Goal: Task Accomplishment & Management: Manage account settings

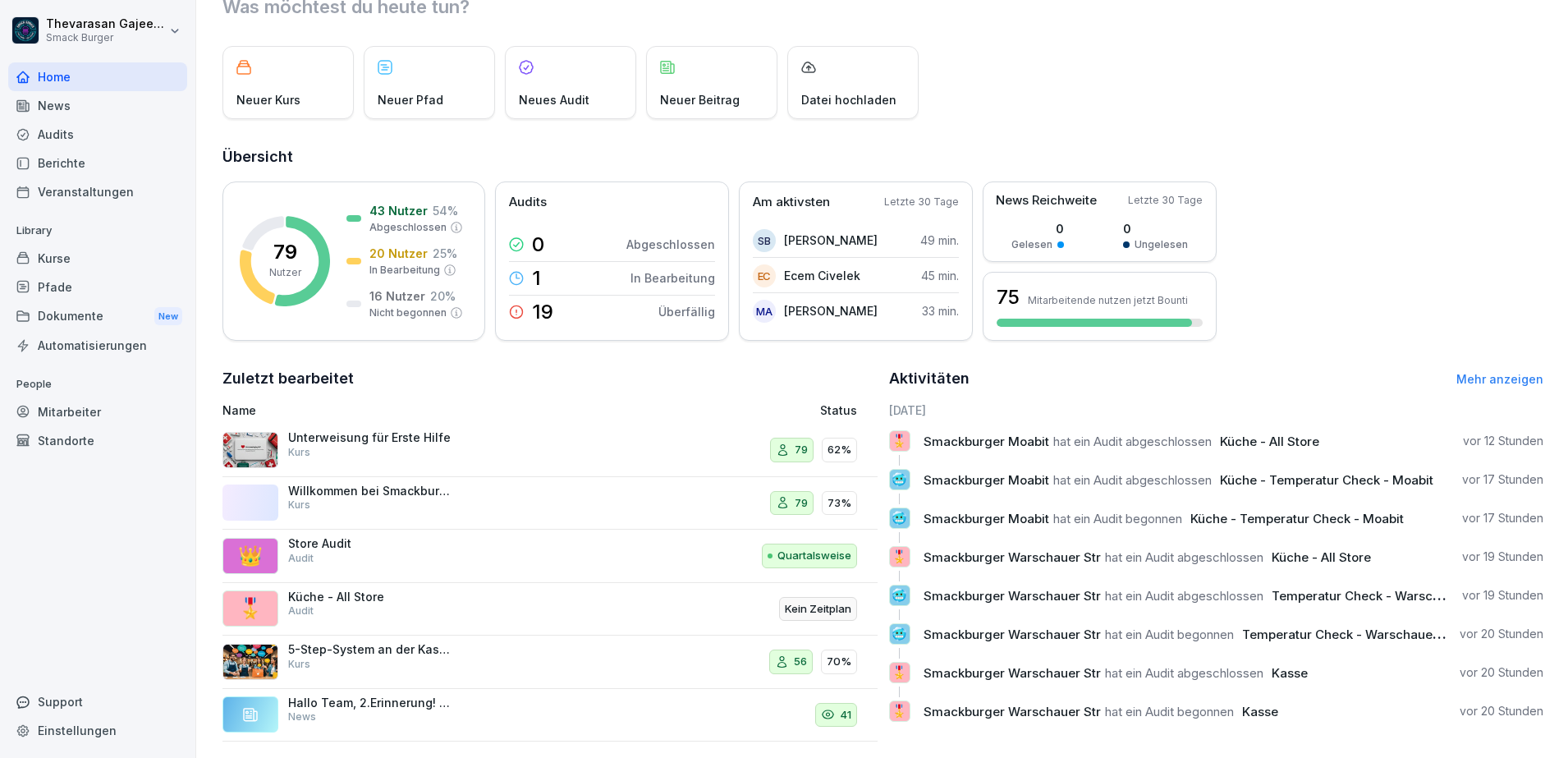
scroll to position [91, 0]
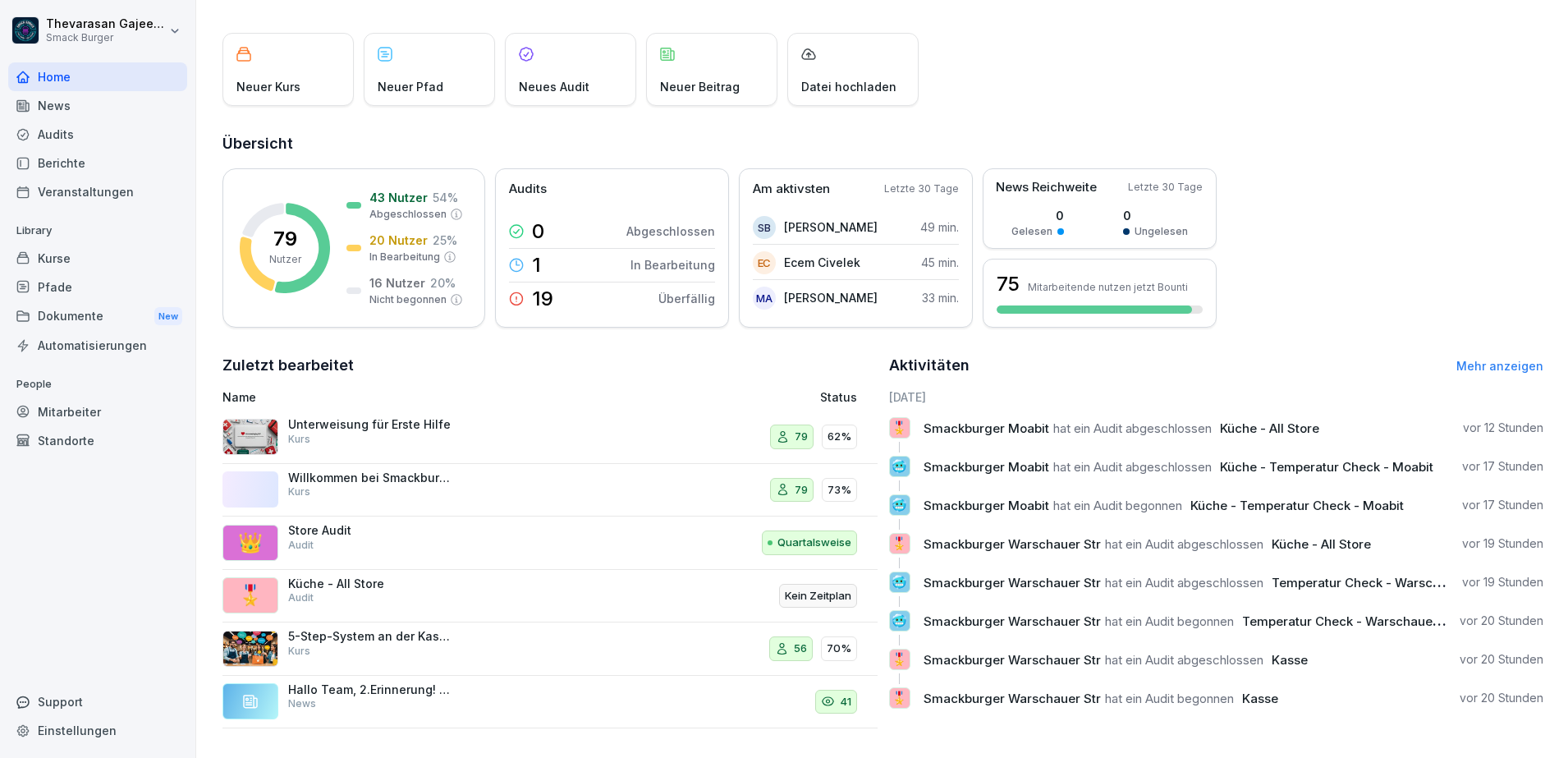
click at [99, 144] on div "Audits" at bounding box center [97, 134] width 179 height 29
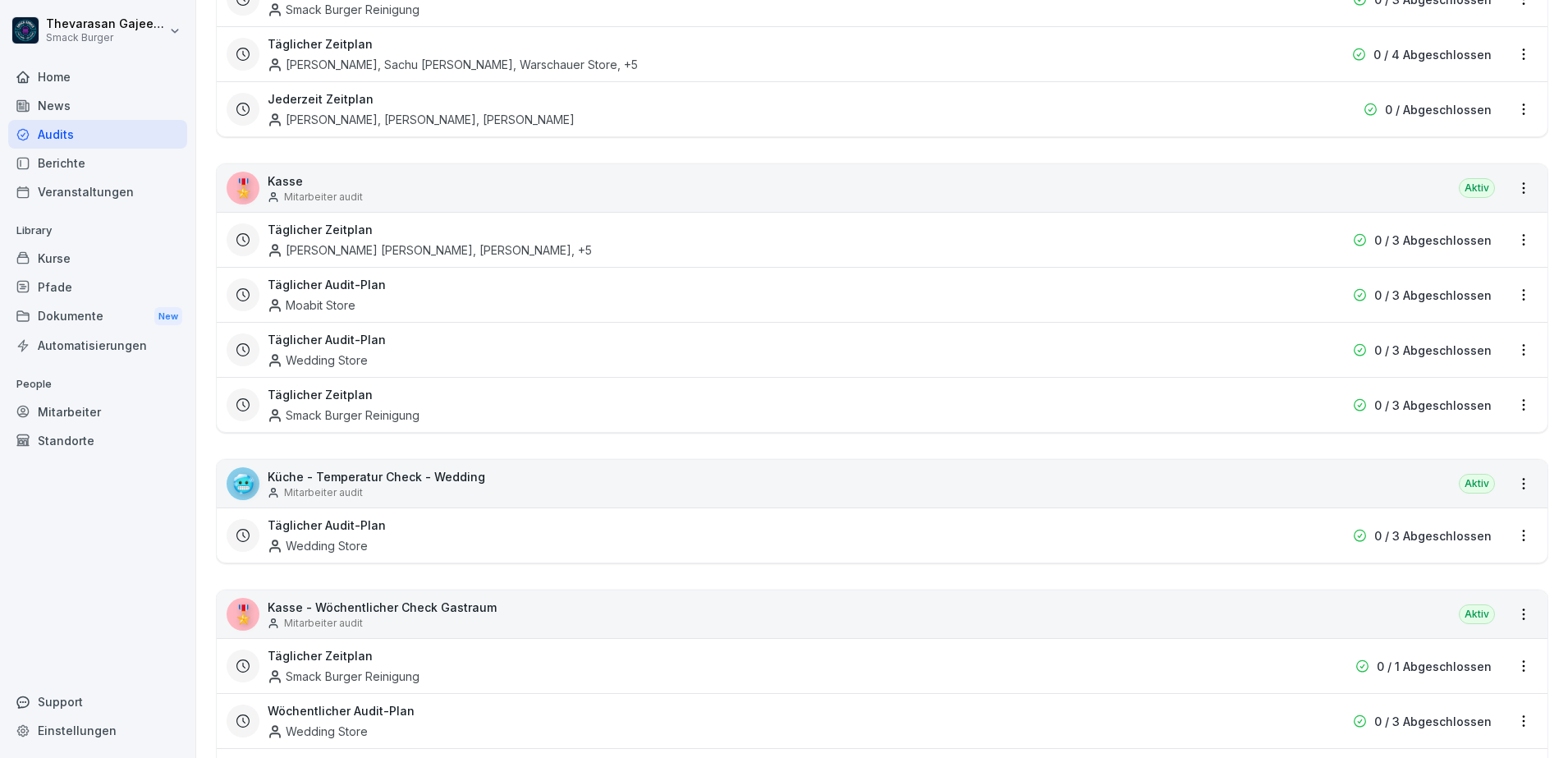
scroll to position [1043, 0]
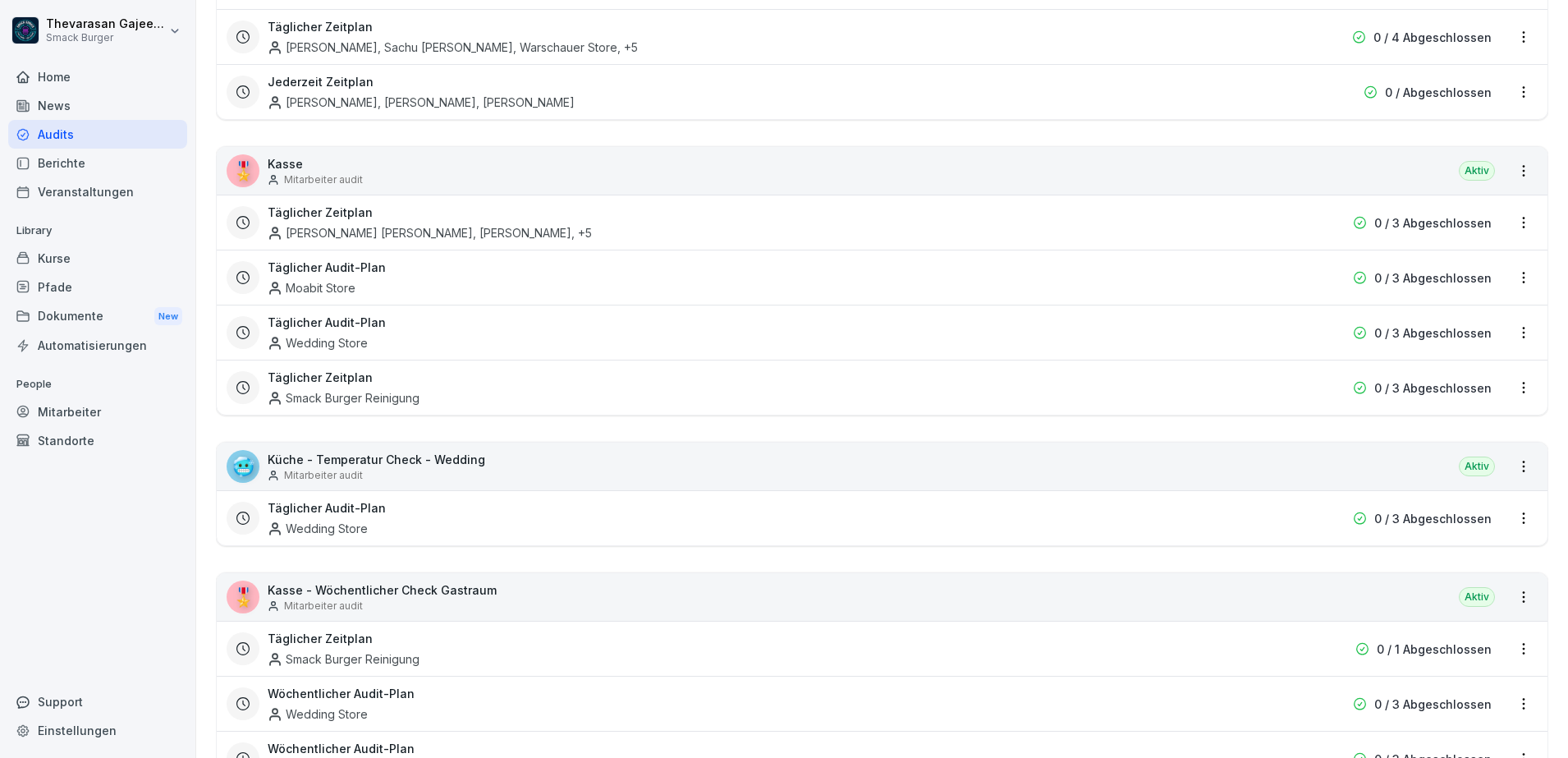
click at [452, 401] on div "Täglicher Zeitplan Smack Burger Reinigung" at bounding box center [777, 387] width 1018 height 38
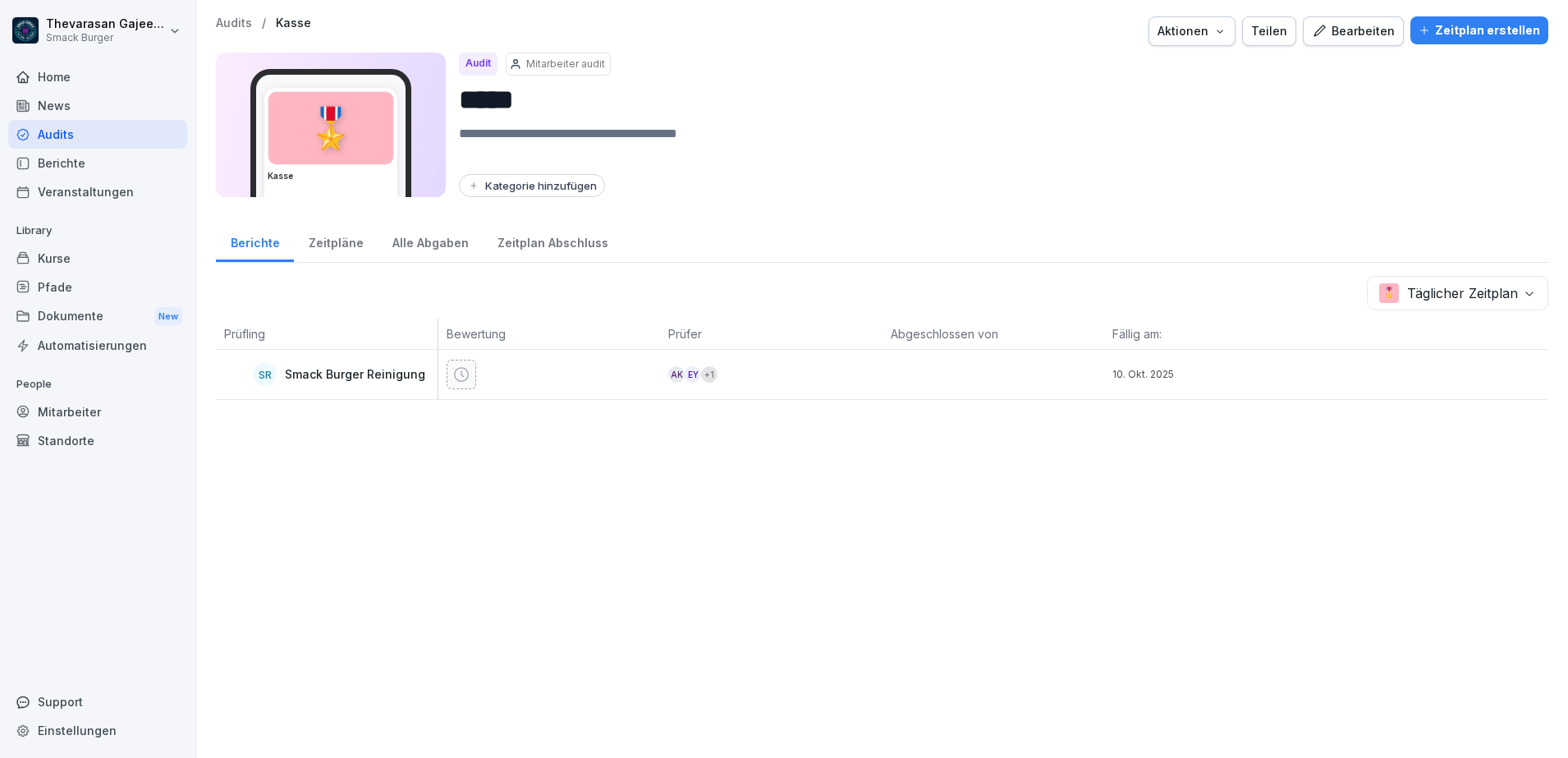
click at [243, 29] on p "Audits" at bounding box center [233, 24] width 36 height 14
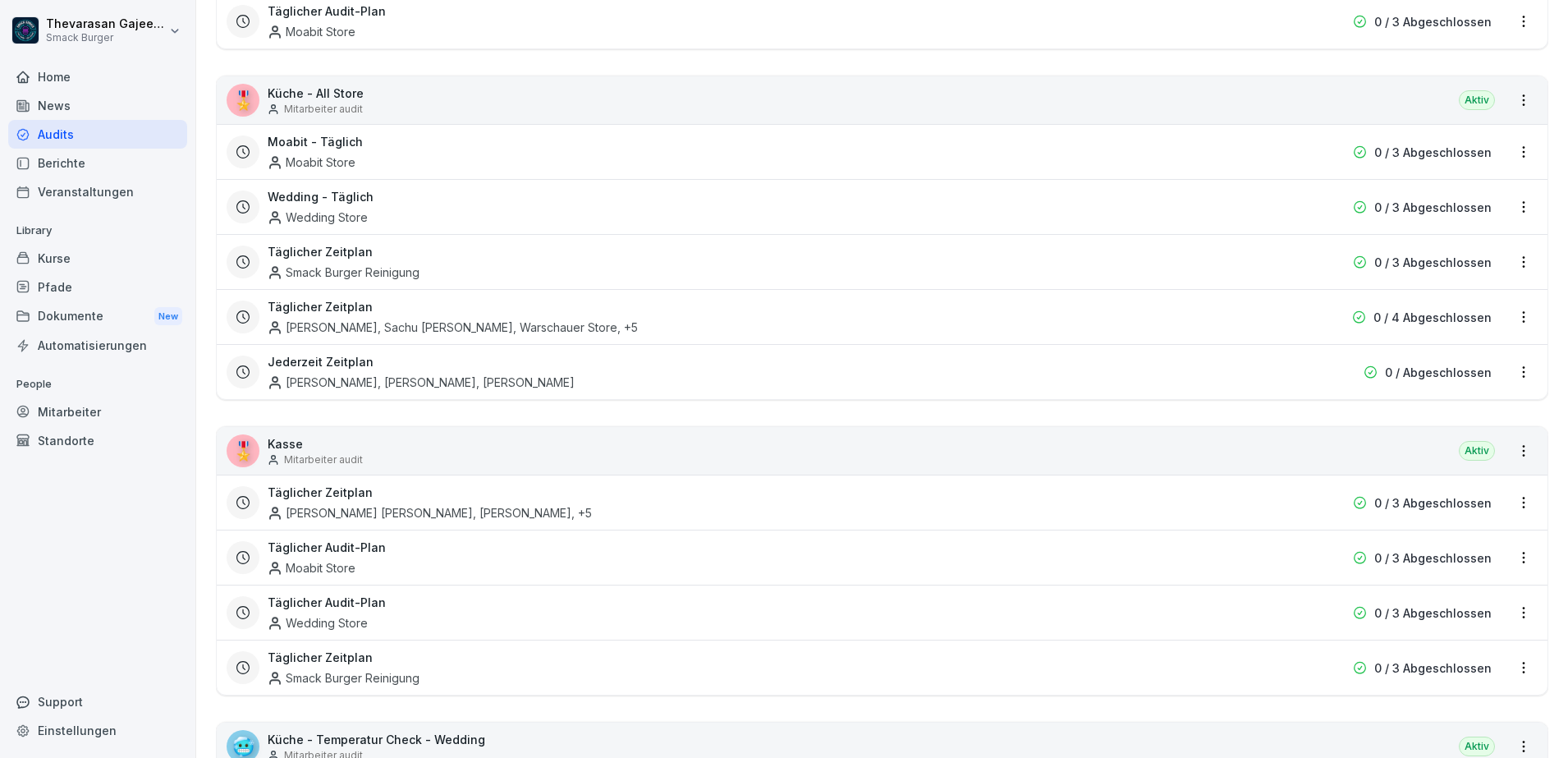
scroll to position [719, 0]
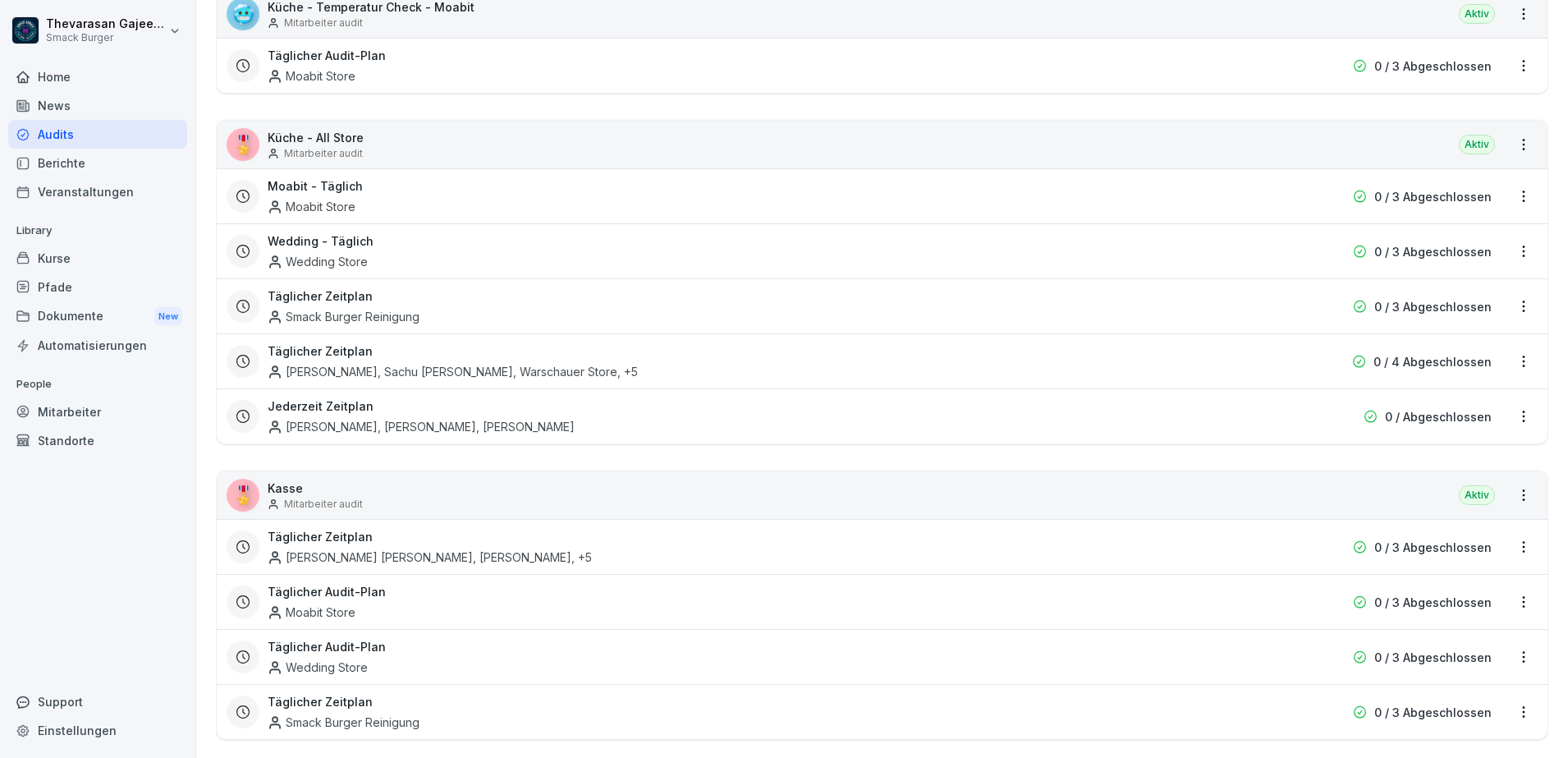
click at [382, 402] on div "Jederzeit Zeitplan [PERSON_NAME], [PERSON_NAME], [PERSON_NAME]" at bounding box center [777, 415] width 1018 height 38
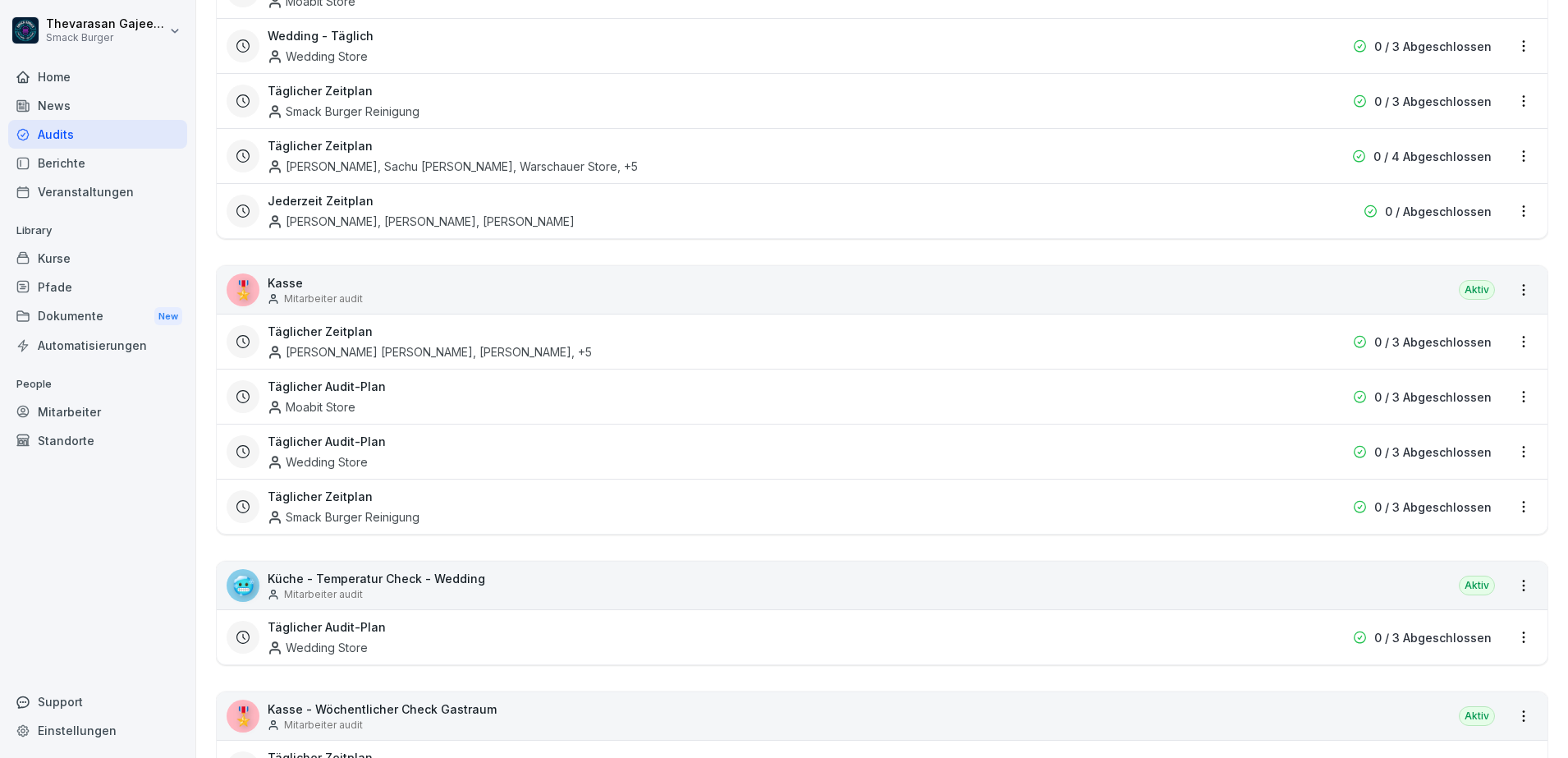
scroll to position [719, 0]
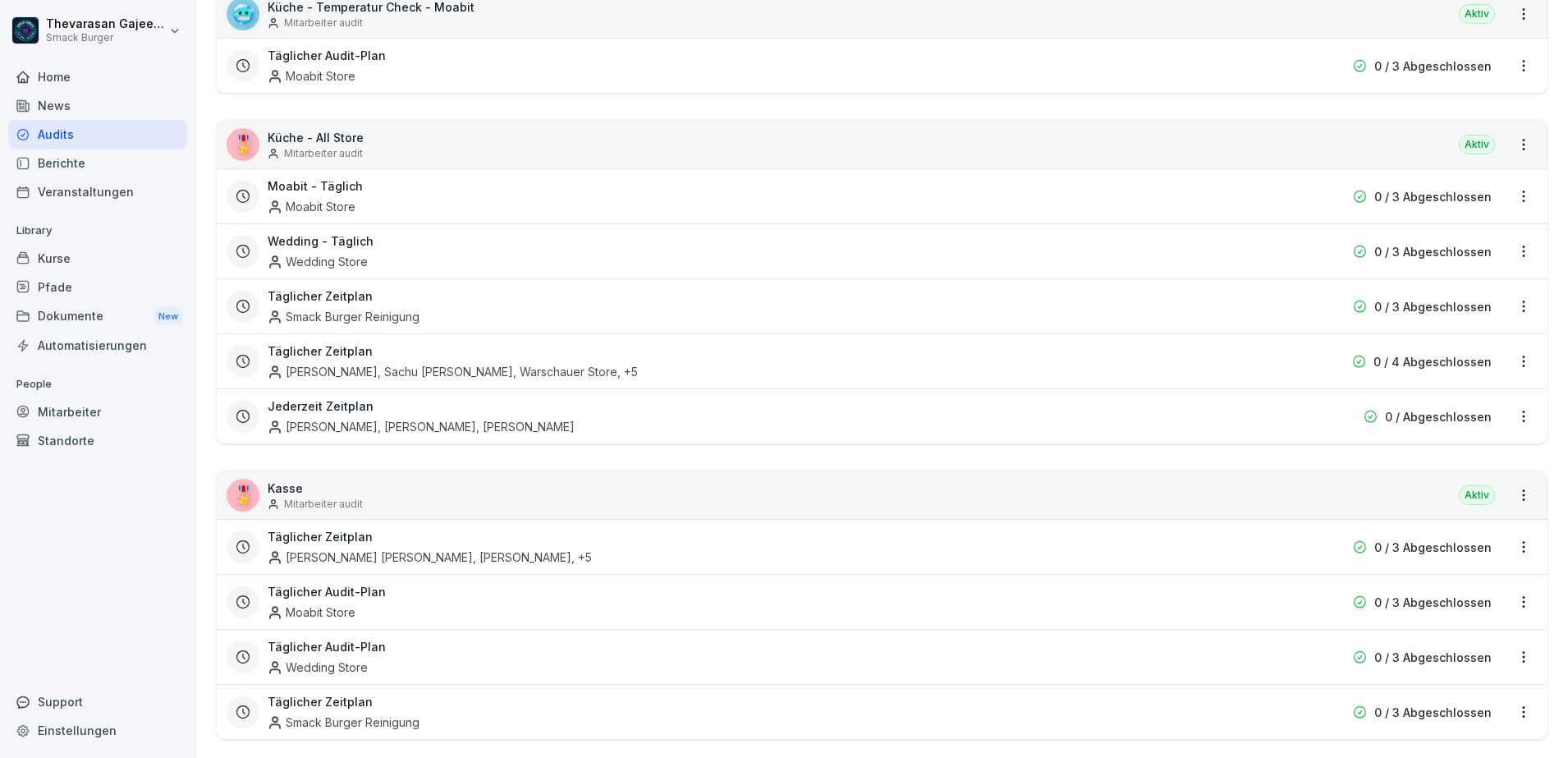
click at [492, 305] on div "Täglicher Zeitplan Smack Burger Reinigung" at bounding box center [777, 306] width 1018 height 38
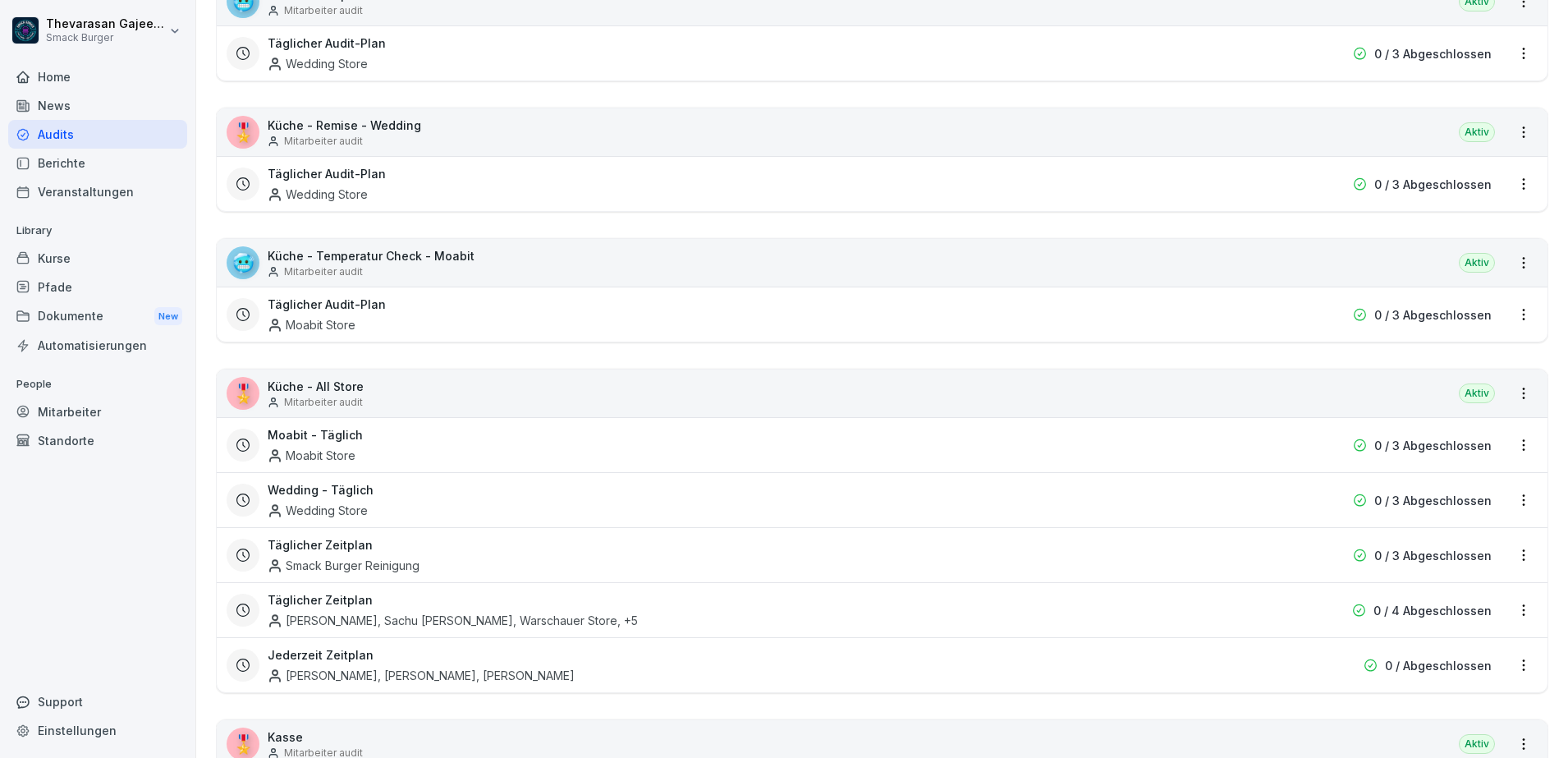
scroll to position [719, 0]
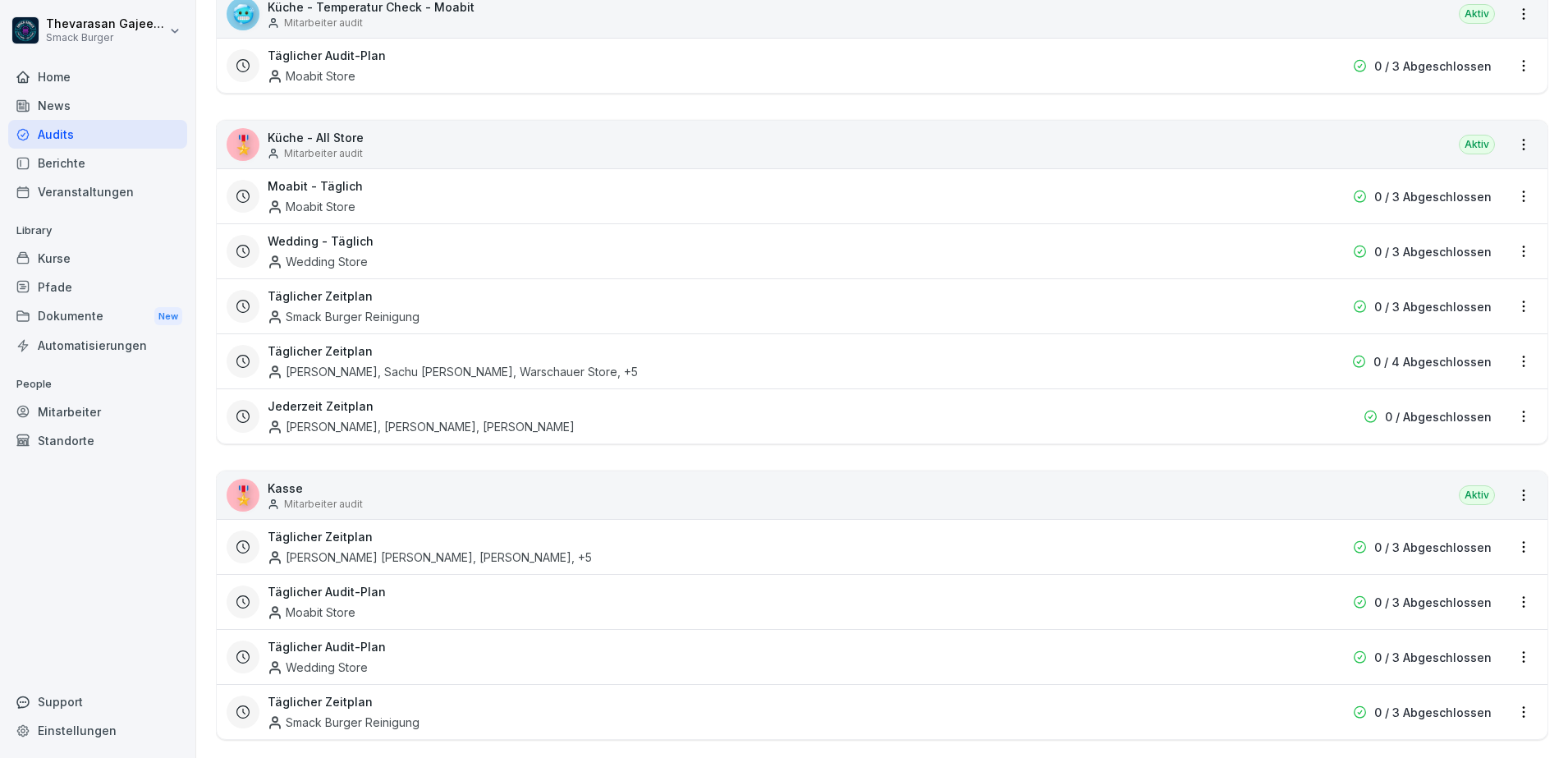
click at [1506, 308] on html "Thevarasan Gajeendran Smack Burger Home News Audits Berichte Veranstaltungen Li…" at bounding box center [784, 379] width 1568 height 758
click at [0, 0] on link "Zeitplan bearbeiten" at bounding box center [0, 0] width 0 height 0
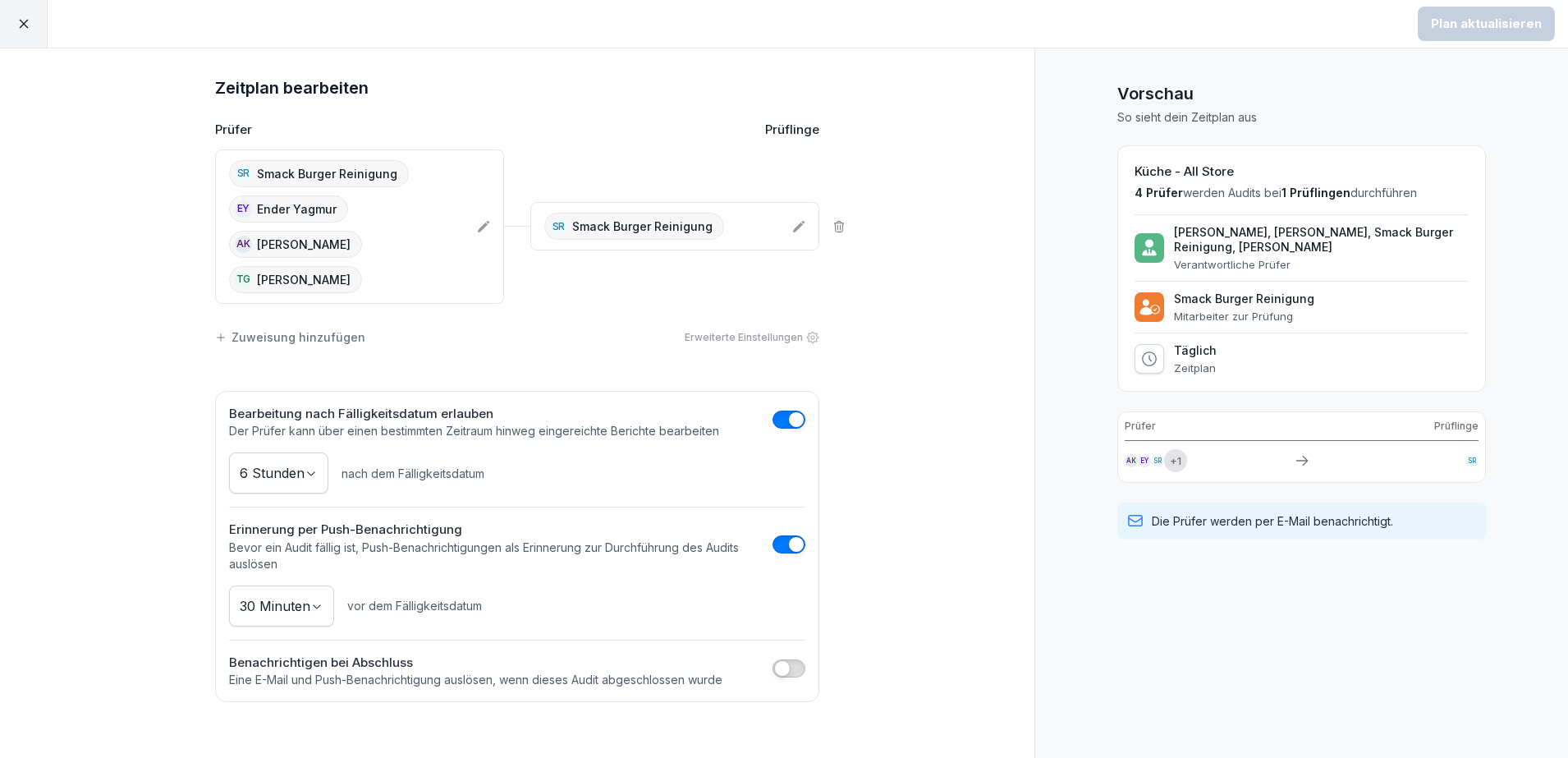
click at [108, 95] on div "Zeitplan bearbeiten Prüfer Prüflinge SR Smack Burger Reinigung EY Ender Yagmur …" at bounding box center [517, 402] width 1034 height 709
drag, startPoint x: 266, startPoint y: 214, endPoint x: 468, endPoint y: 214, distance: 202.0
click at [468, 214] on div "SR Smack Burger Reinigung EY [PERSON_NAME] AK [PERSON_NAME] TG [PERSON_NAME]" at bounding box center [359, 226] width 289 height 154
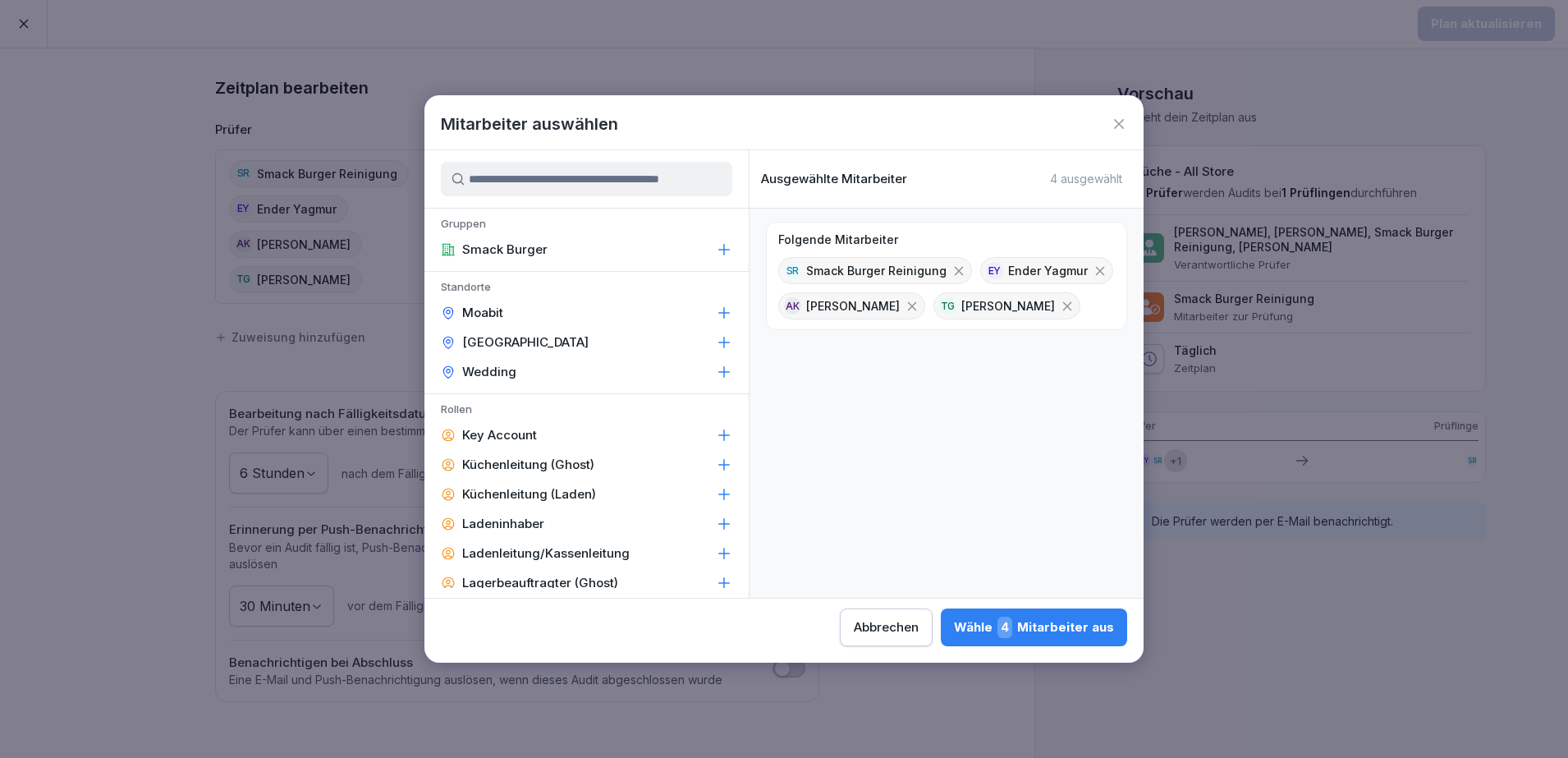
click at [908, 305] on icon at bounding box center [912, 306] width 9 height 9
click at [926, 306] on div "TG [PERSON_NAME]" at bounding box center [852, 305] width 147 height 27
click at [919, 305] on icon at bounding box center [912, 306] width 15 height 15
click at [1096, 270] on icon at bounding box center [1100, 270] width 9 height 9
click at [1046, 627] on div "Wähle 1 Mitarbeiter aus" at bounding box center [1035, 627] width 157 height 21
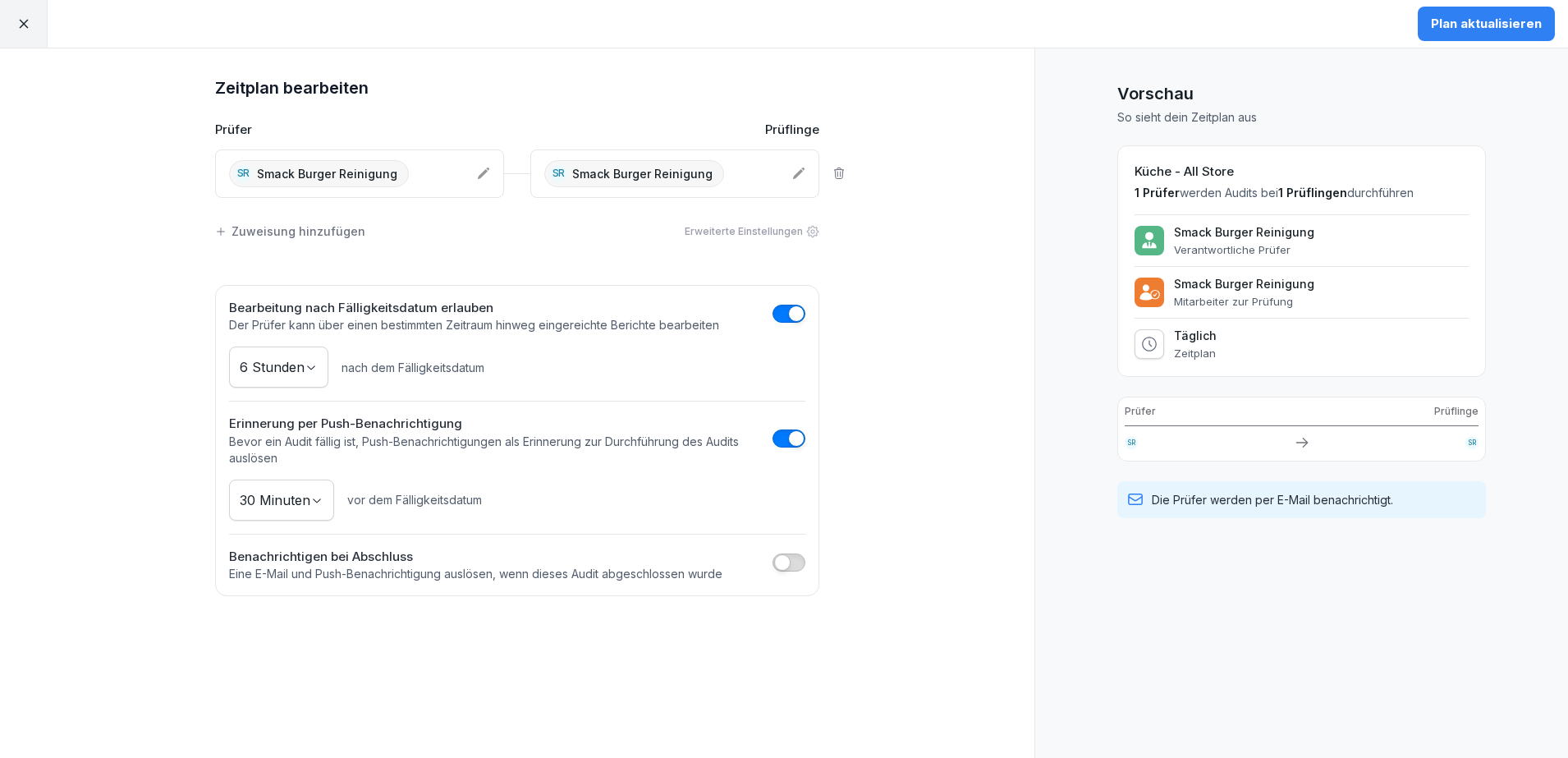
click at [1491, 19] on div "Plan aktualisieren" at bounding box center [1486, 24] width 110 height 18
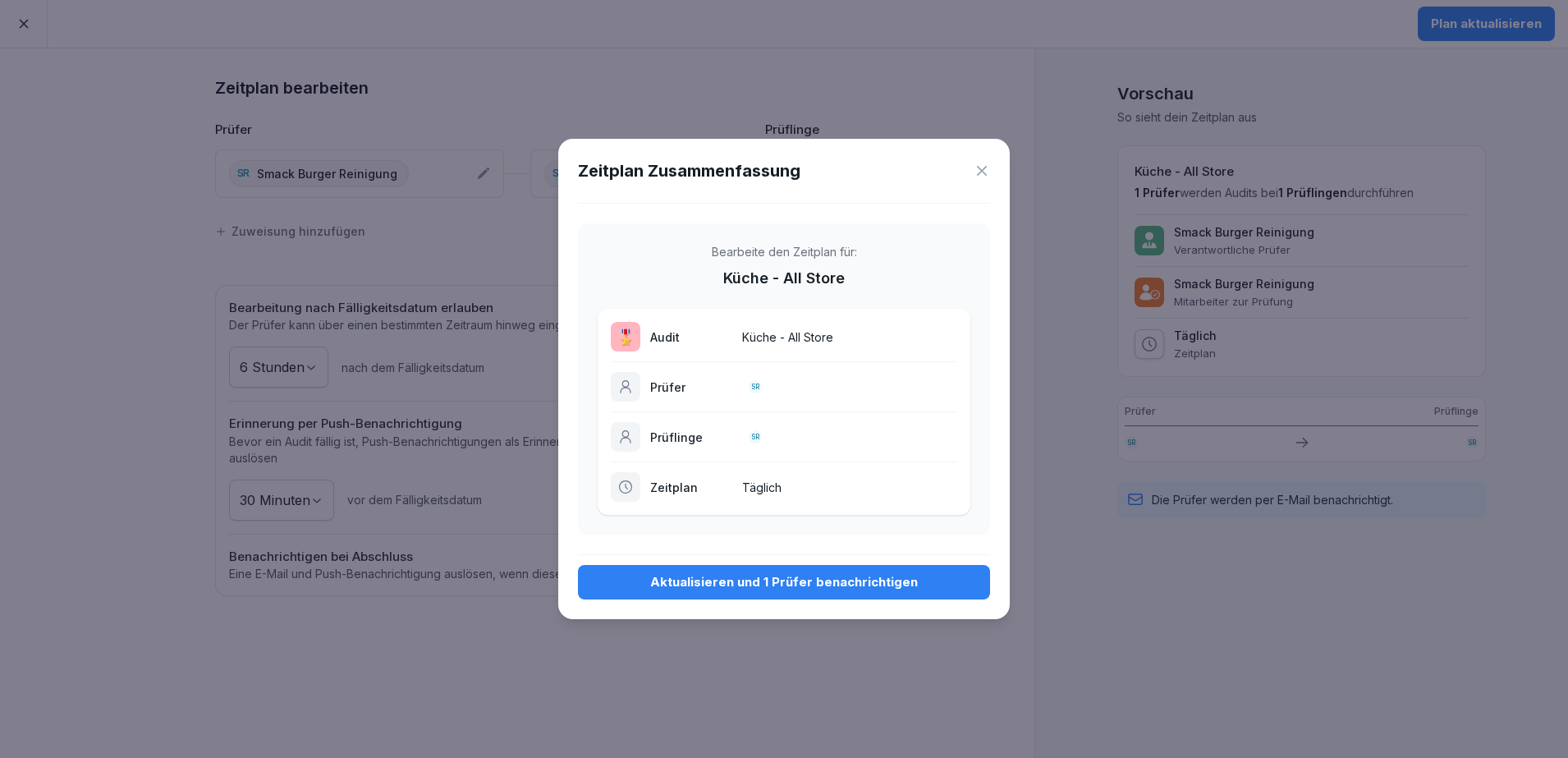
click at [878, 581] on div "Aktualisieren und 1 Prüfer benachrichtigen" at bounding box center [784, 582] width 386 height 18
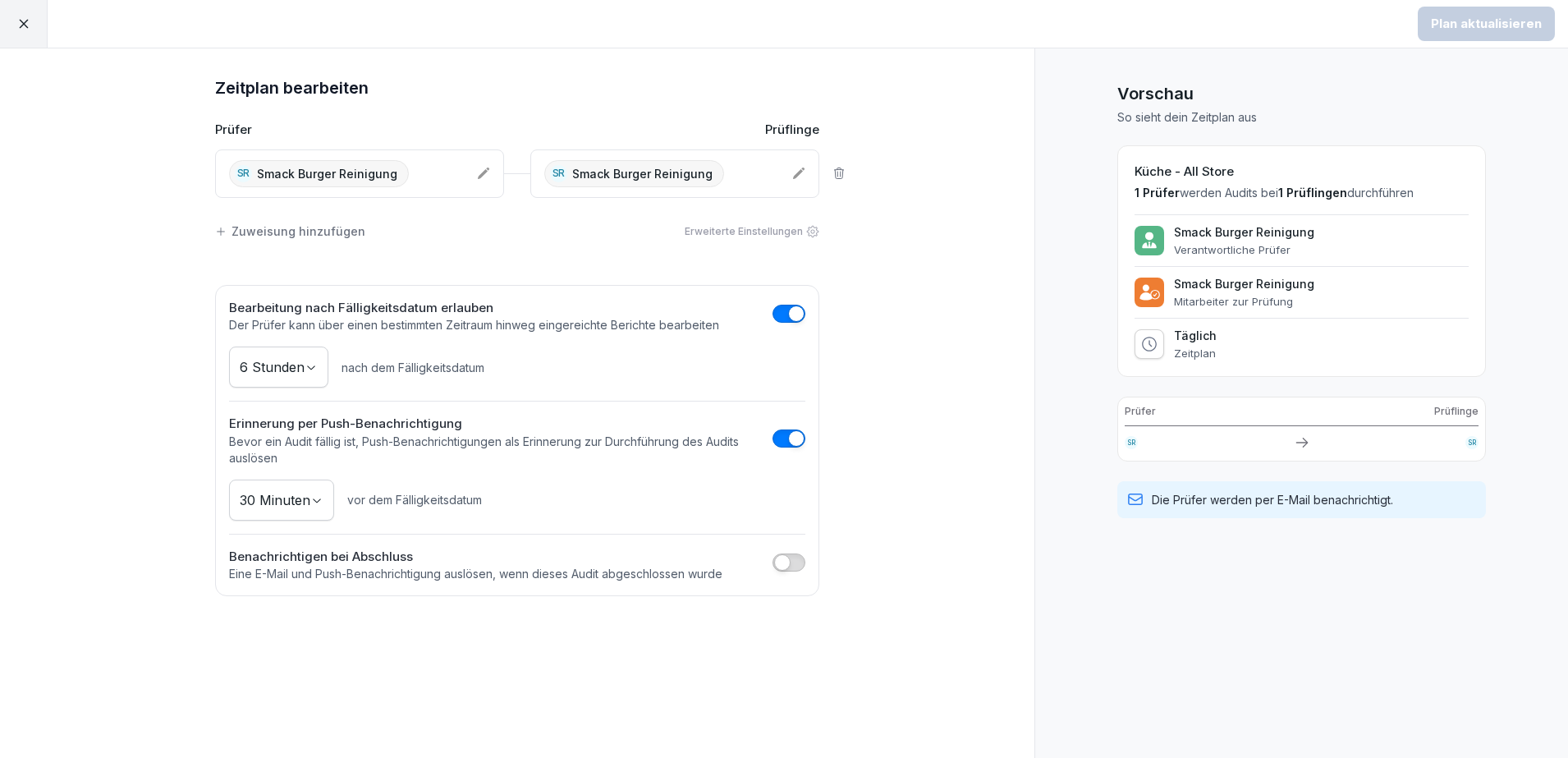
click at [15, 22] on div at bounding box center [24, 24] width 47 height 47
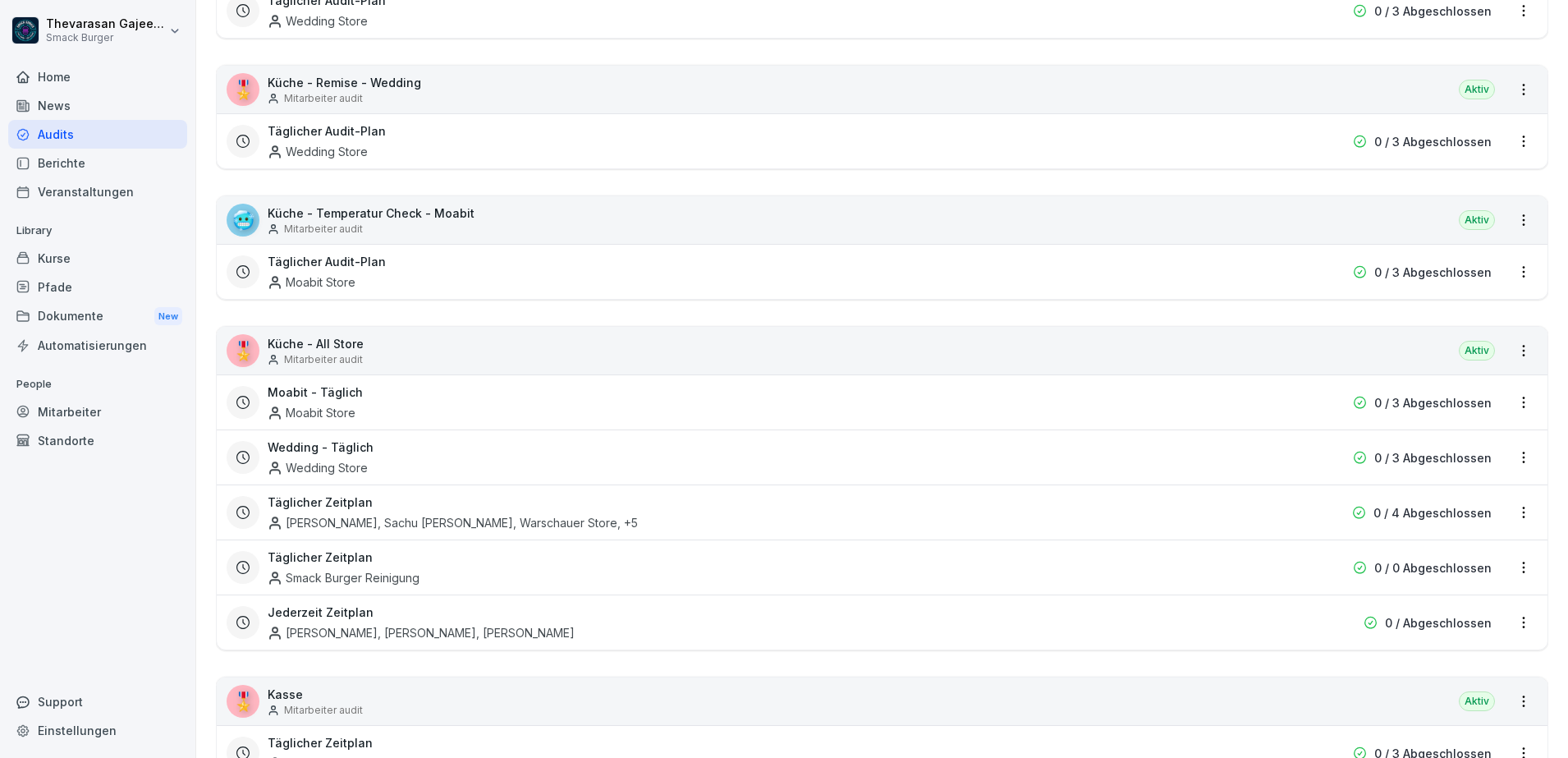
scroll to position [513, 0]
click at [361, 394] on div "Moabit - Täglich Moabit Store" at bounding box center [777, 400] width 1018 height 38
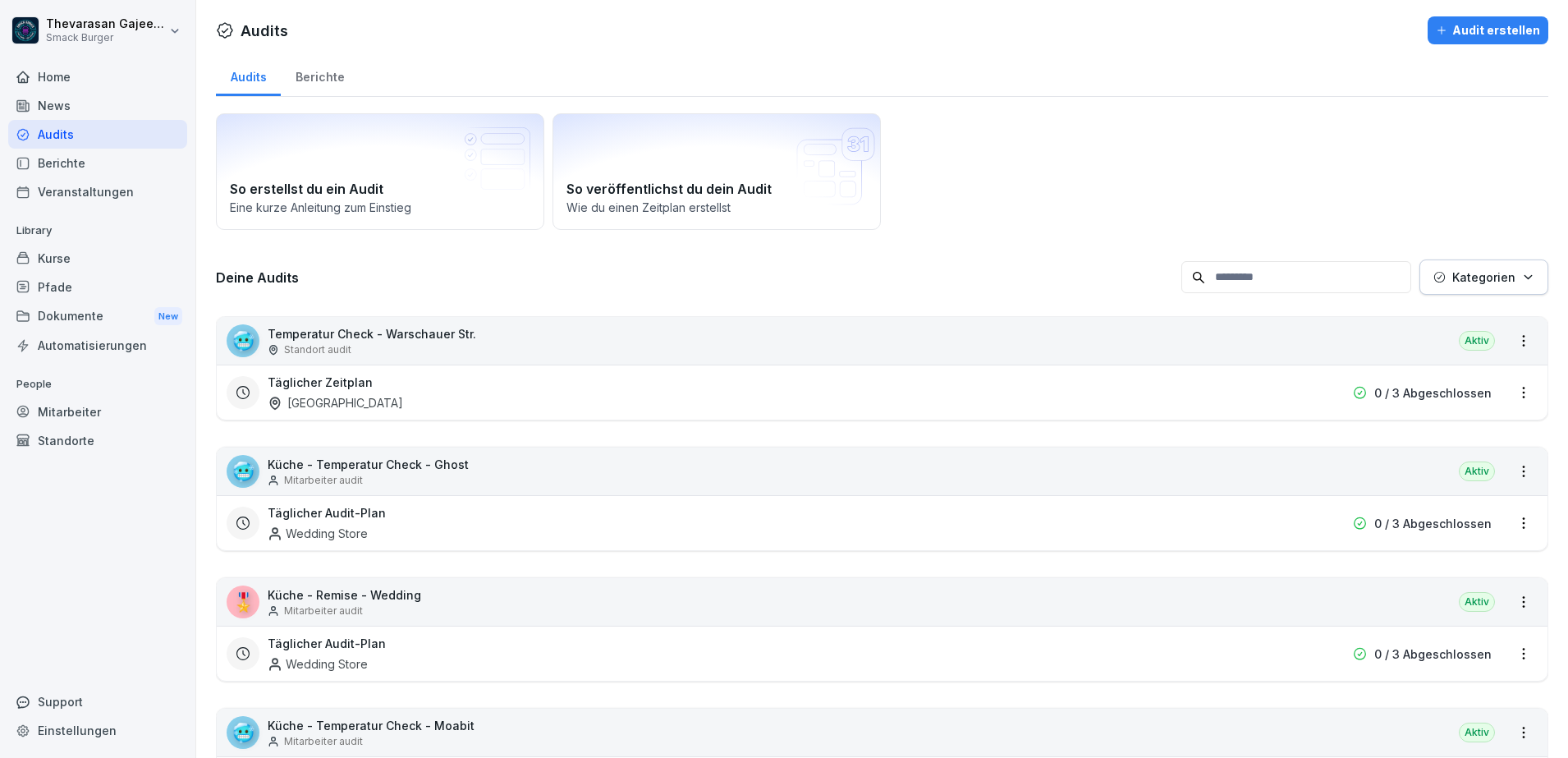
scroll to position [513, 0]
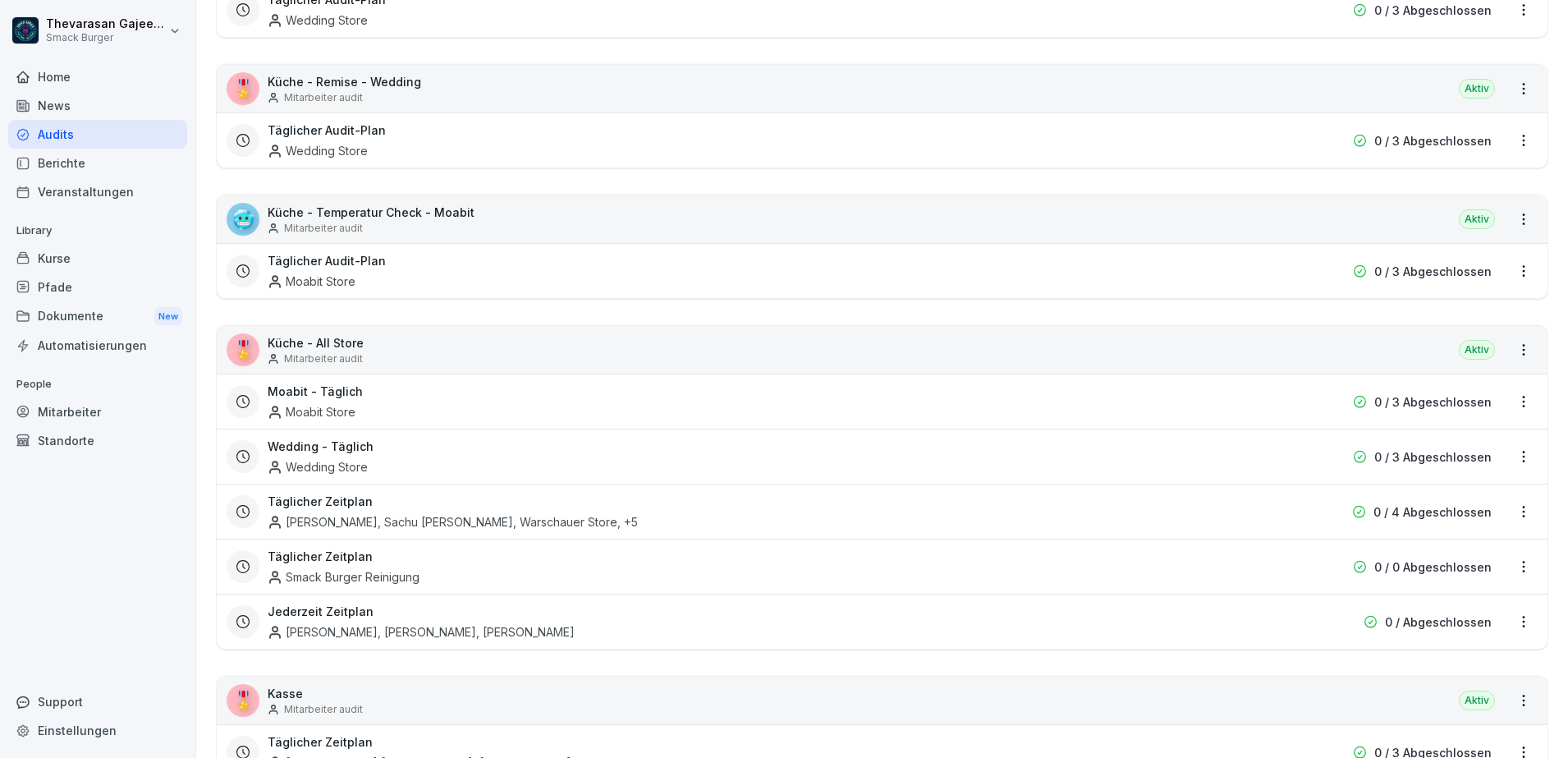
click at [1506, 401] on html "Thevarasan Gajeendran Smack Burger Home News Audits Berichte Veranstaltungen Li…" at bounding box center [784, 379] width 1568 height 758
click at [0, 0] on link "Zeitplan bearbeiten" at bounding box center [0, 0] width 0 height 0
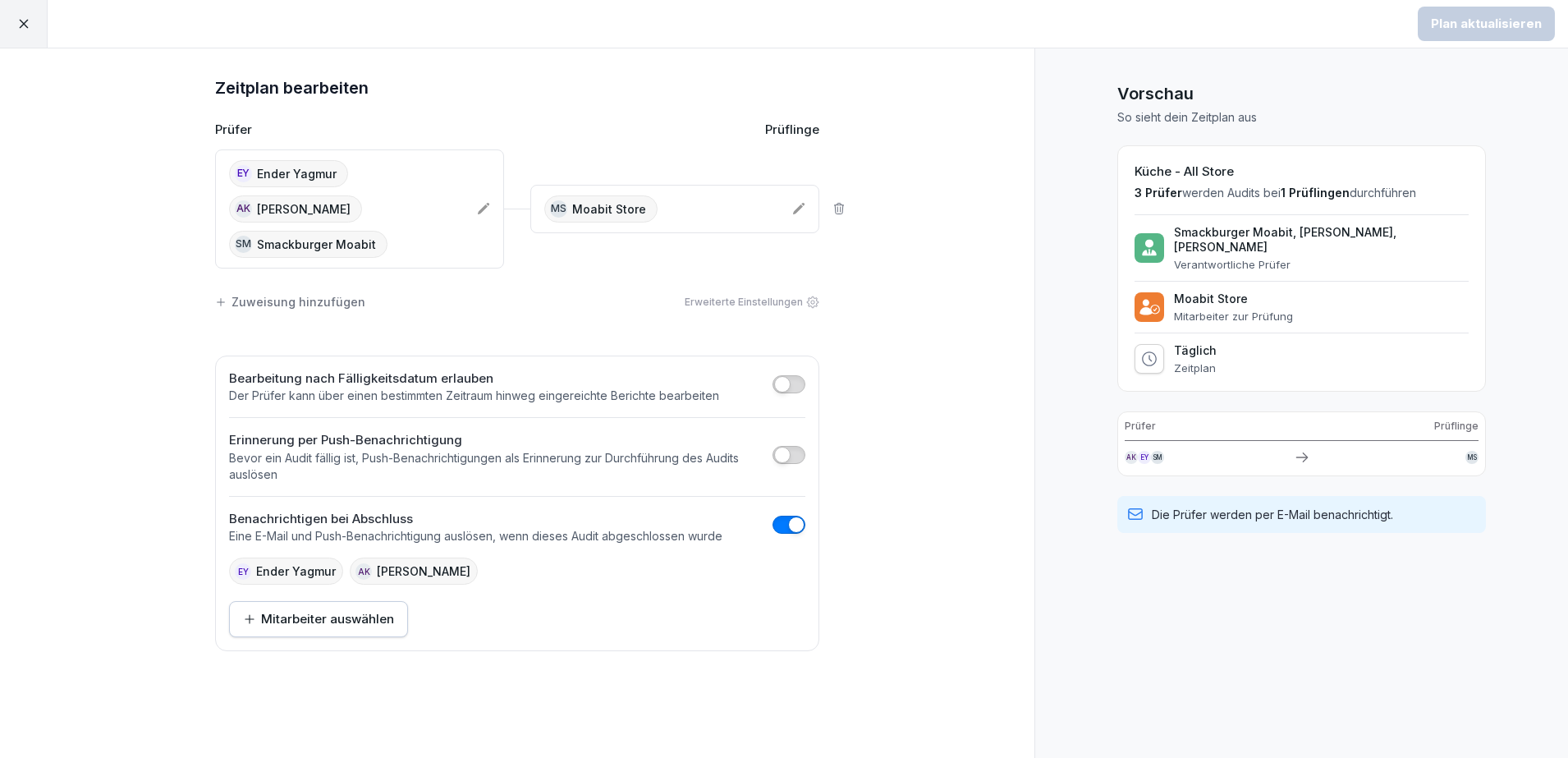
click at [619, 201] on p "Moabit Store" at bounding box center [609, 209] width 74 height 18
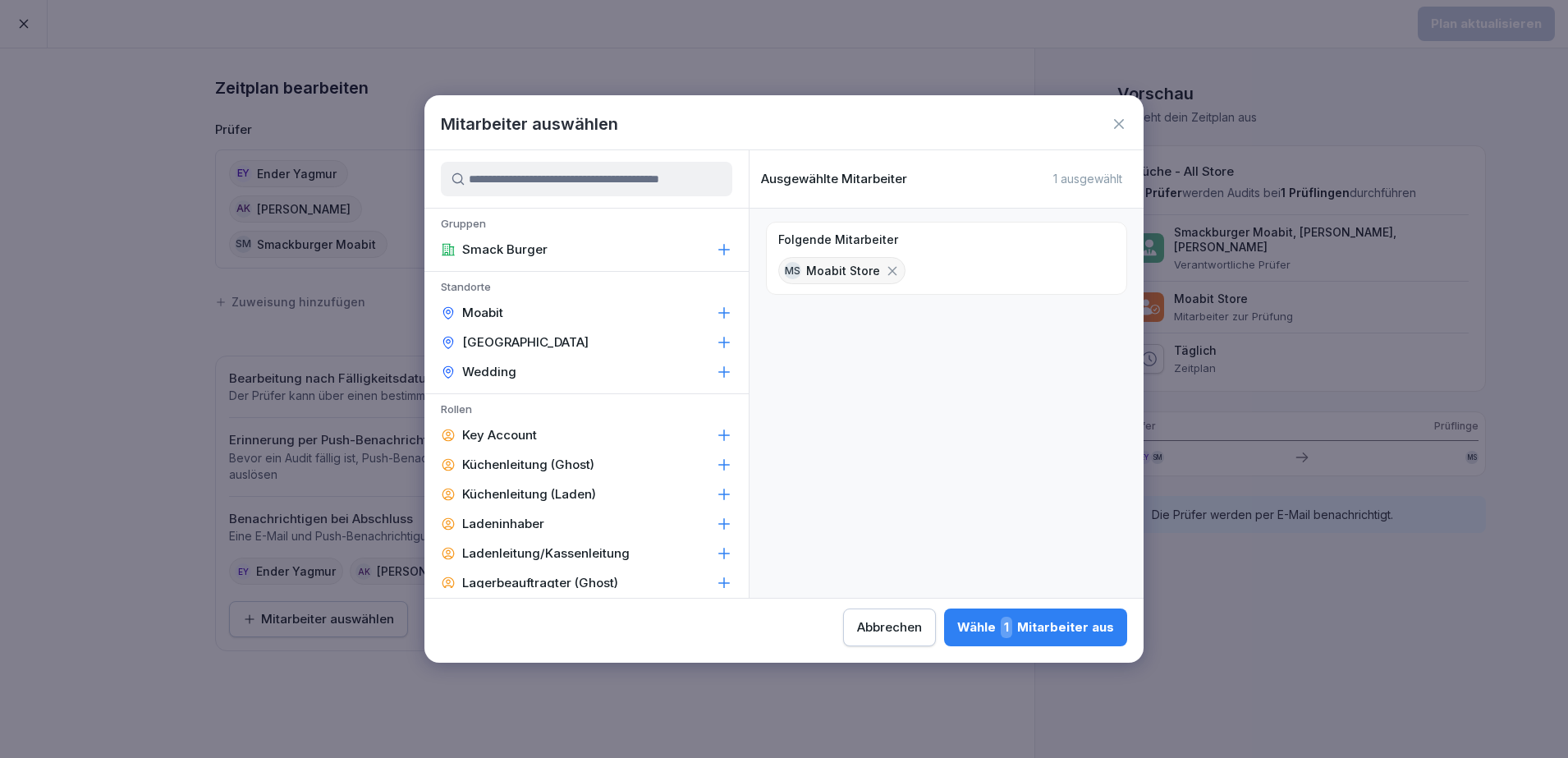
click at [1117, 123] on icon at bounding box center [1118, 124] width 17 height 17
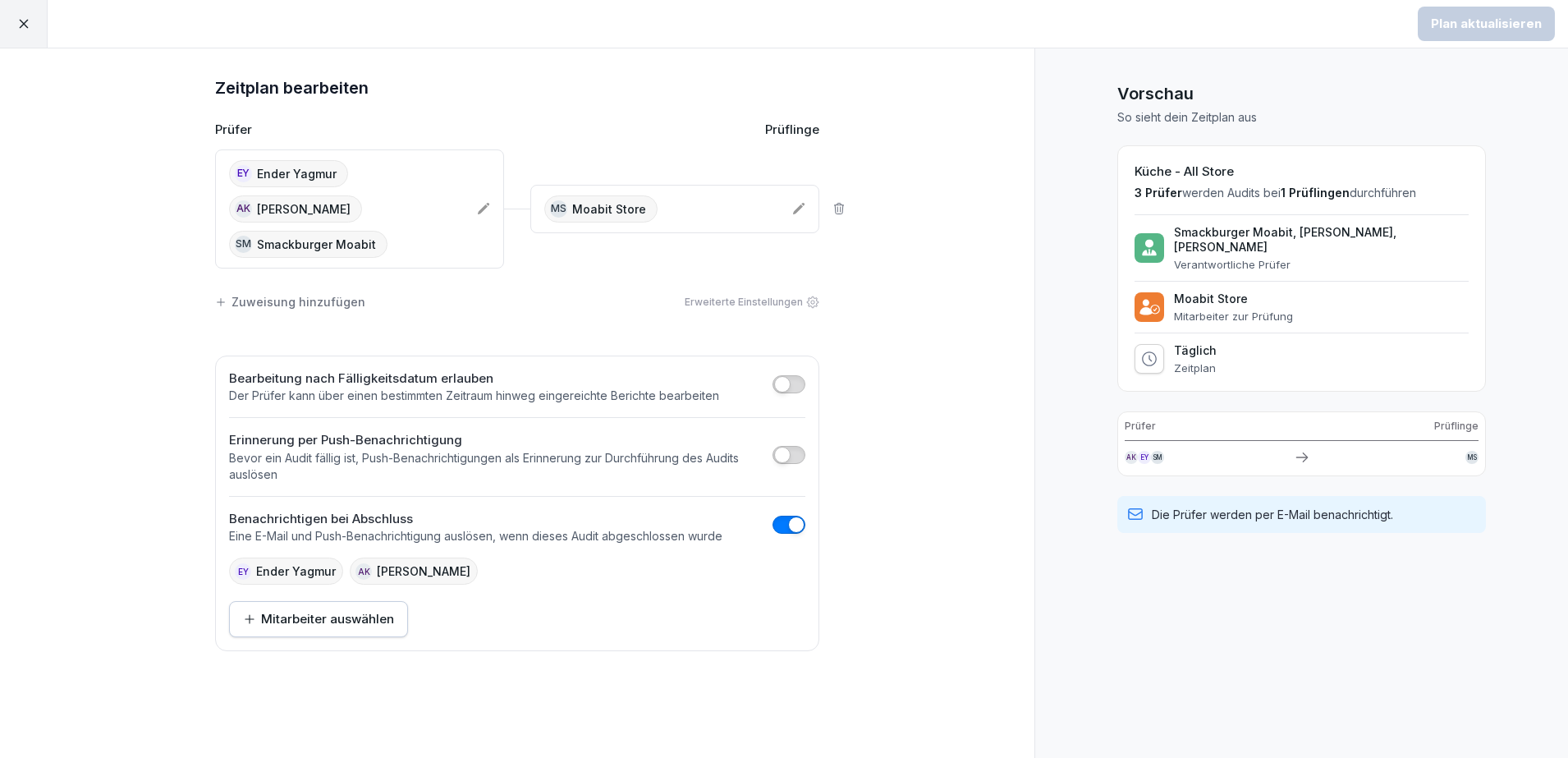
click at [607, 201] on p "Moabit Store" at bounding box center [609, 209] width 74 height 18
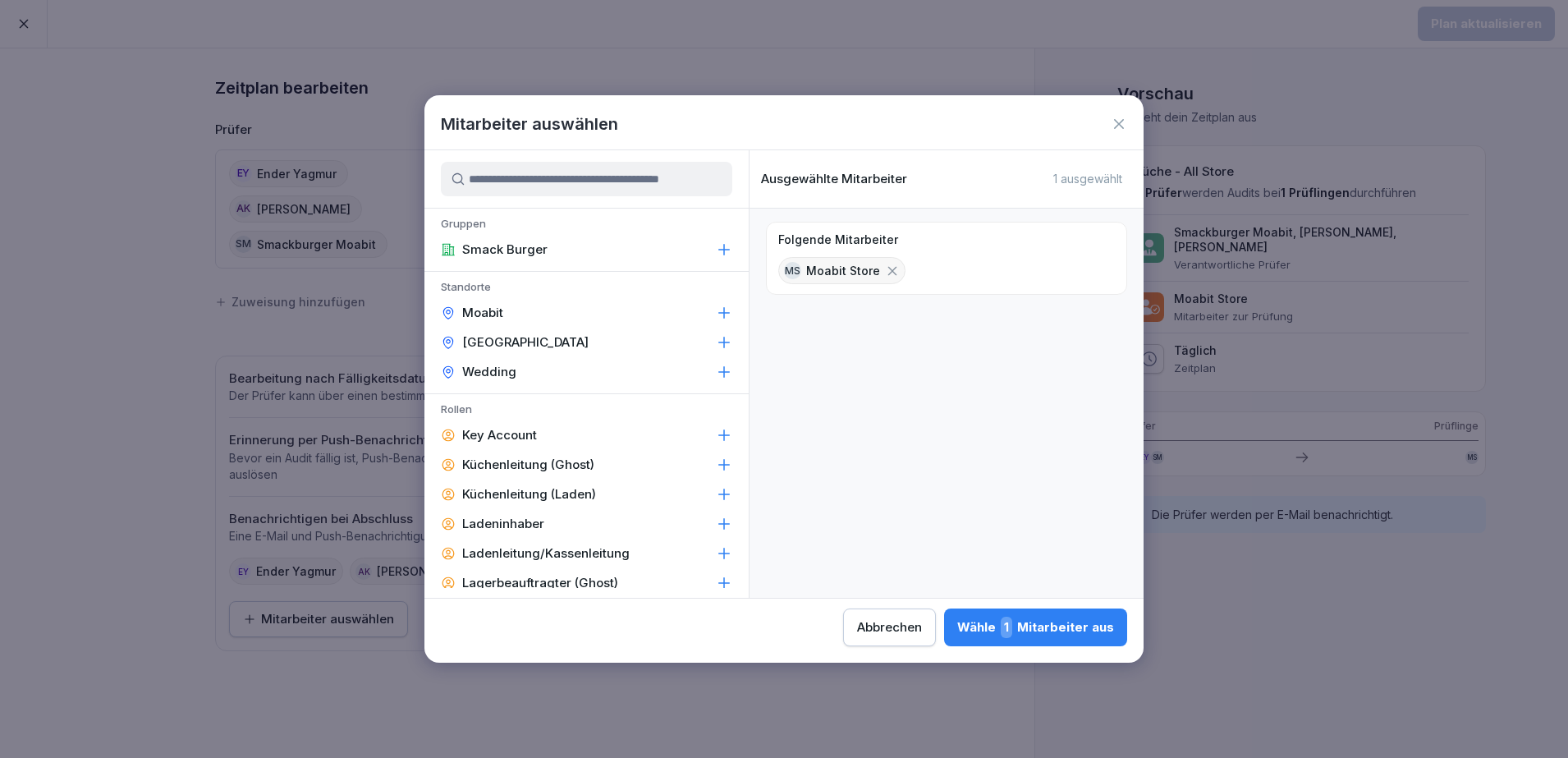
click at [825, 268] on p "Moabit Store" at bounding box center [843, 271] width 74 height 18
click at [1133, 122] on div "Mitarbeiter auswählen" at bounding box center [784, 124] width 720 height 25
click at [1120, 128] on icon at bounding box center [1118, 124] width 17 height 17
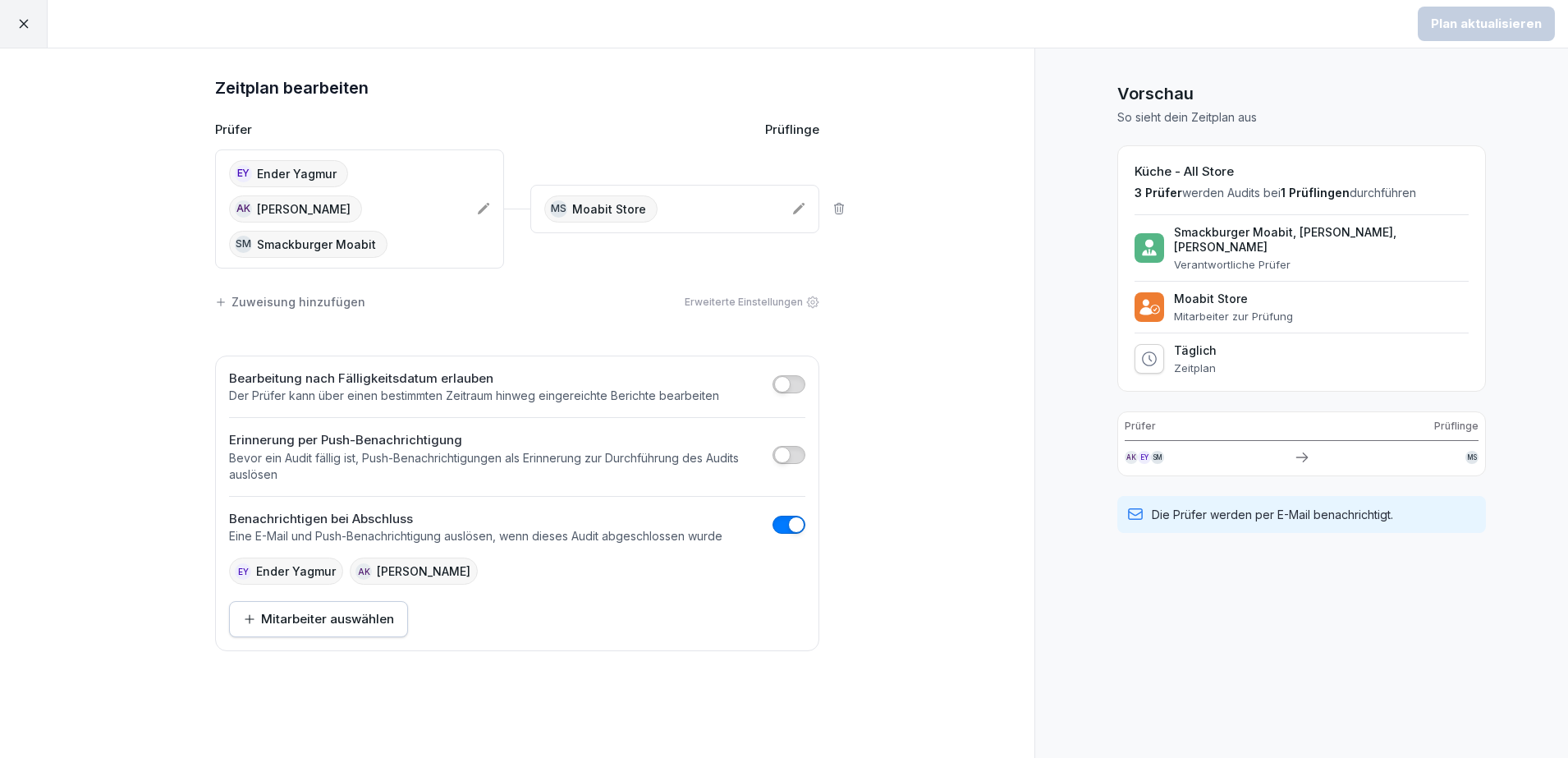
click at [33, 15] on div at bounding box center [24, 24] width 47 height 47
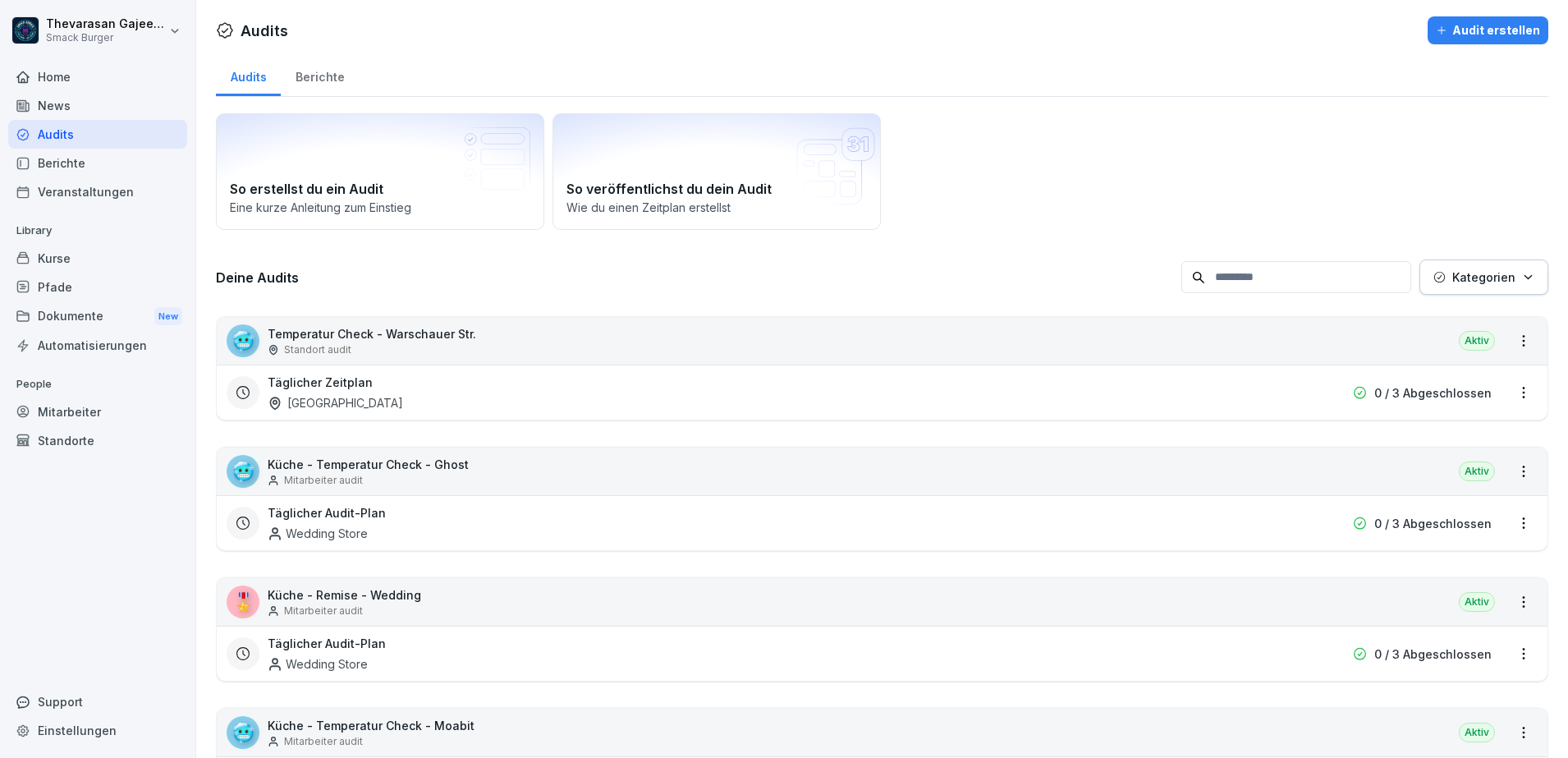
click at [64, 408] on div "Mitarbeiter" at bounding box center [97, 411] width 179 height 29
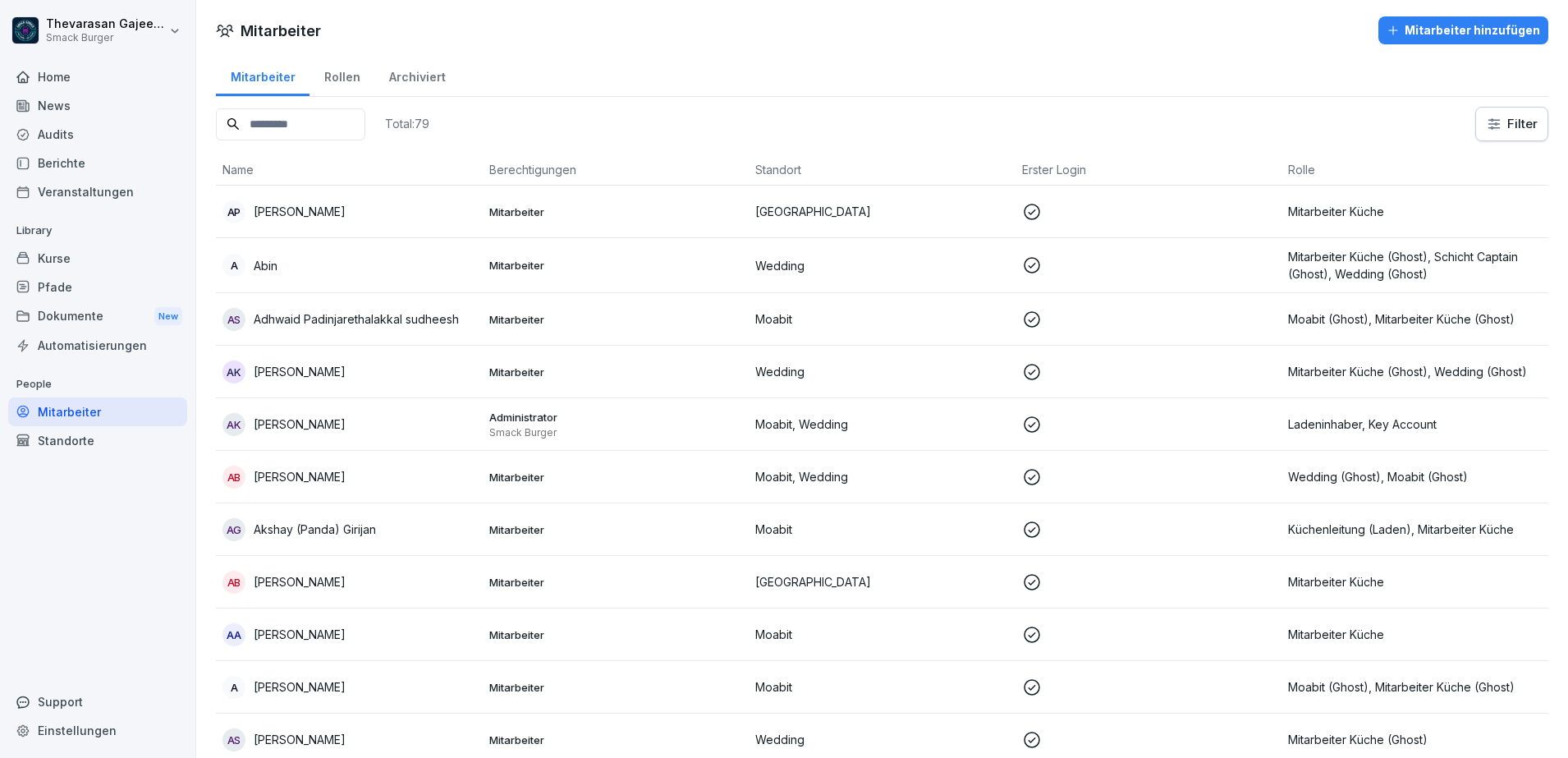
click at [335, 131] on input at bounding box center [290, 124] width 149 height 32
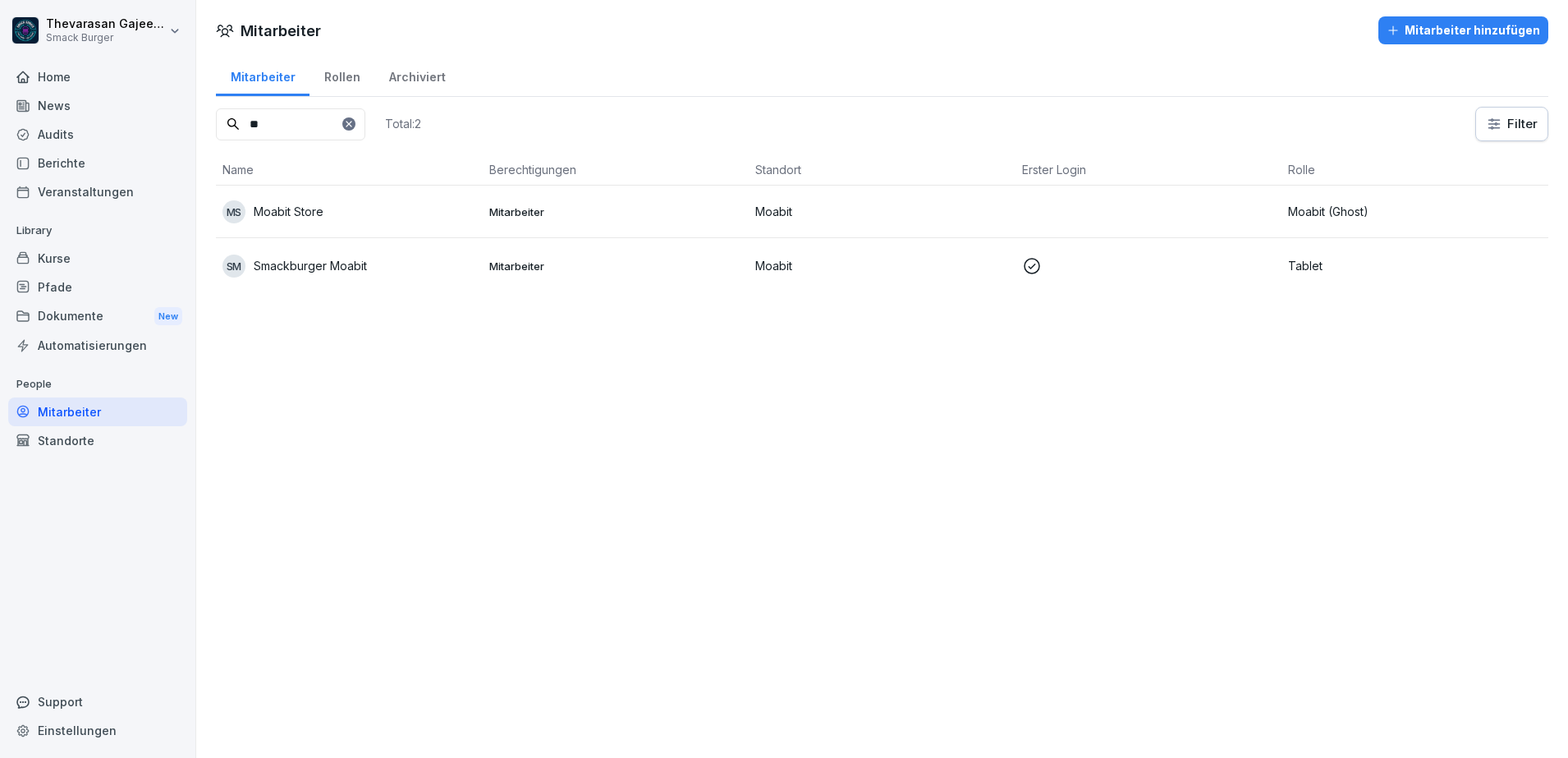
click at [309, 215] on p "Moabit Store" at bounding box center [288, 211] width 70 height 18
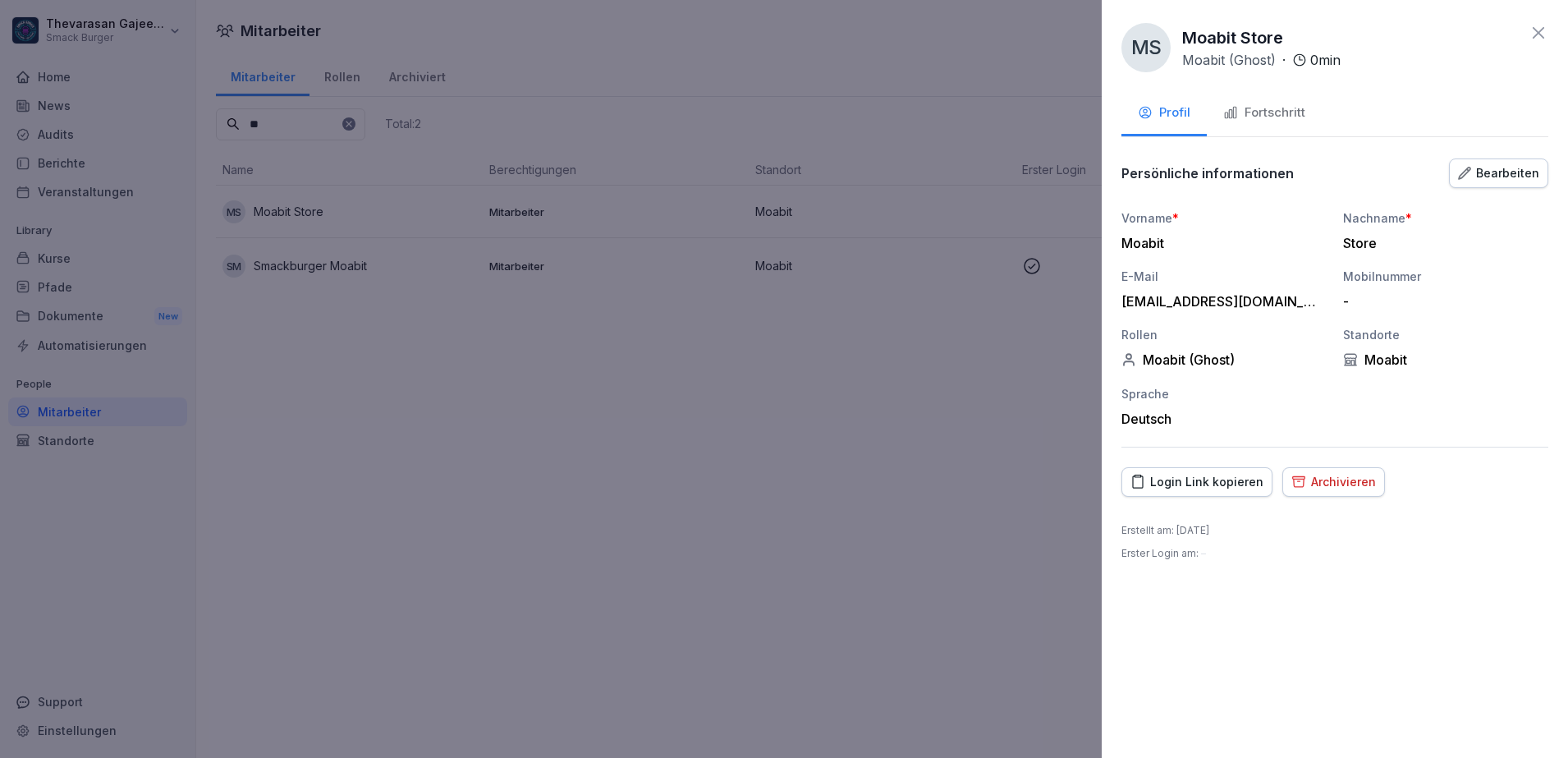
click at [672, 422] on div at bounding box center [784, 379] width 1568 height 758
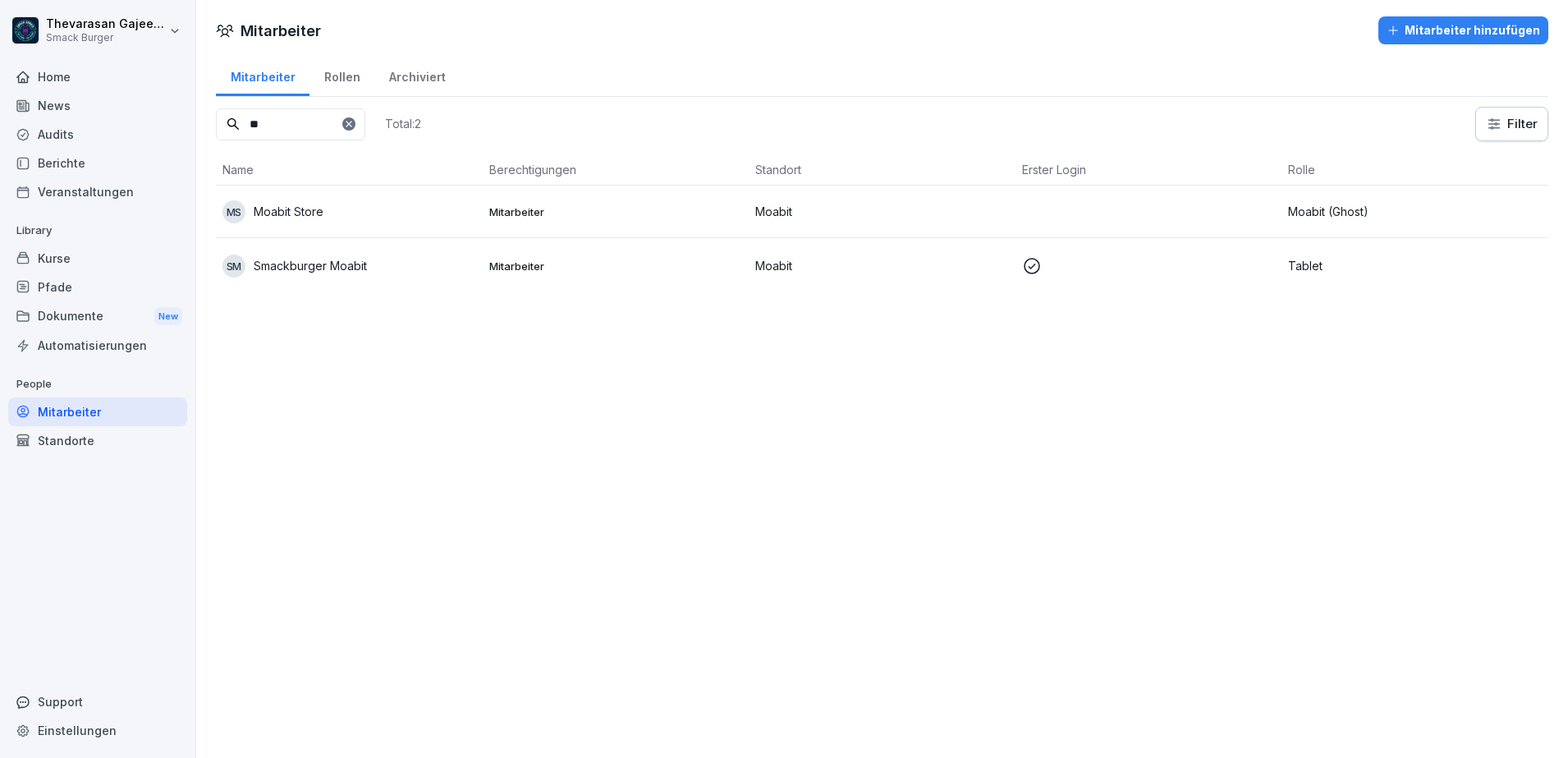
click at [414, 249] on td "SM Smackburger Moabit" at bounding box center [349, 266] width 266 height 55
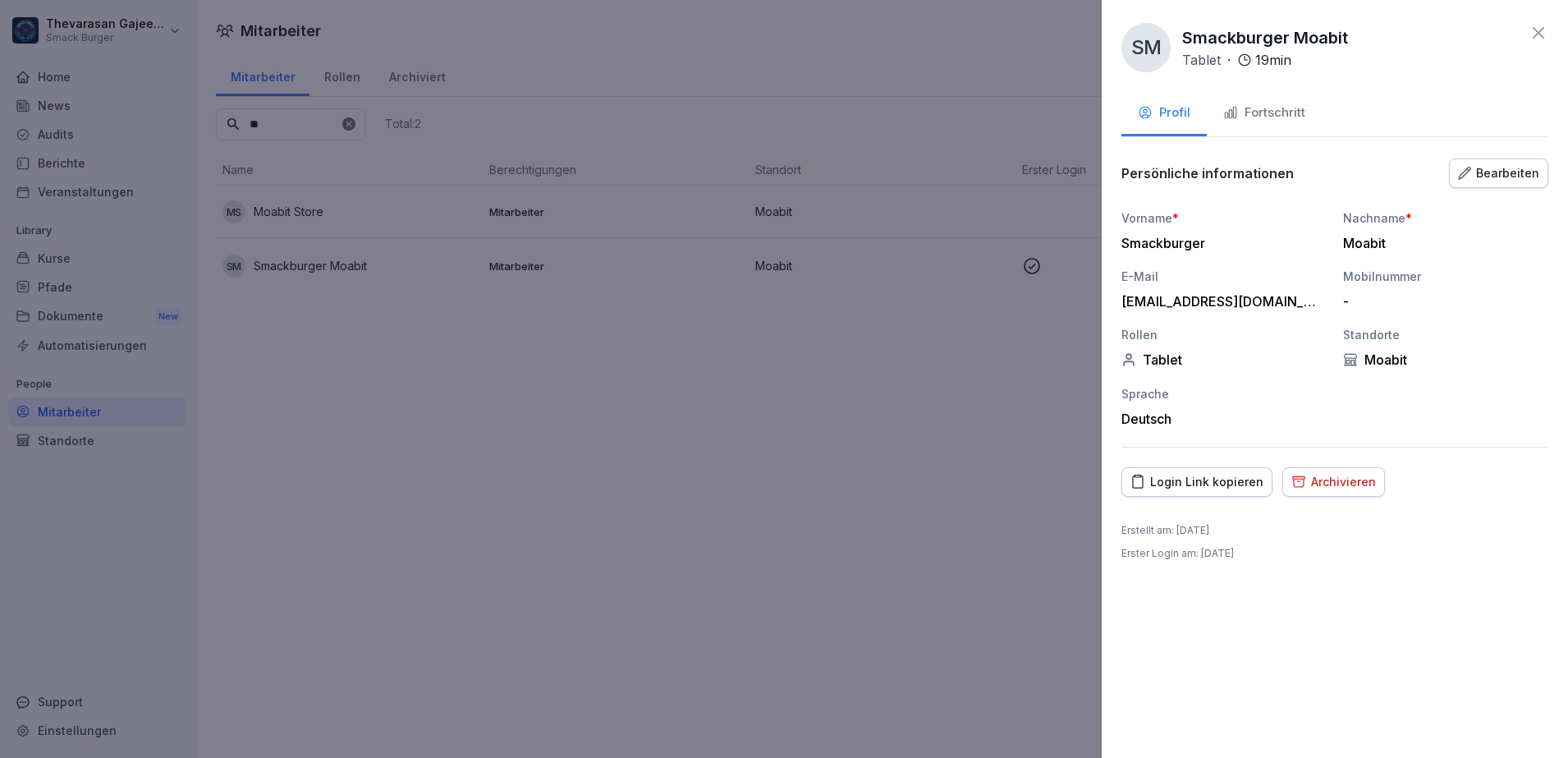
click at [1277, 106] on div "Fortschritt" at bounding box center [1265, 113] width 82 height 19
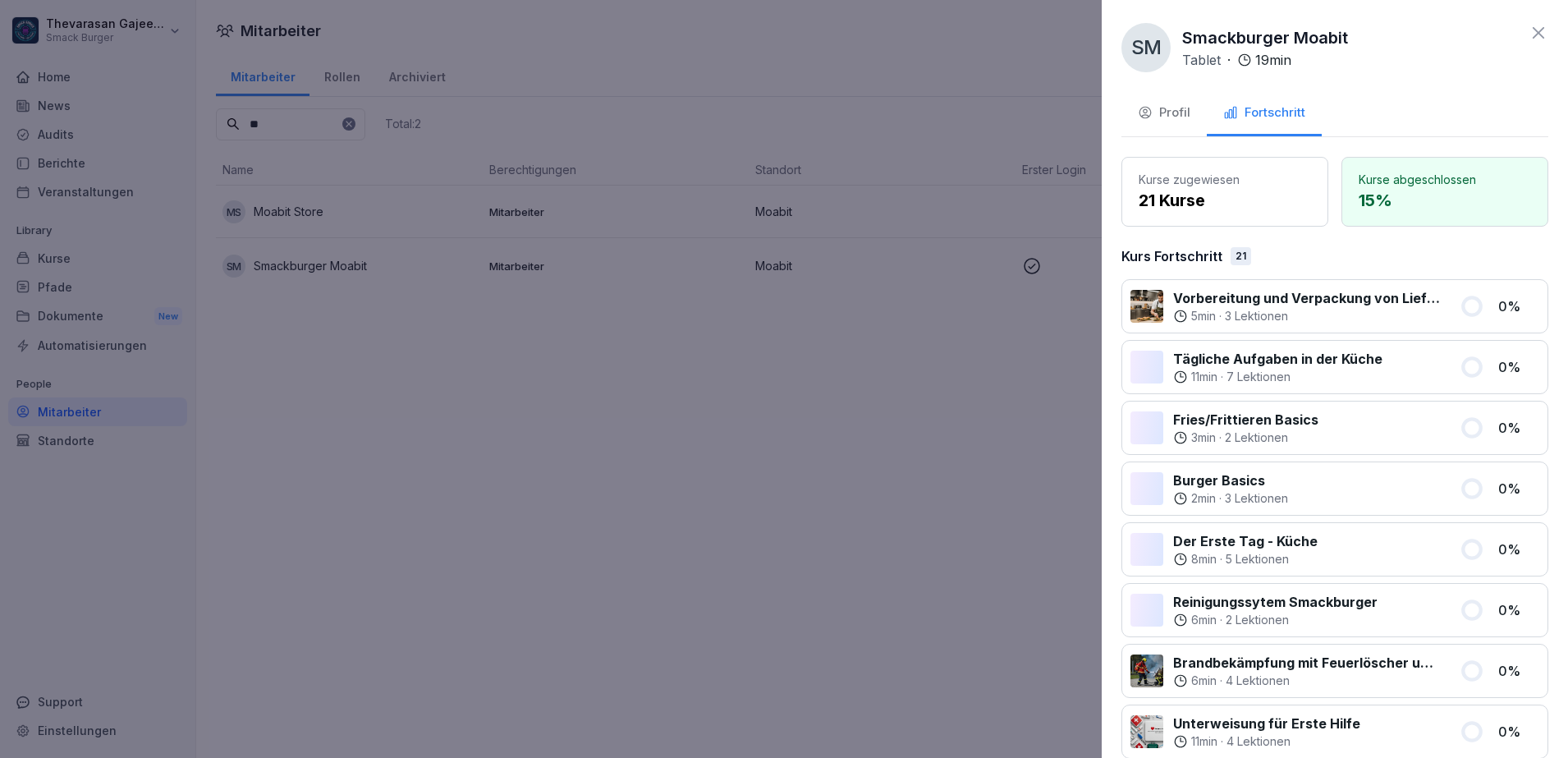
click at [310, 126] on div at bounding box center [784, 379] width 1568 height 758
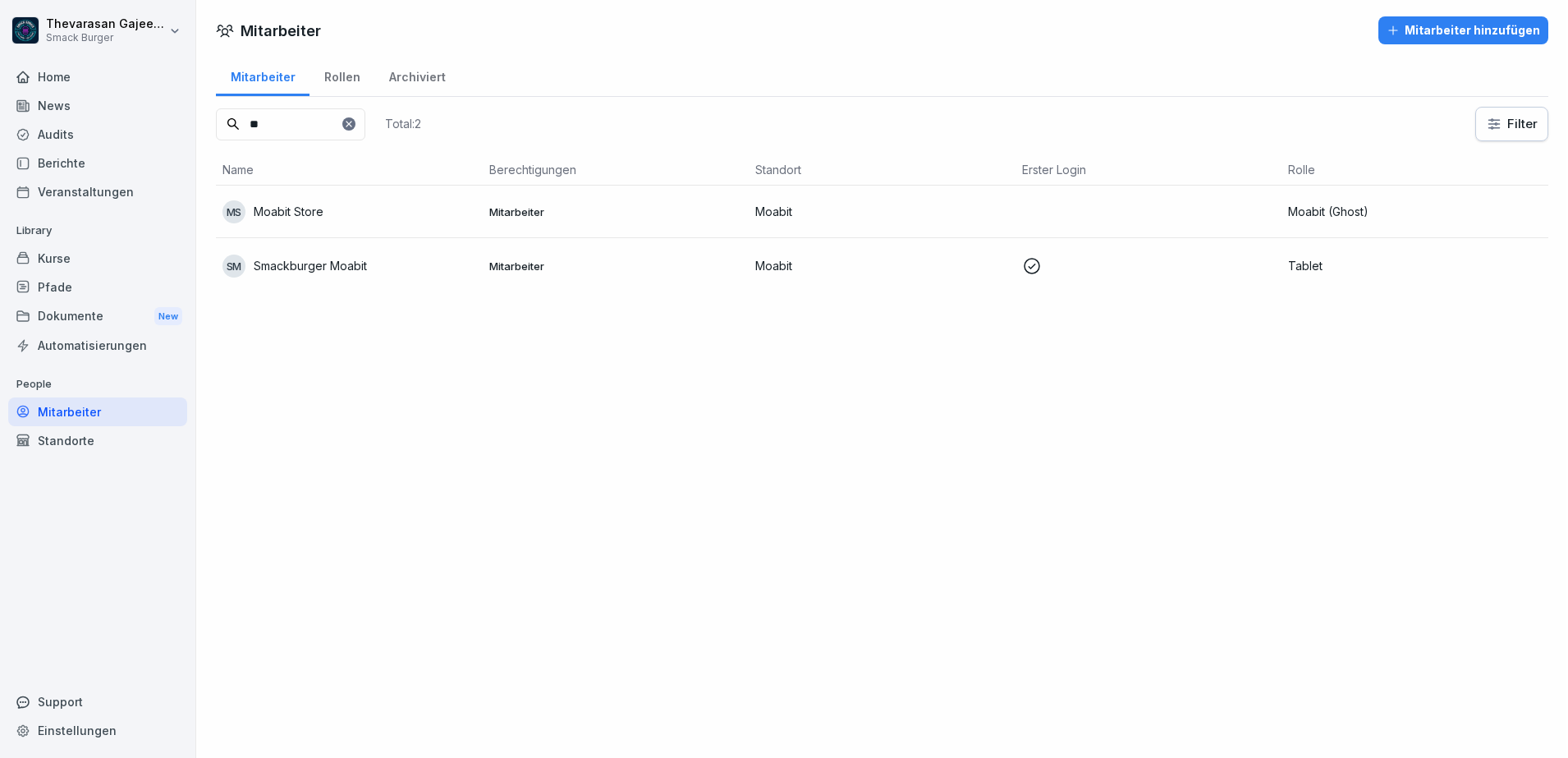
click at [310, 126] on div at bounding box center [784, 379] width 1568 height 758
click at [310, 125] on input "**" at bounding box center [290, 124] width 149 height 32
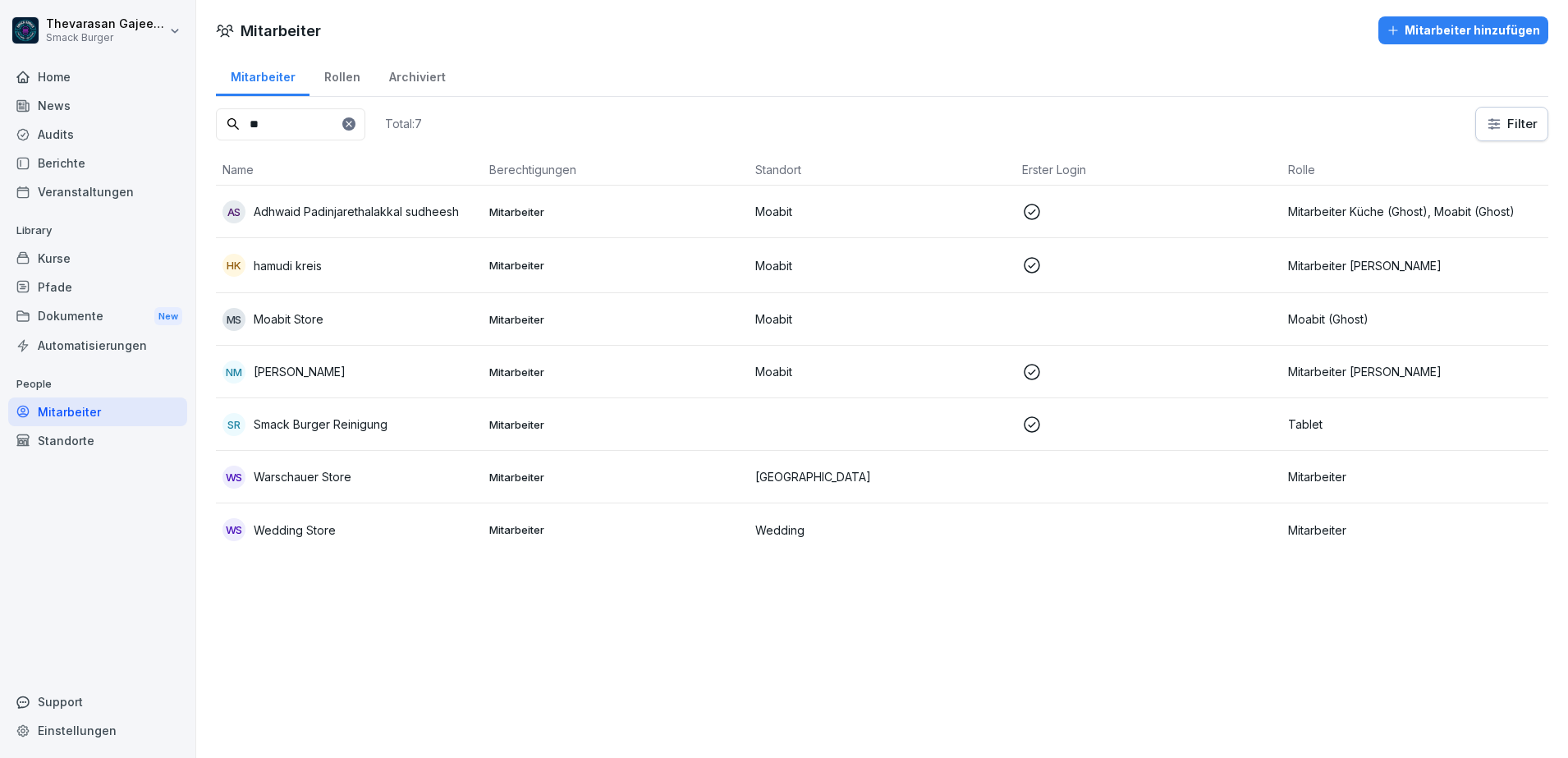
type input "**"
click at [358, 434] on div "SR Smack Burger Reinigung" at bounding box center [349, 424] width 253 height 23
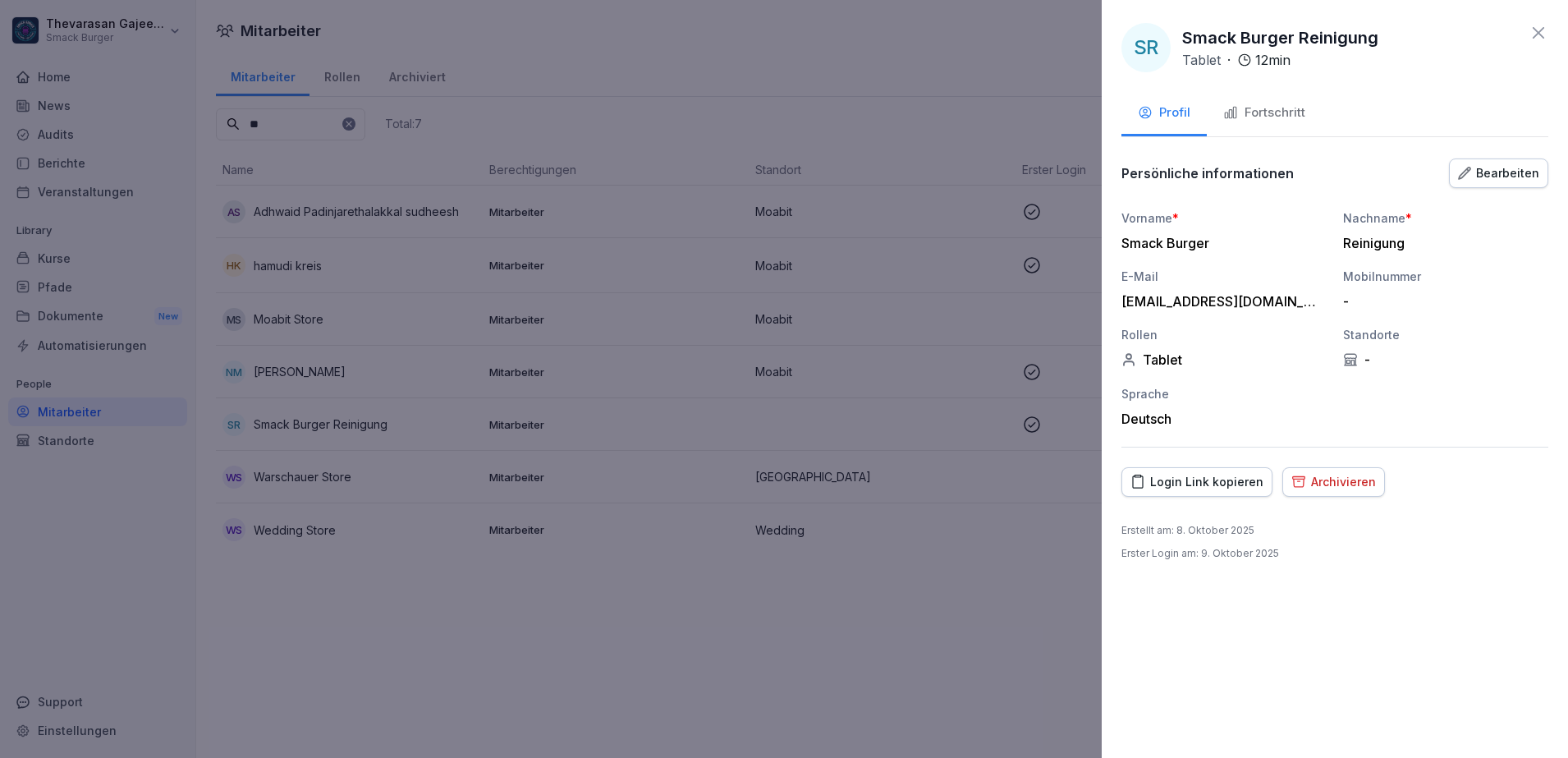
click at [1496, 169] on div "Bearbeiten" at bounding box center [1499, 173] width 82 height 18
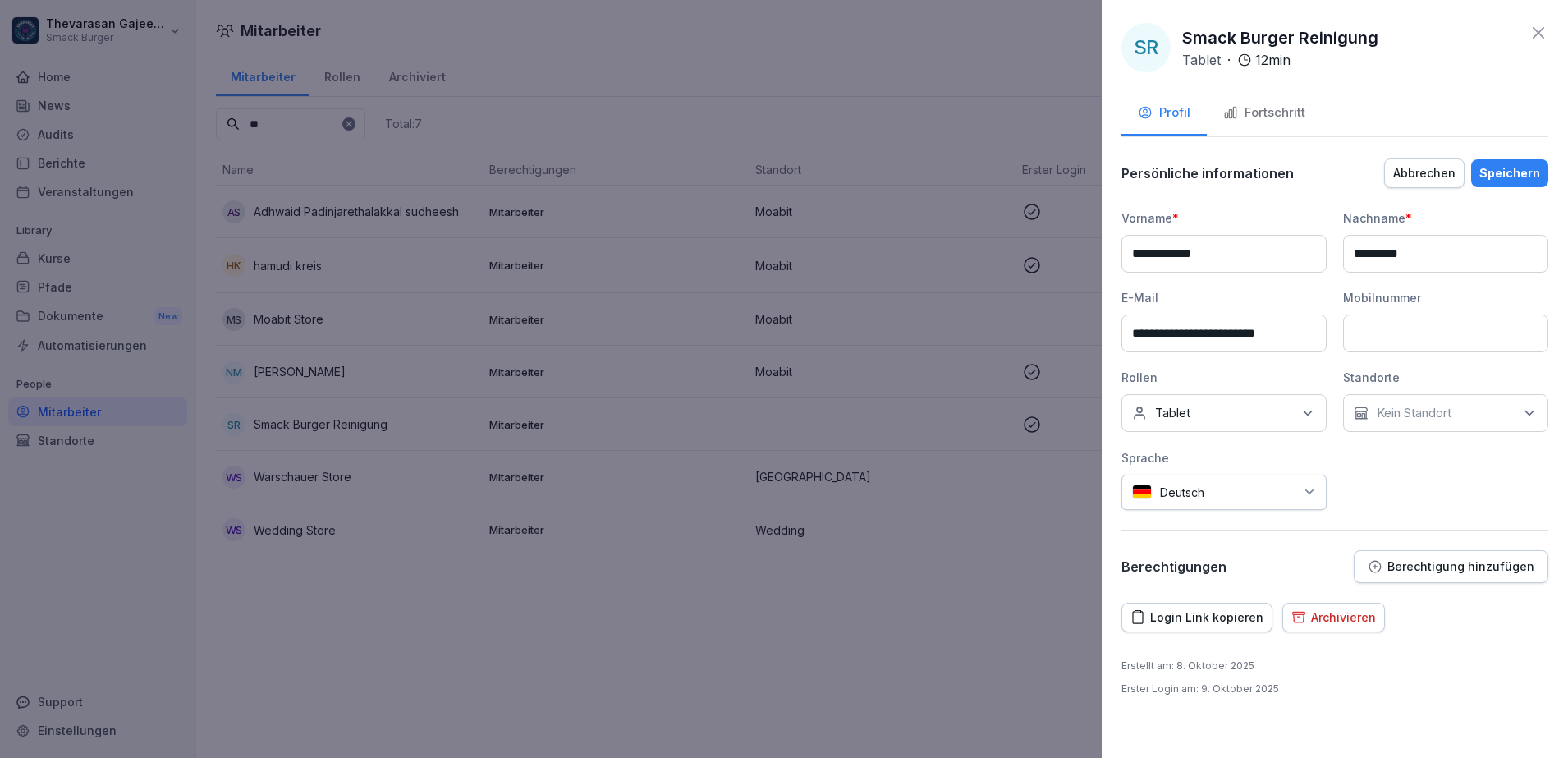
drag, startPoint x: 1432, startPoint y: 251, endPoint x: 1125, endPoint y: 245, distance: 307.1
click at [1125, 246] on div "**********" at bounding box center [1334, 359] width 427 height 301
paste input "**********"
type input "**********"
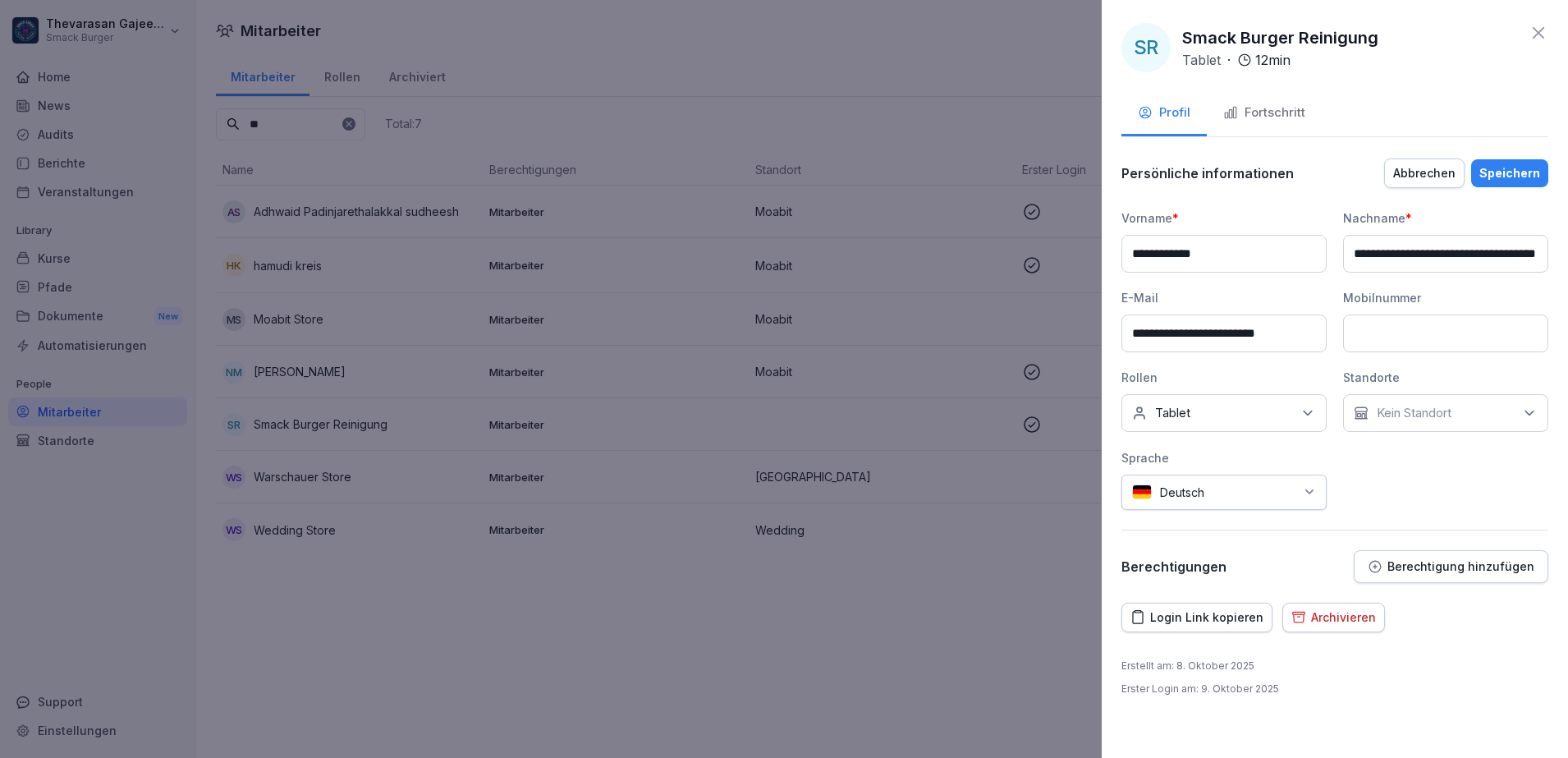
click at [1423, 256] on input "**********" at bounding box center [1445, 253] width 205 height 38
paste input "********"
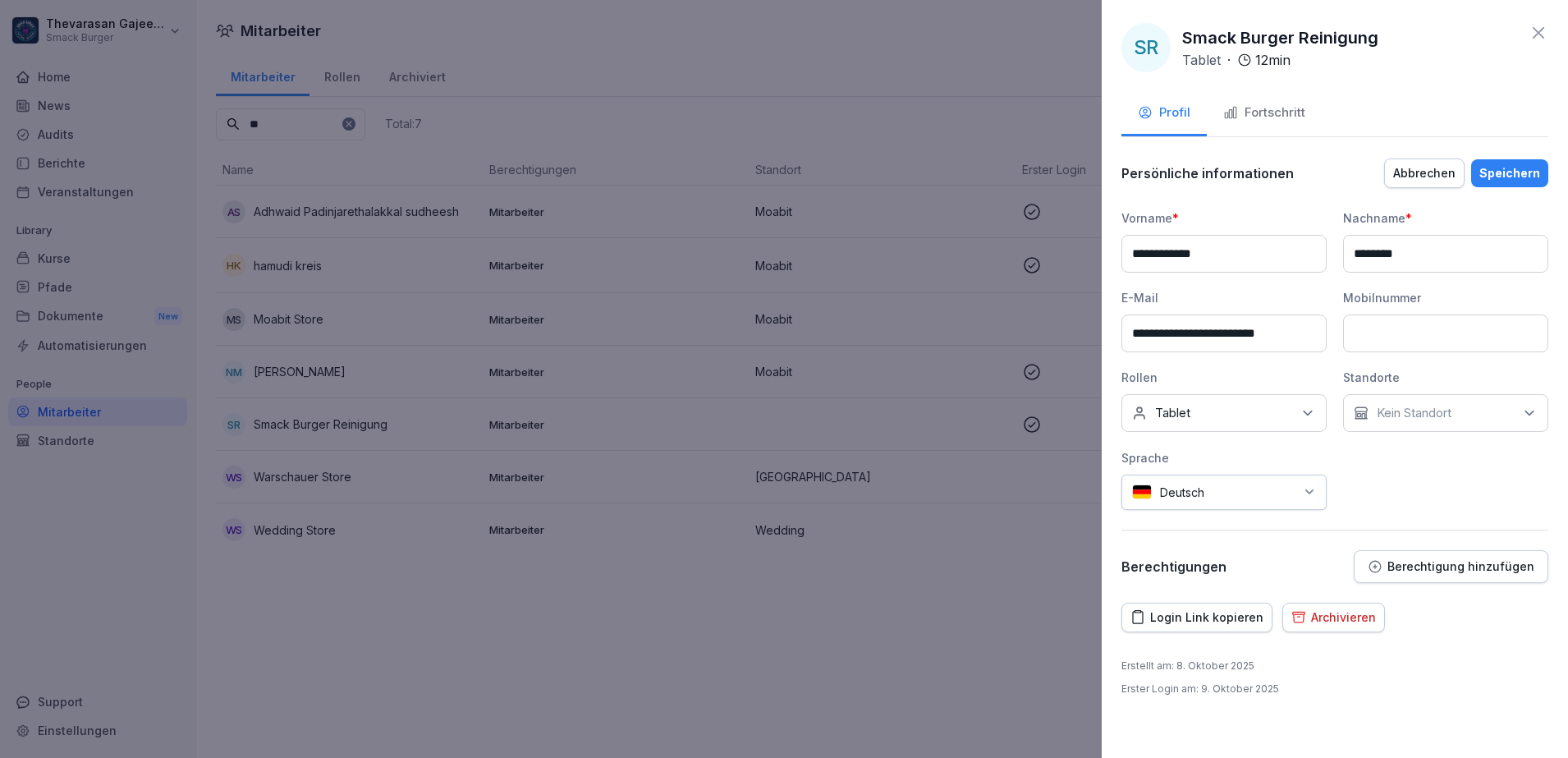
type input "********"
drag, startPoint x: 1515, startPoint y: 173, endPoint x: 1507, endPoint y: 182, distance: 12.0
click at [1515, 173] on div "Speichern" at bounding box center [1509, 173] width 60 height 18
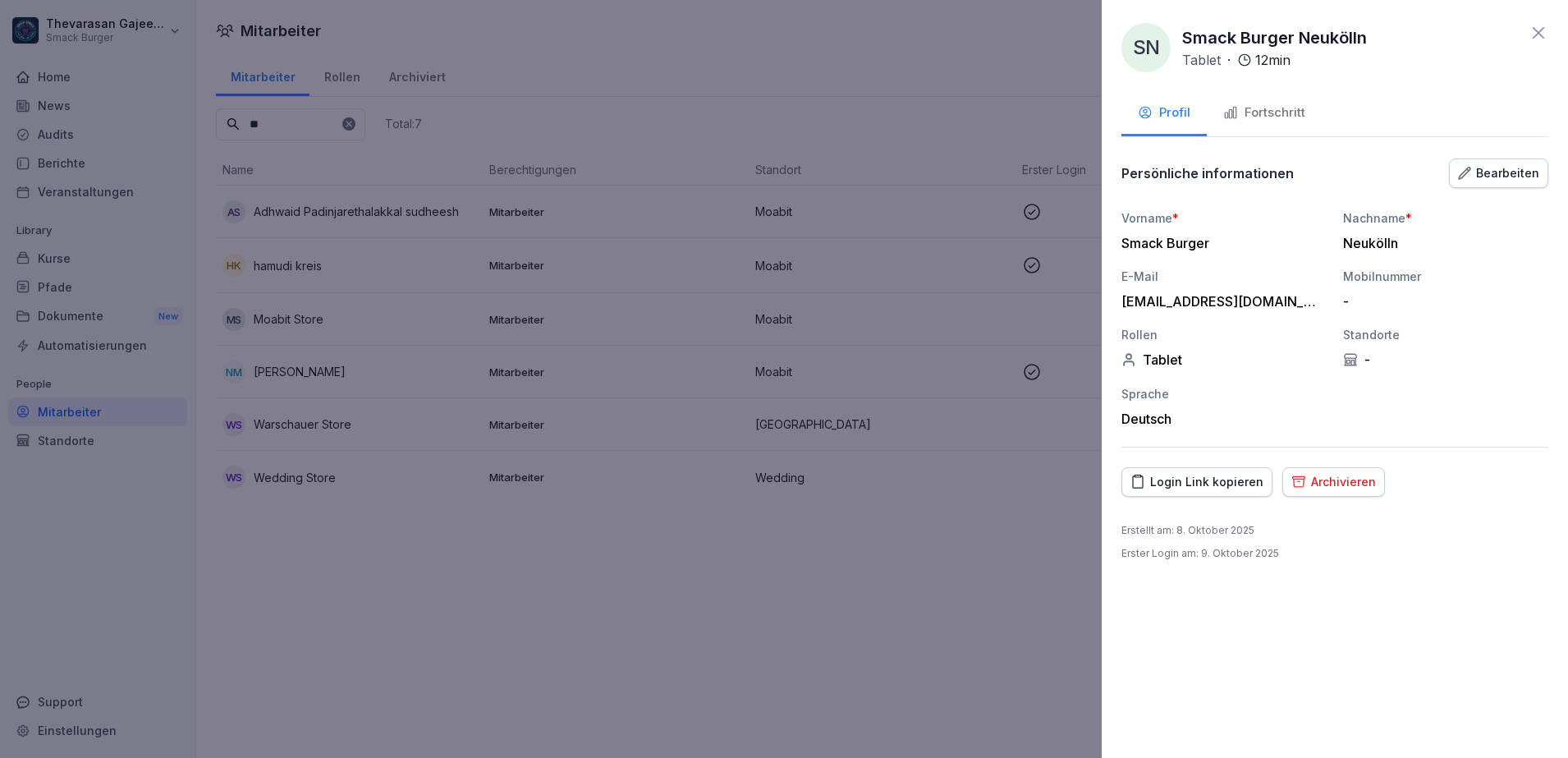
click at [828, 591] on div at bounding box center [784, 379] width 1568 height 758
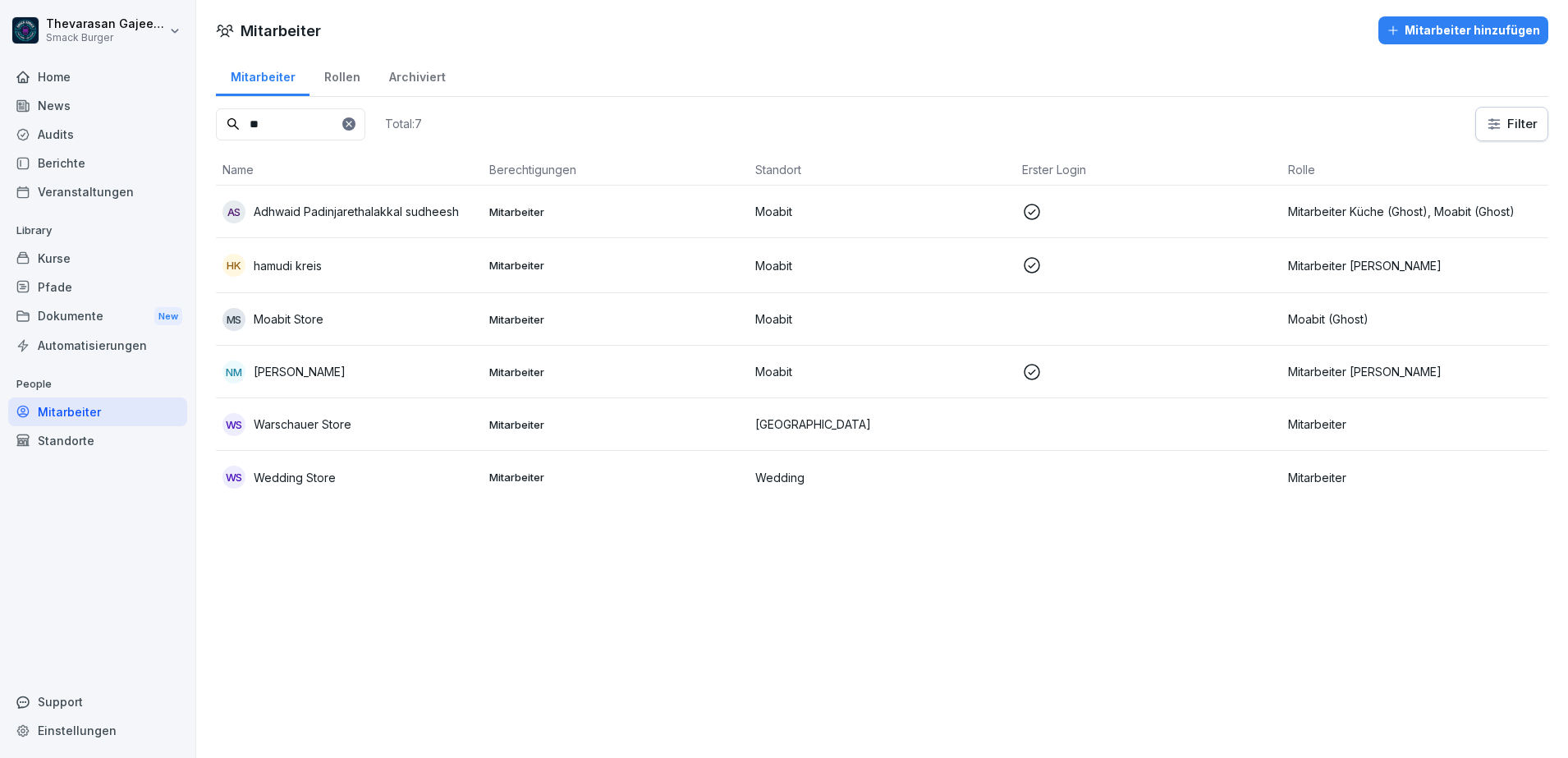
click at [141, 415] on div "Mitarbeiter" at bounding box center [97, 411] width 179 height 29
click at [1457, 34] on div "Mitarbeiter hinzufügen" at bounding box center [1463, 30] width 153 height 18
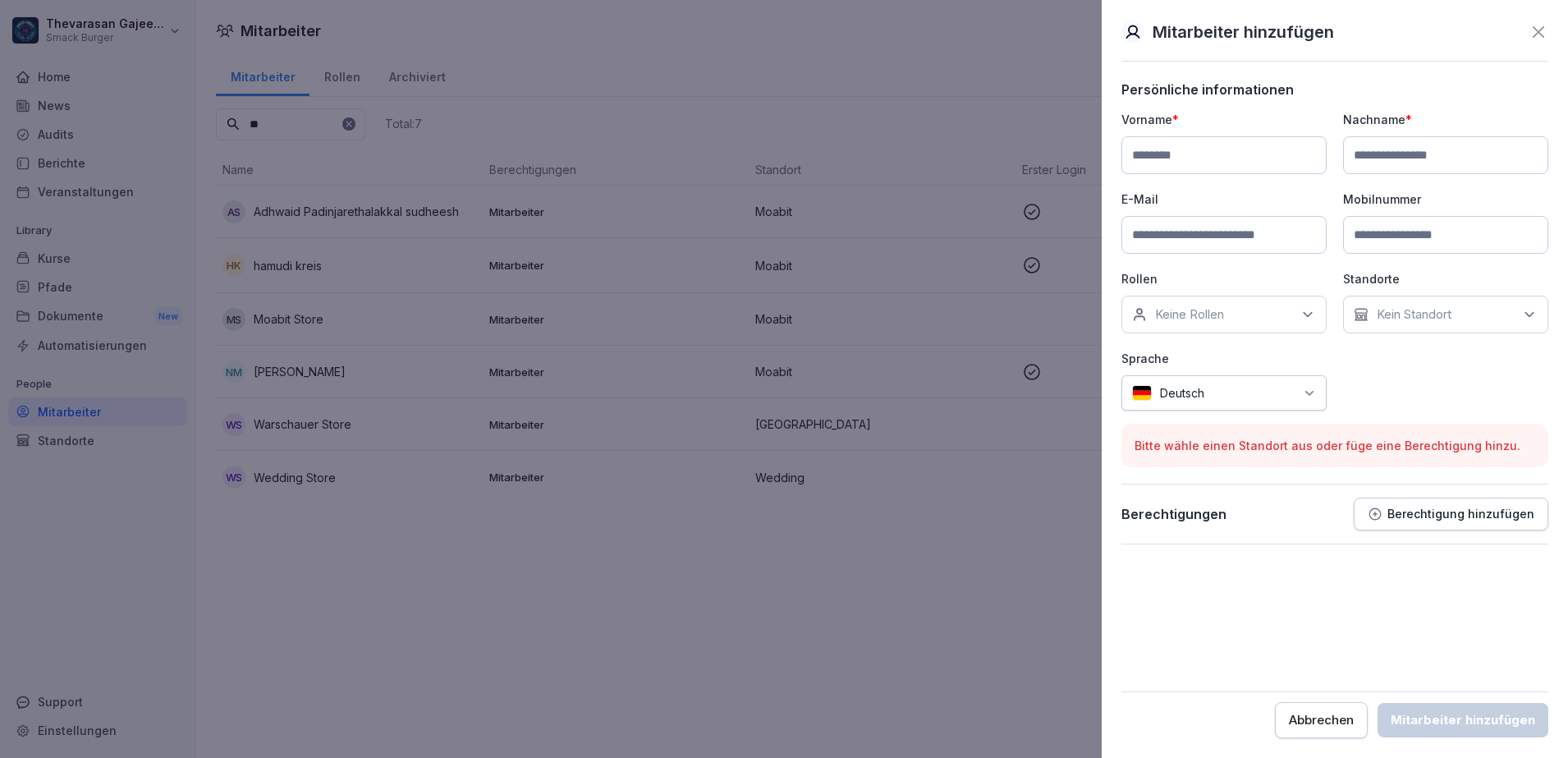
click at [1416, 151] on input at bounding box center [1445, 154] width 205 height 38
paste input "****"
type input "****"
click at [1271, 147] on input at bounding box center [1224, 154] width 205 height 38
paste input "*******"
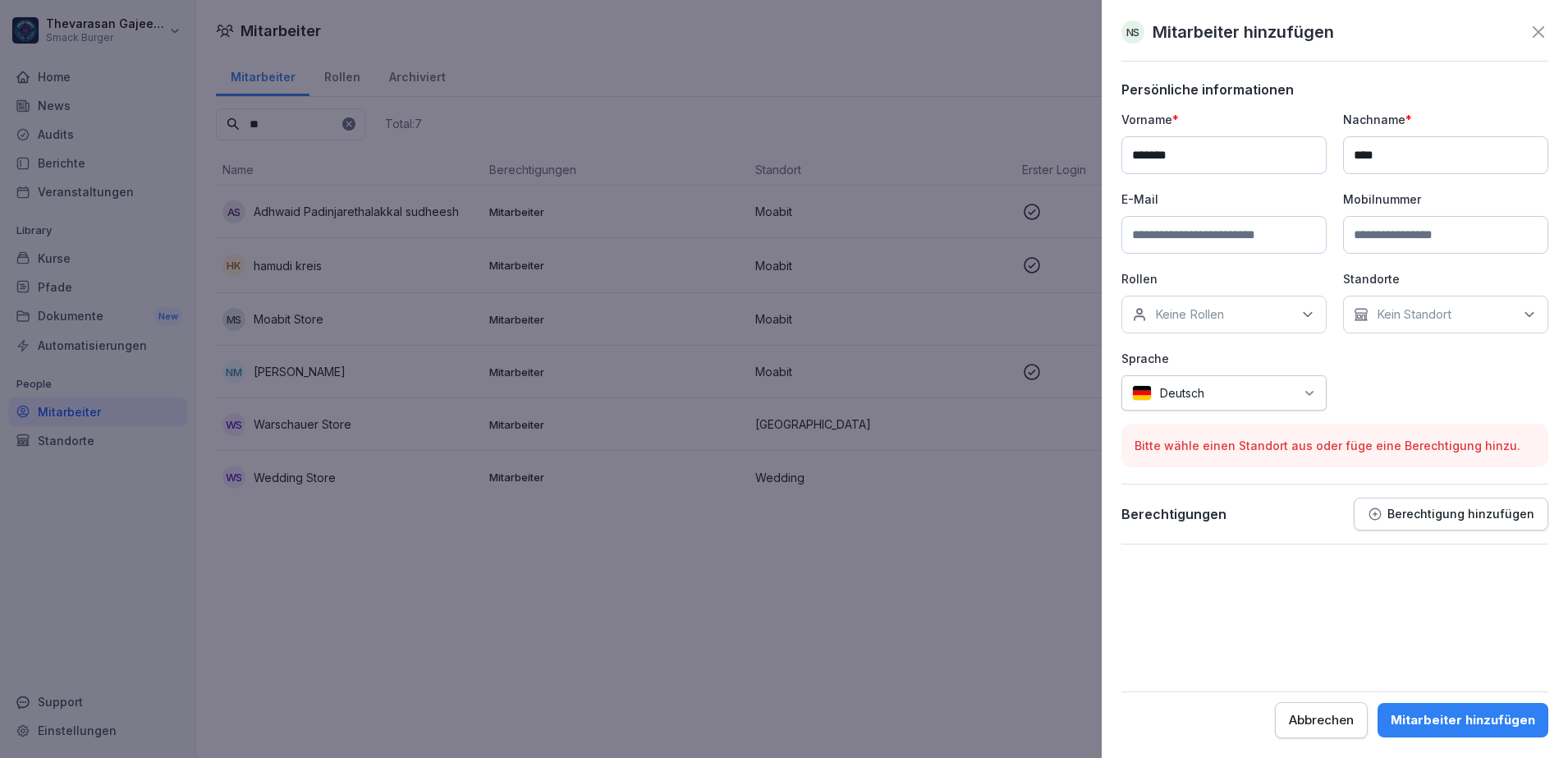
type input "*******"
click at [1240, 244] on input at bounding box center [1224, 234] width 205 height 38
paste input "**********"
type input "**********"
click at [1415, 224] on input at bounding box center [1445, 234] width 205 height 38
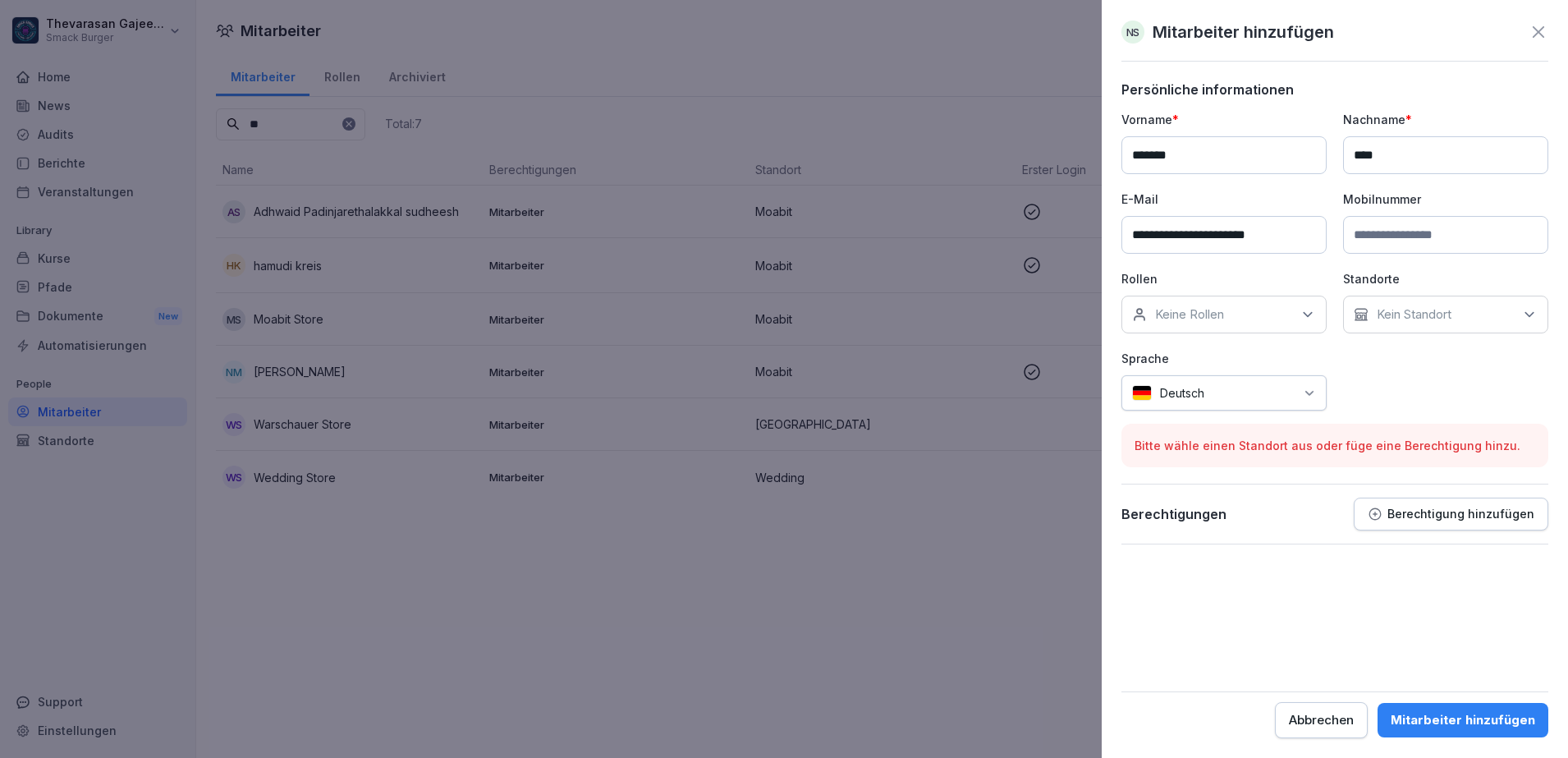
paste input "**********"
type input "**********"
click at [1292, 300] on div "Keine Rollen" at bounding box center [1224, 314] width 205 height 38
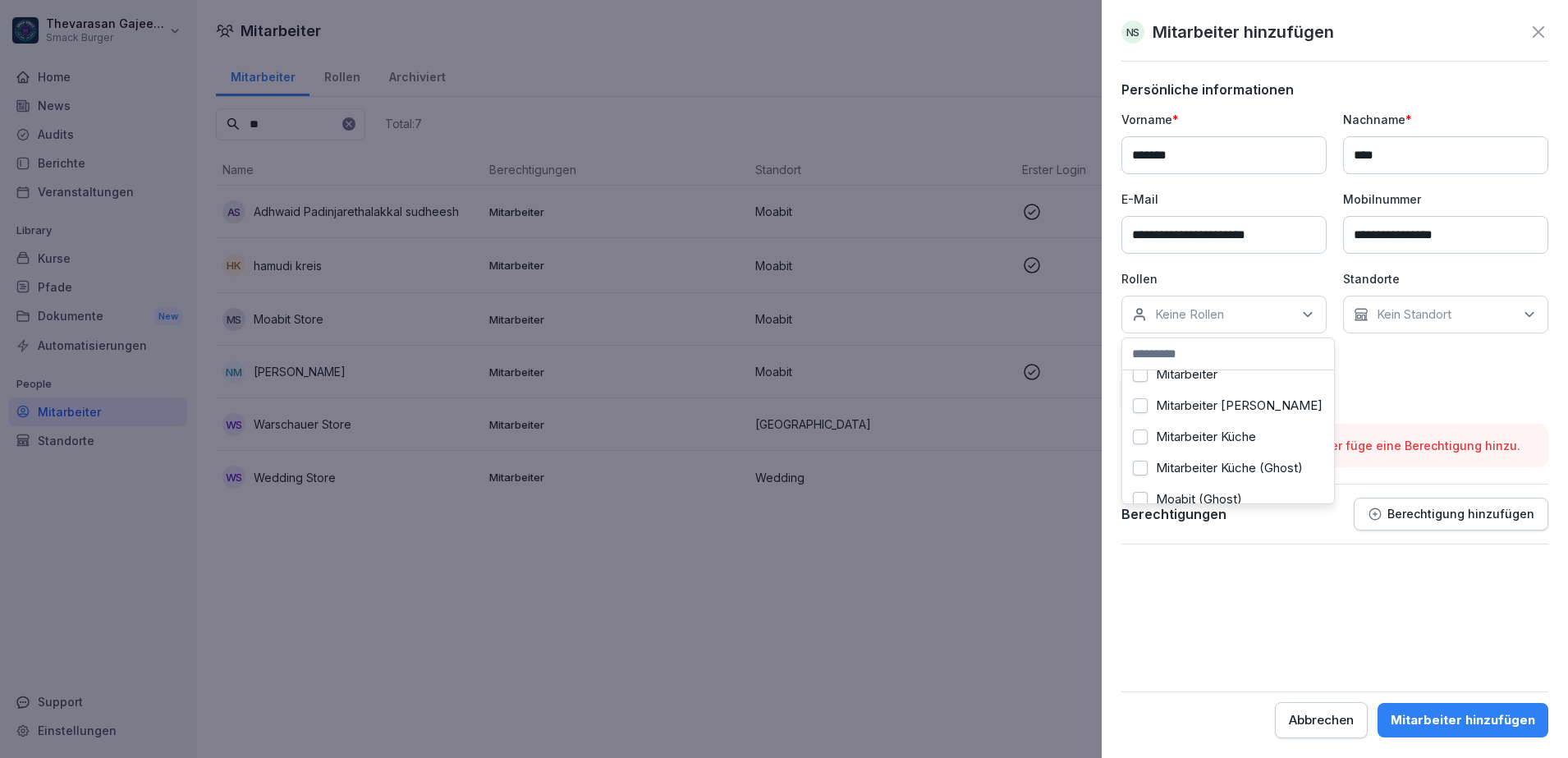
scroll to position [205, 0]
click at [1234, 442] on label "Mitarbeiter [PERSON_NAME]" at bounding box center [1239, 434] width 167 height 15
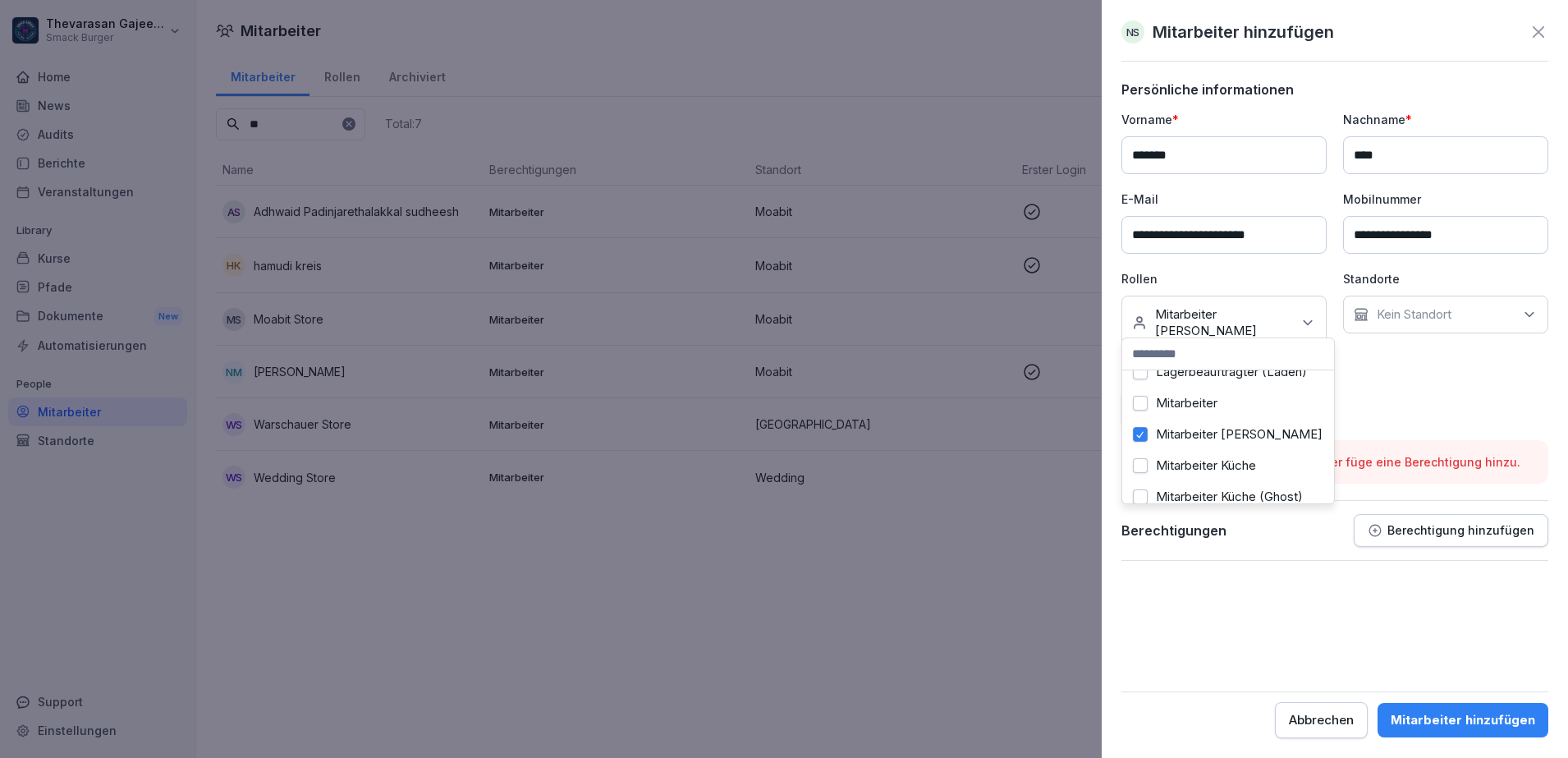
click at [1430, 378] on div "**********" at bounding box center [1334, 268] width 427 height 316
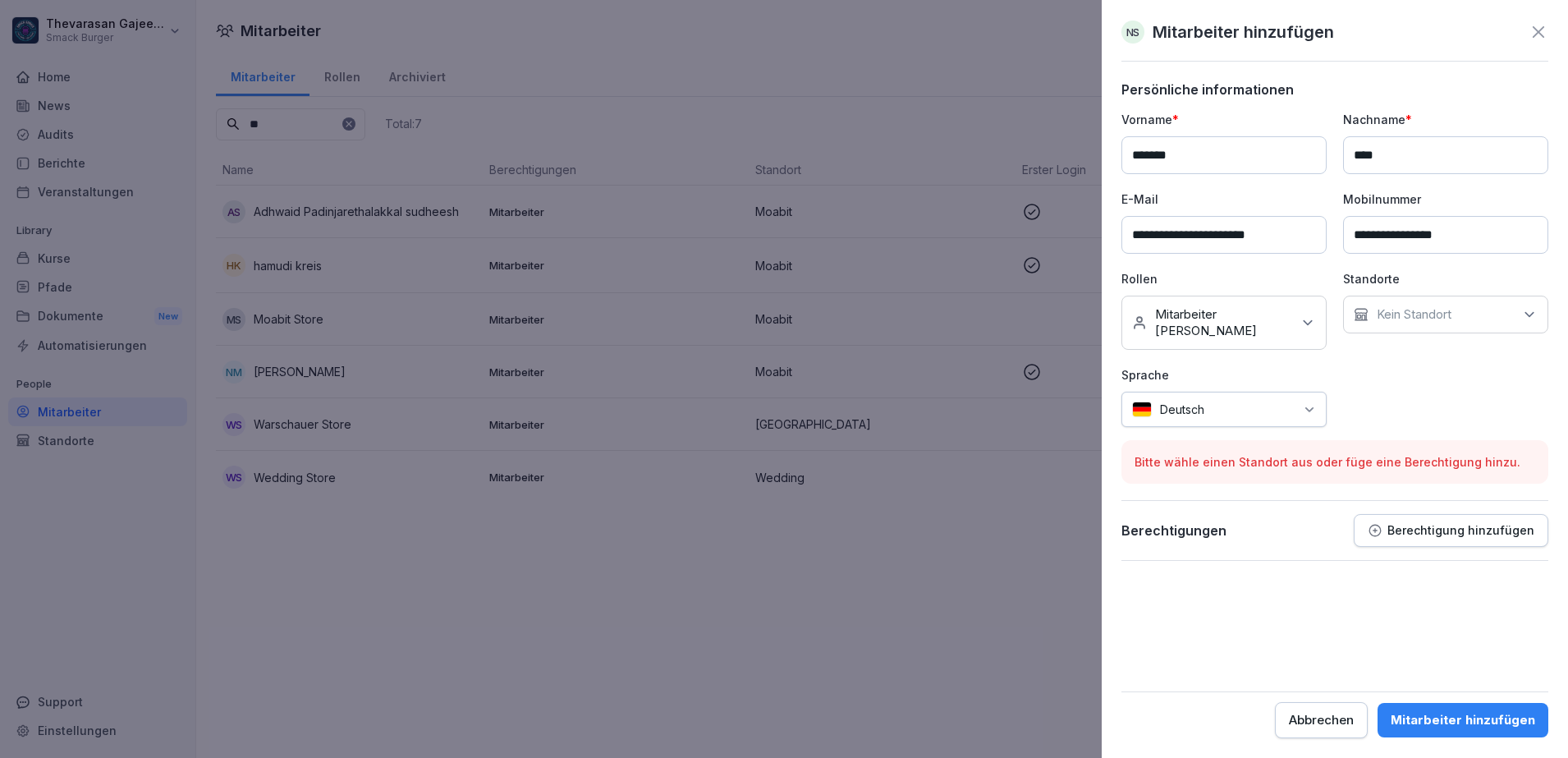
click at [1486, 724] on div "Mitarbeiter hinzufügen" at bounding box center [1463, 719] width 145 height 18
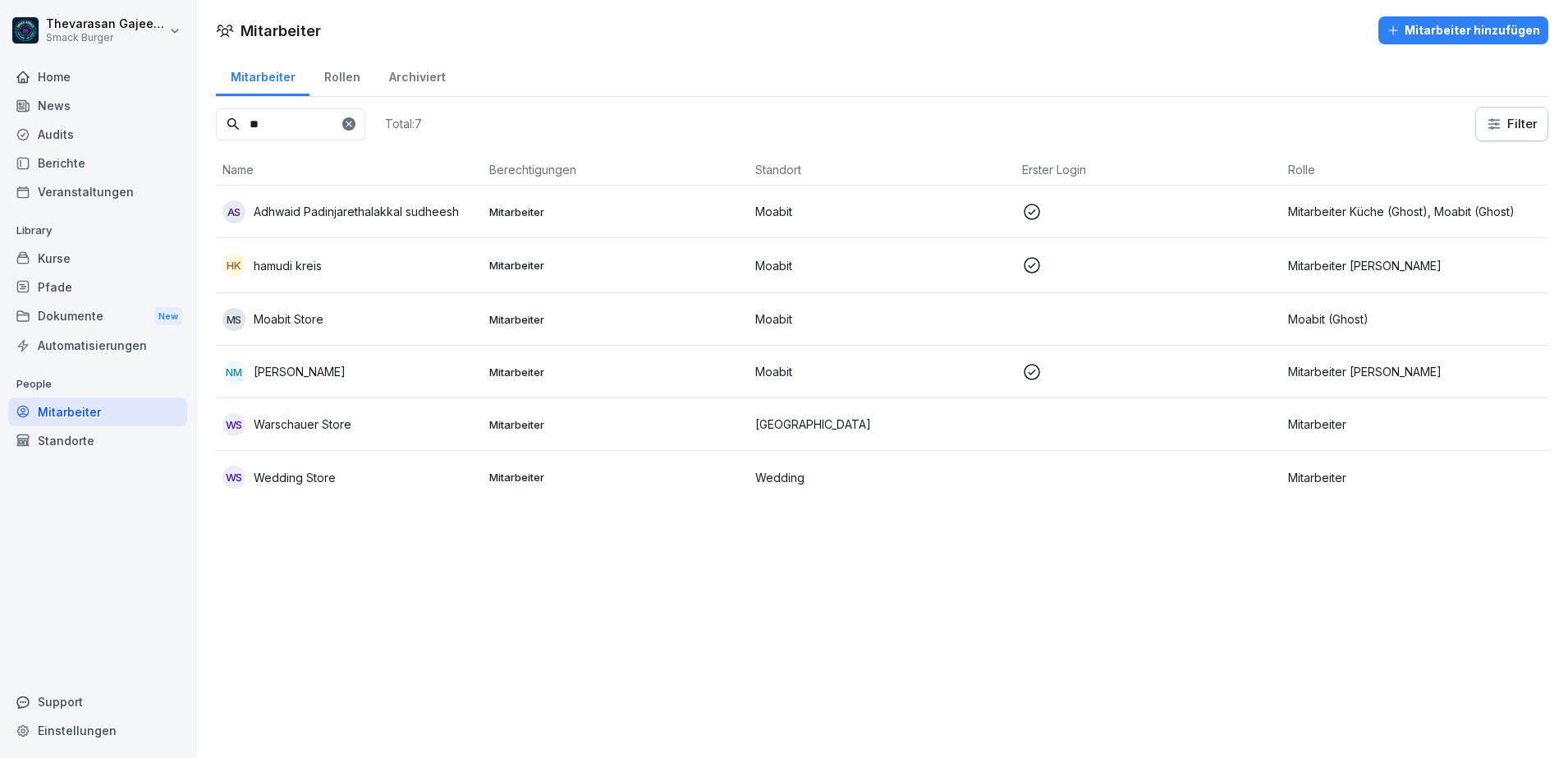
click at [354, 127] on icon at bounding box center [348, 124] width 10 height 10
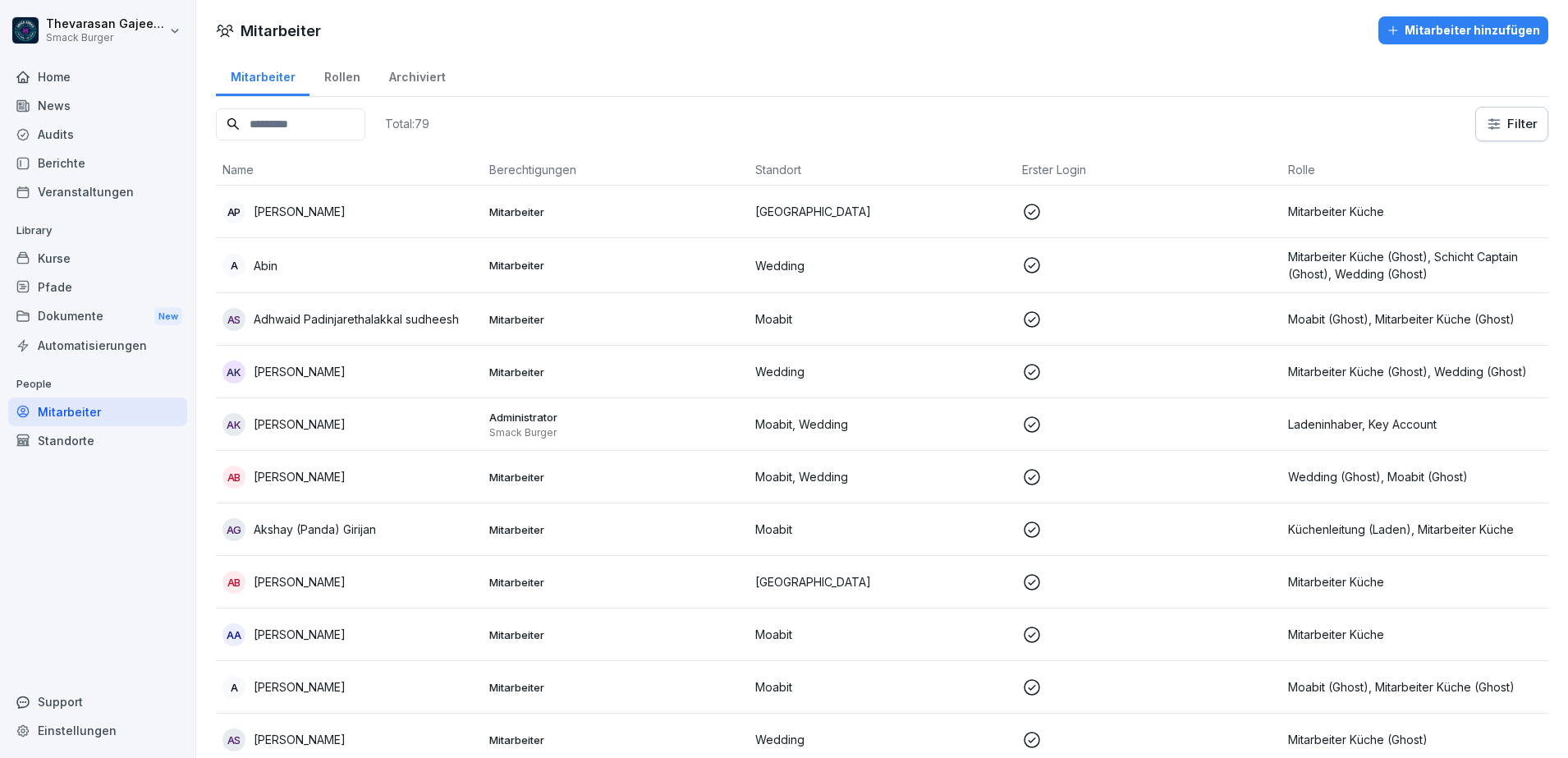
click at [327, 127] on input at bounding box center [290, 124] width 149 height 32
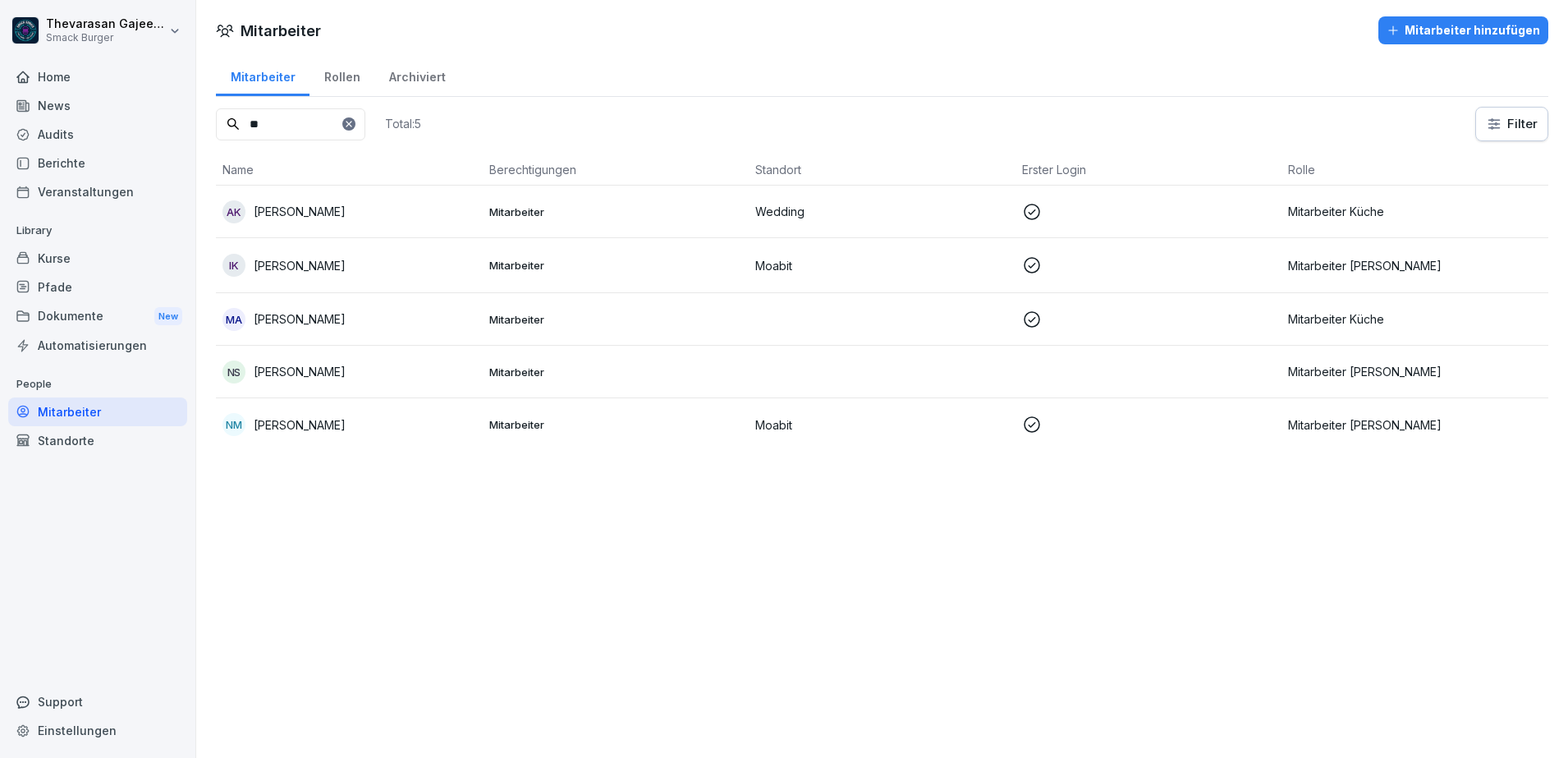
type input "**"
click at [1388, 371] on p "Mitarbeiter [PERSON_NAME]" at bounding box center [1415, 372] width 253 height 18
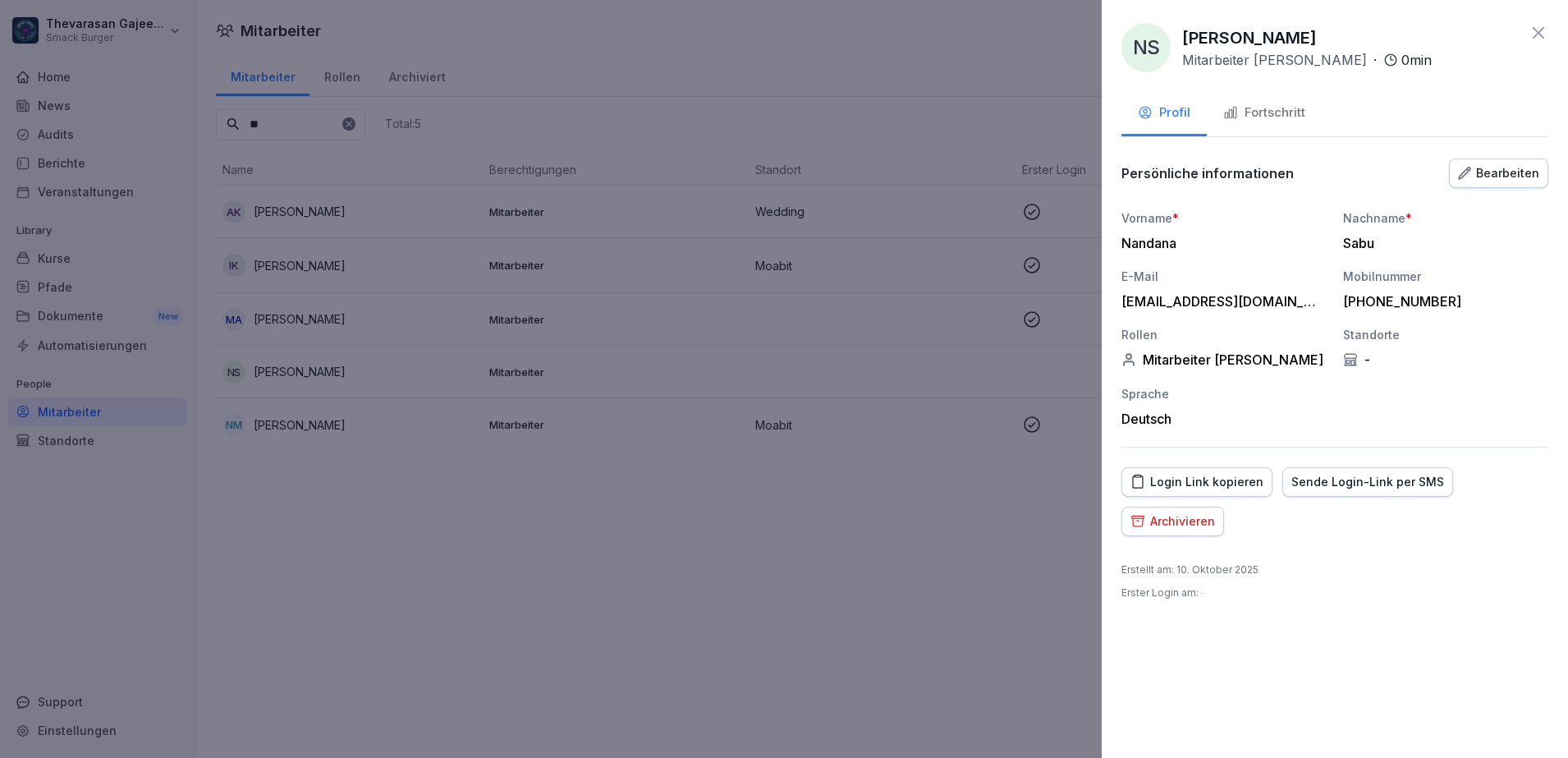
click at [1199, 485] on div "Login Link kopieren" at bounding box center [1197, 482] width 133 height 18
click at [888, 533] on div at bounding box center [784, 379] width 1568 height 758
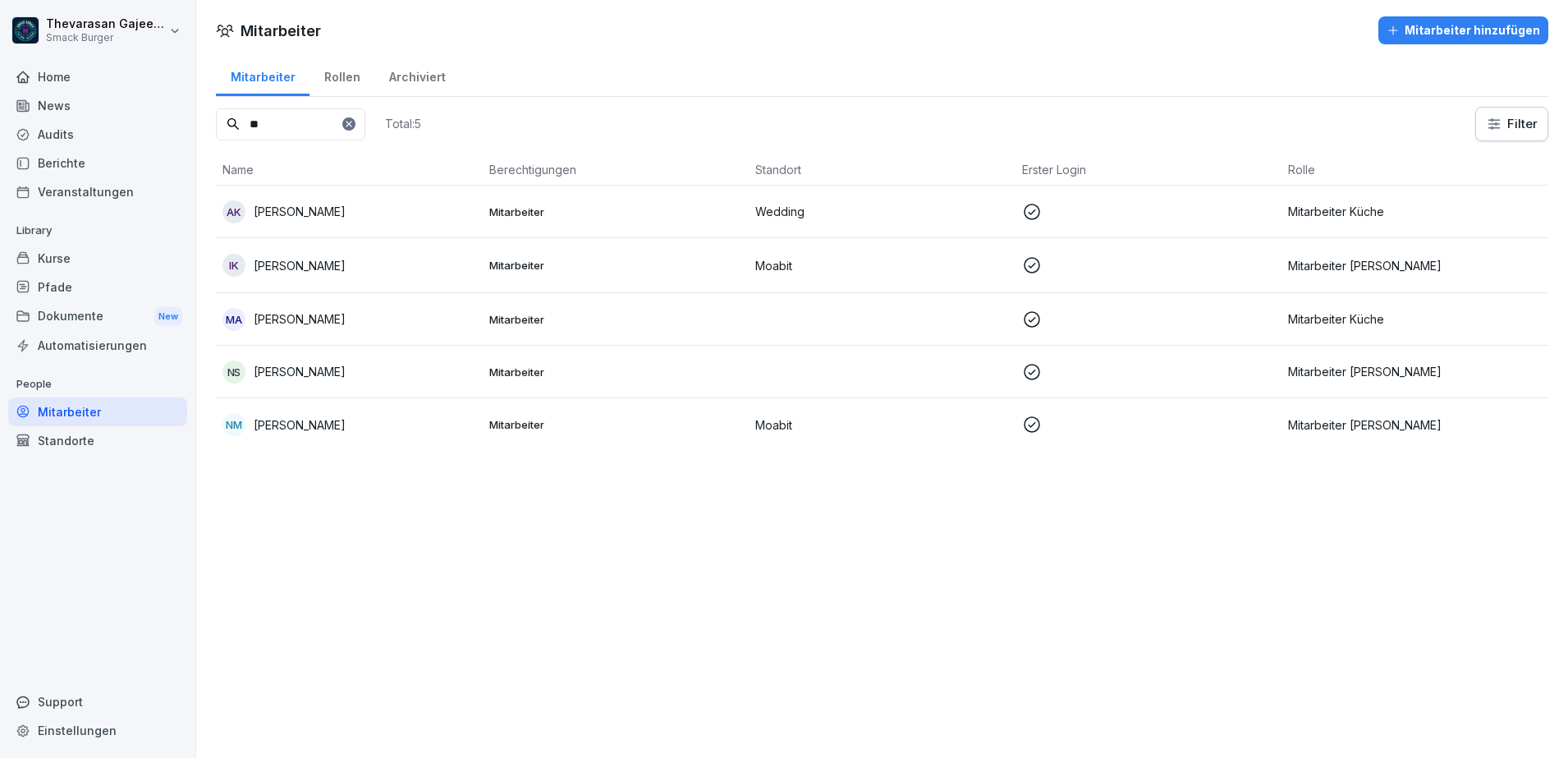
click at [562, 575] on div "Mitarbeiter Mitarbeiter hinzufügen Mitarbeiter Rollen Archiviert ** Total: 5 Fi…" at bounding box center [882, 379] width 1372 height 758
click at [87, 407] on div "Mitarbeiter" at bounding box center [97, 411] width 179 height 29
click at [354, 119] on icon at bounding box center [348, 124] width 10 height 10
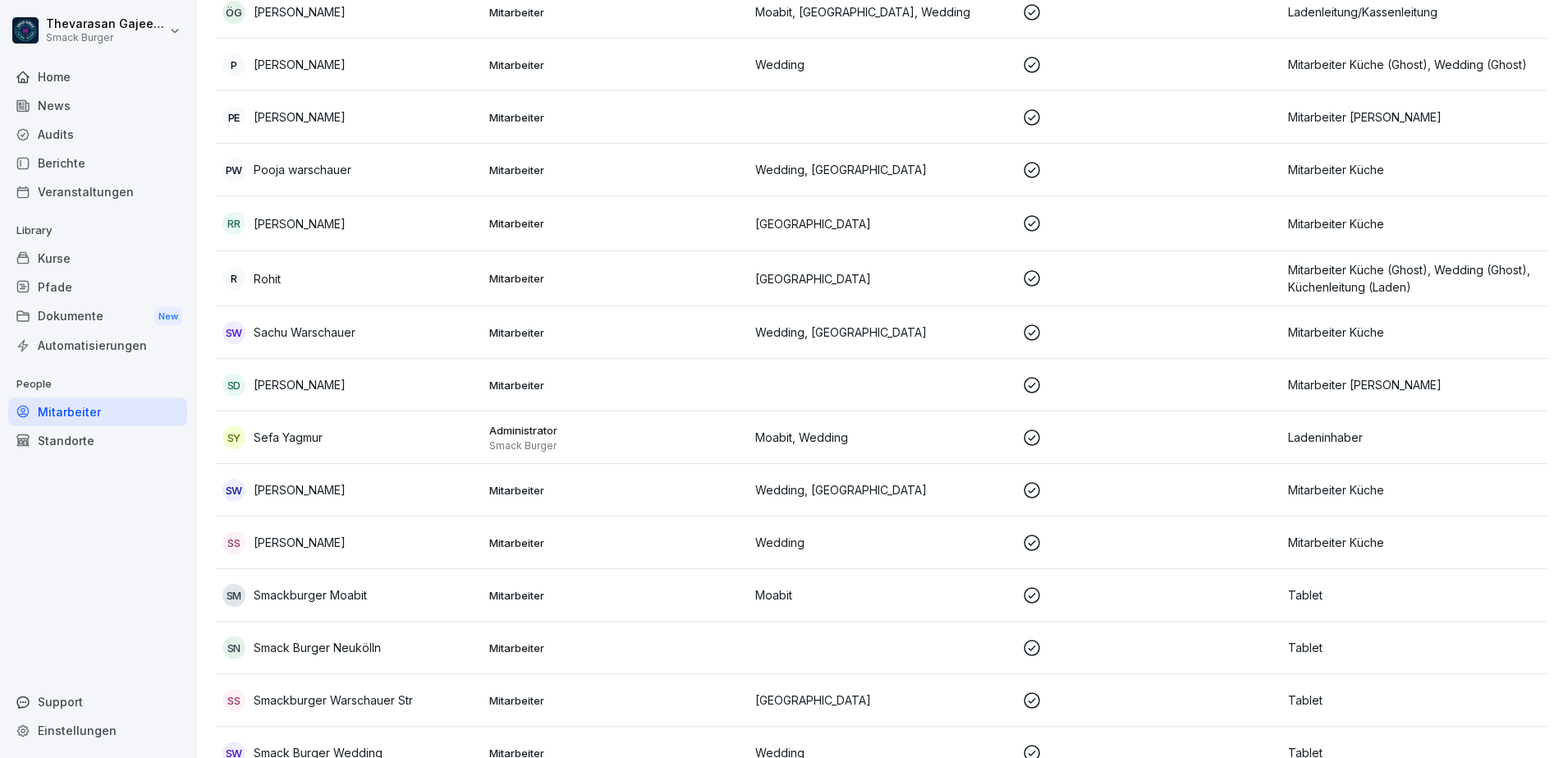
scroll to position [3591, 0]
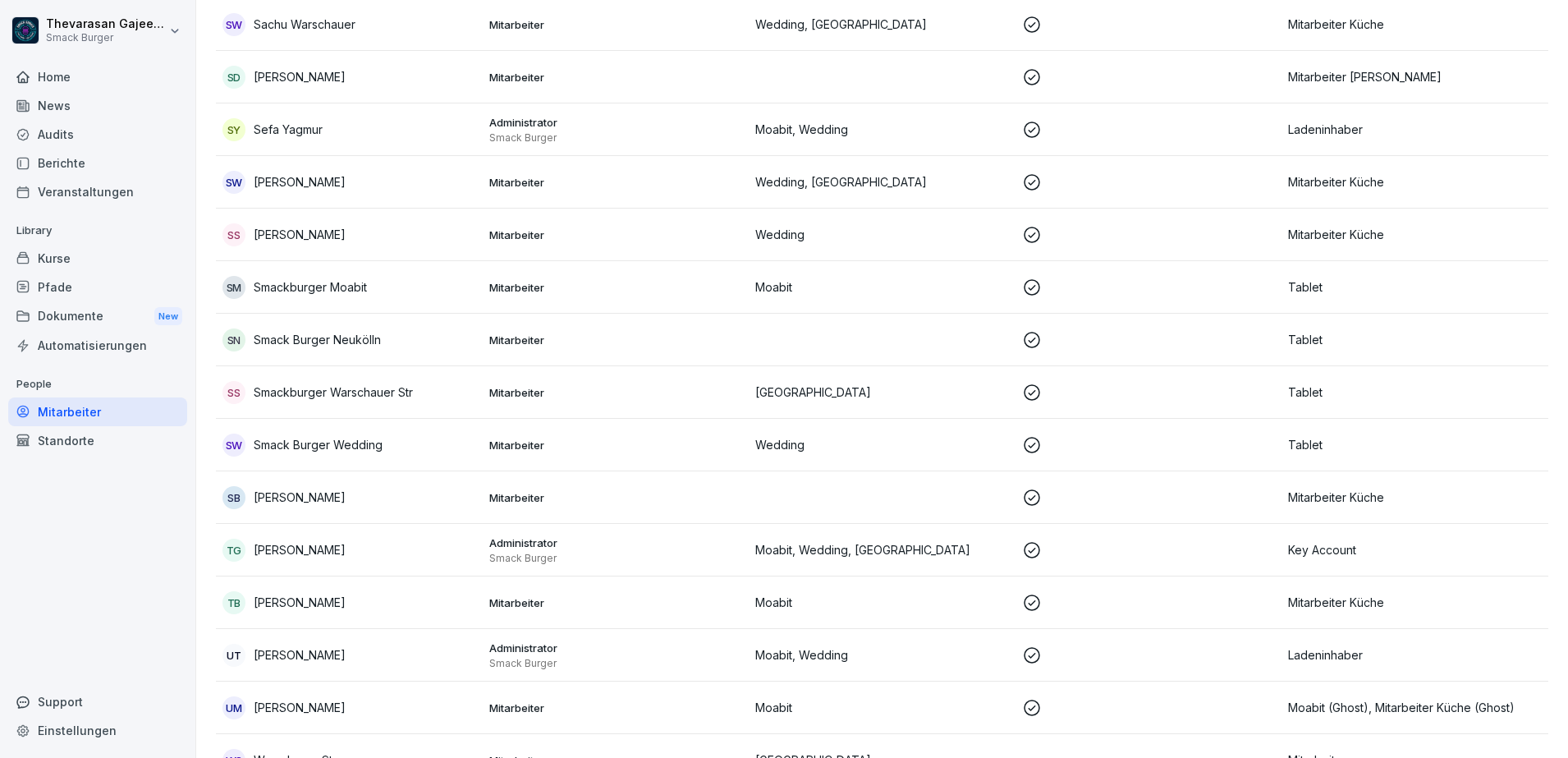
click at [131, 334] on div "Automatisierungen" at bounding box center [97, 344] width 179 height 29
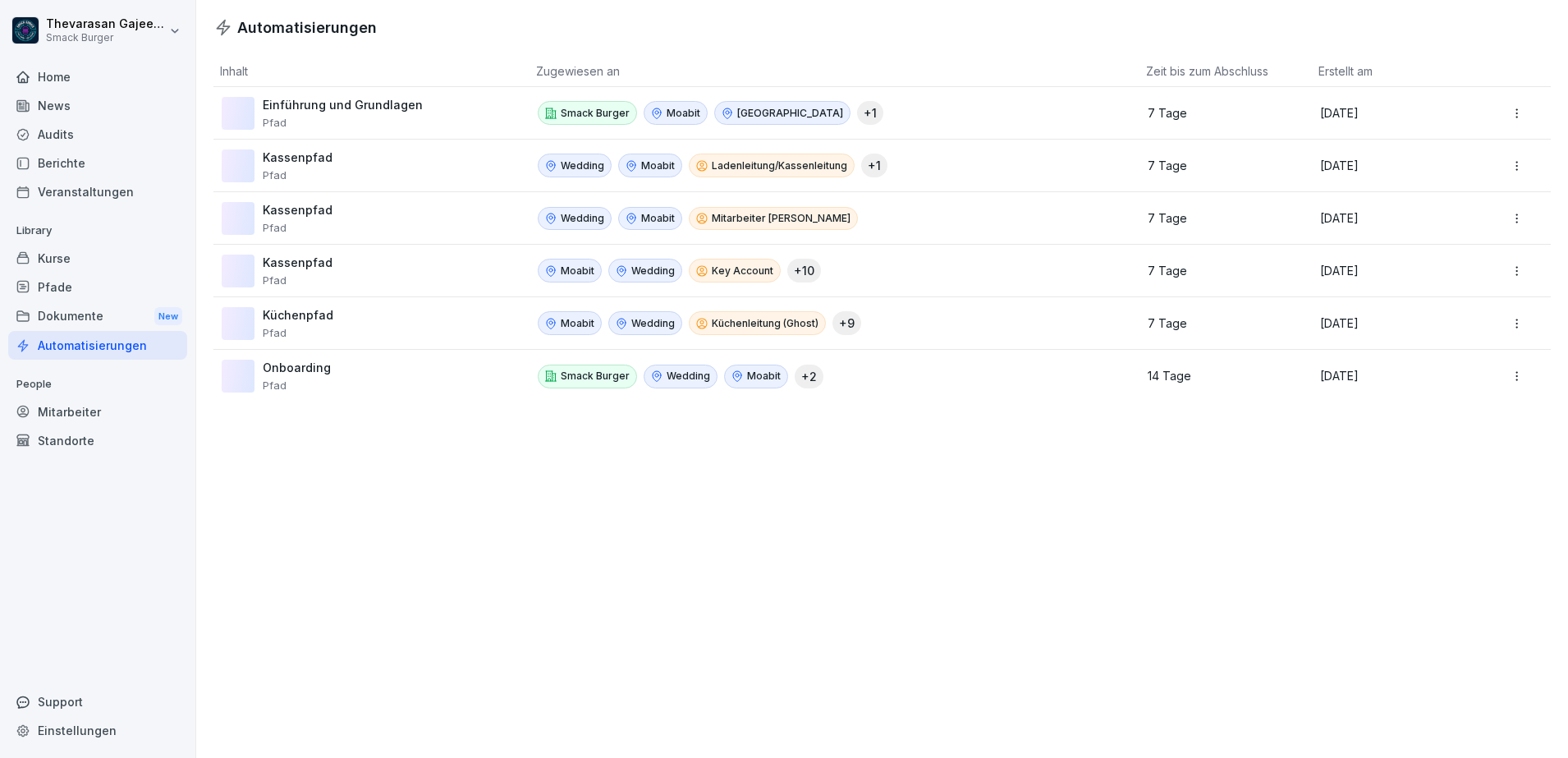
click at [123, 317] on div "Dokumente New" at bounding box center [97, 316] width 179 height 31
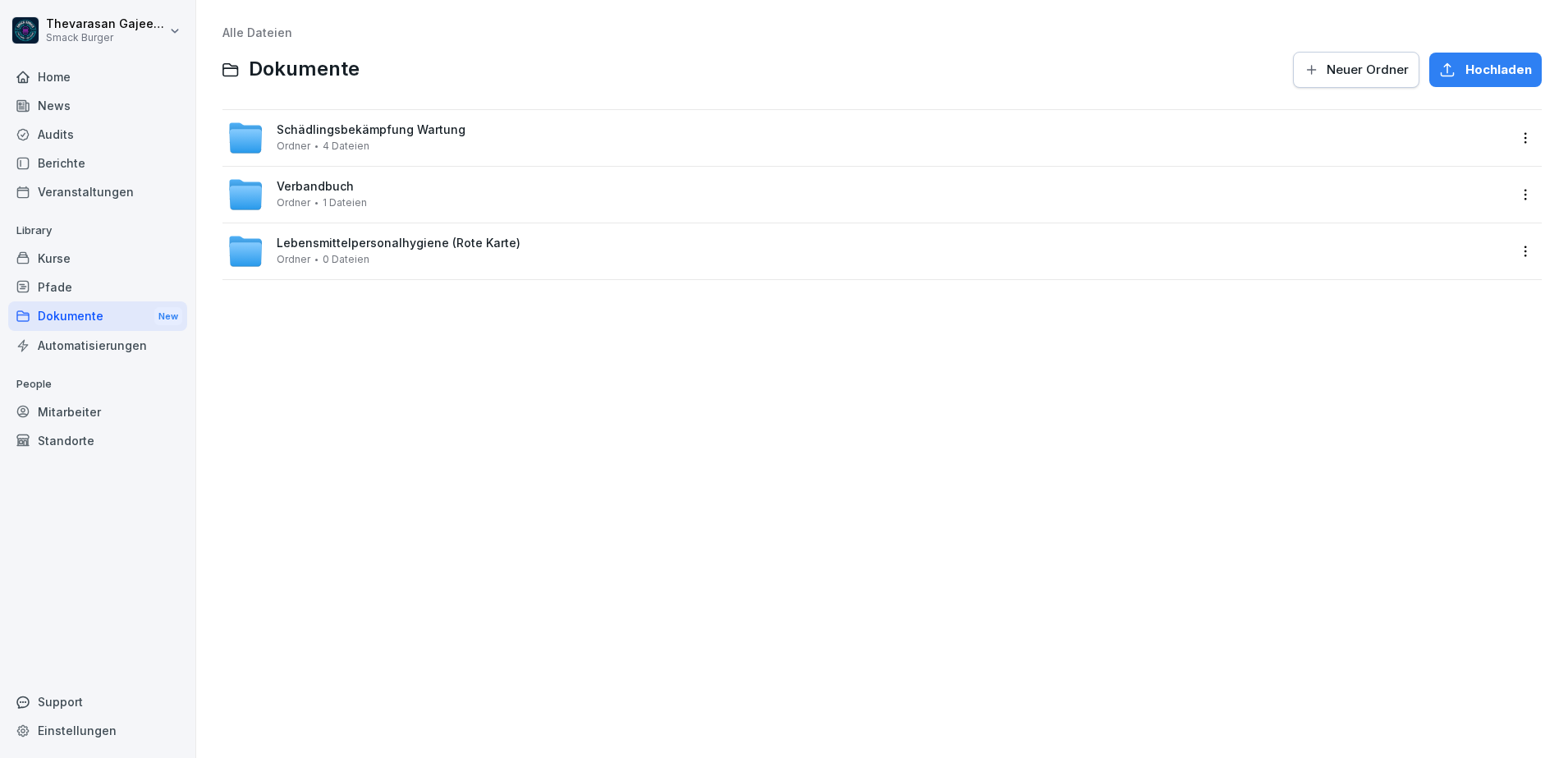
click at [107, 348] on div "Automatisierungen" at bounding box center [97, 344] width 179 height 29
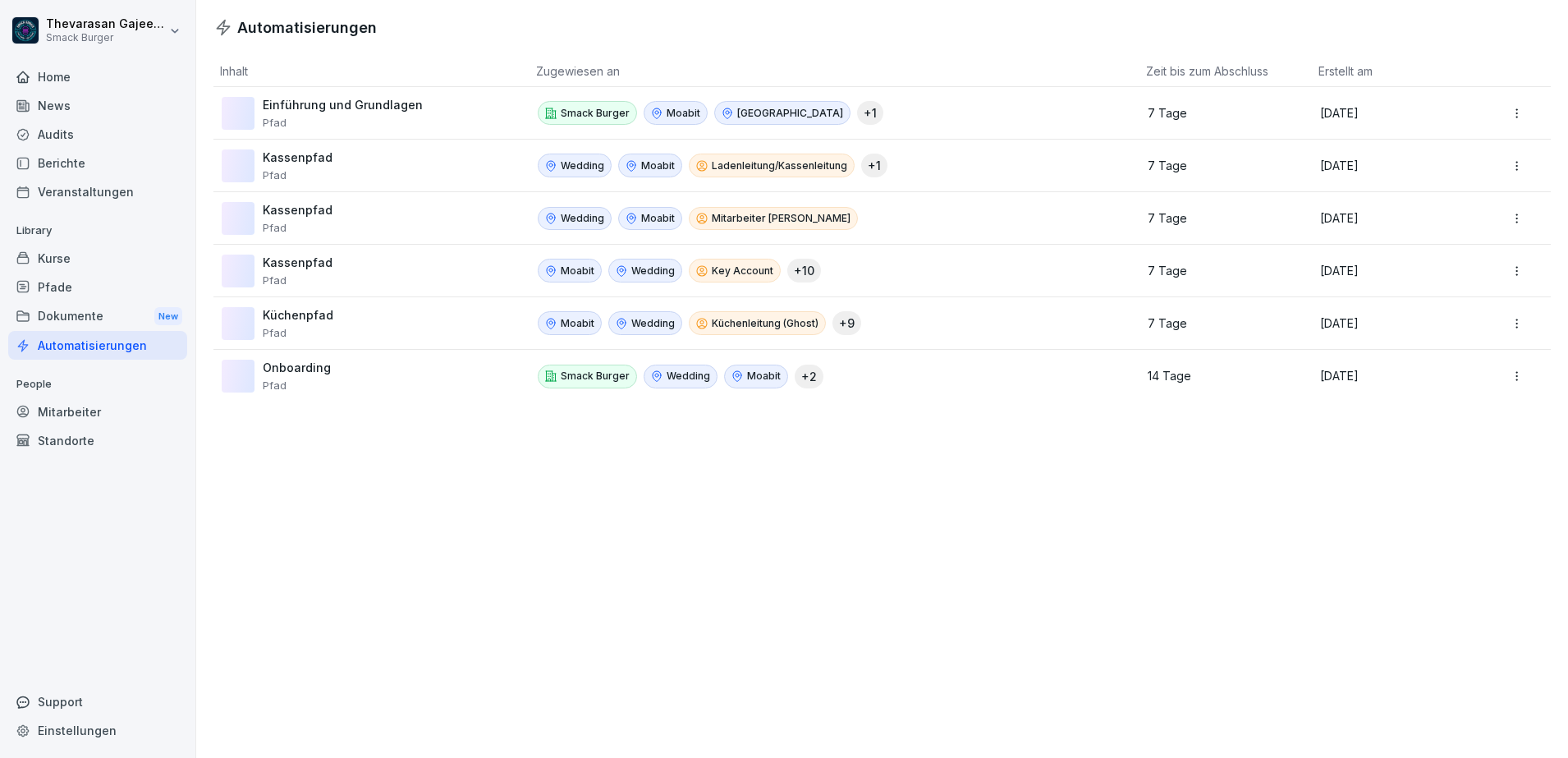
click at [881, 464] on div "Automatisierungen Inhalt Zugewiesen an Zeit bis zum Abschluss Erstellt am Einfü…" at bounding box center [882, 379] width 1372 height 758
click at [1105, 619] on div "Automatisierungen Inhalt Zugewiesen an Zeit bis zum Abschluss Erstellt am Einfü…" at bounding box center [882, 379] width 1372 height 758
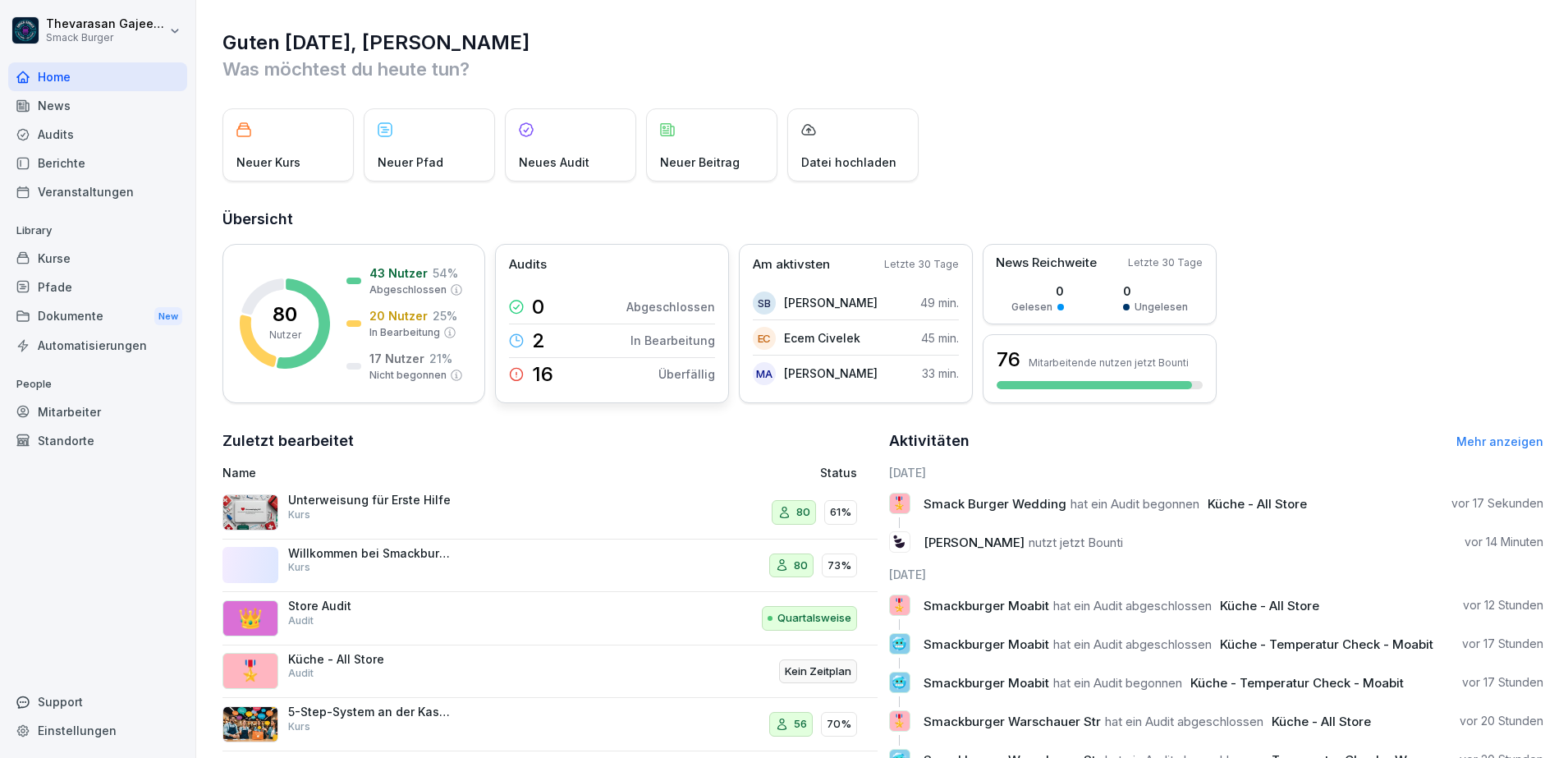
scroll to position [103, 0]
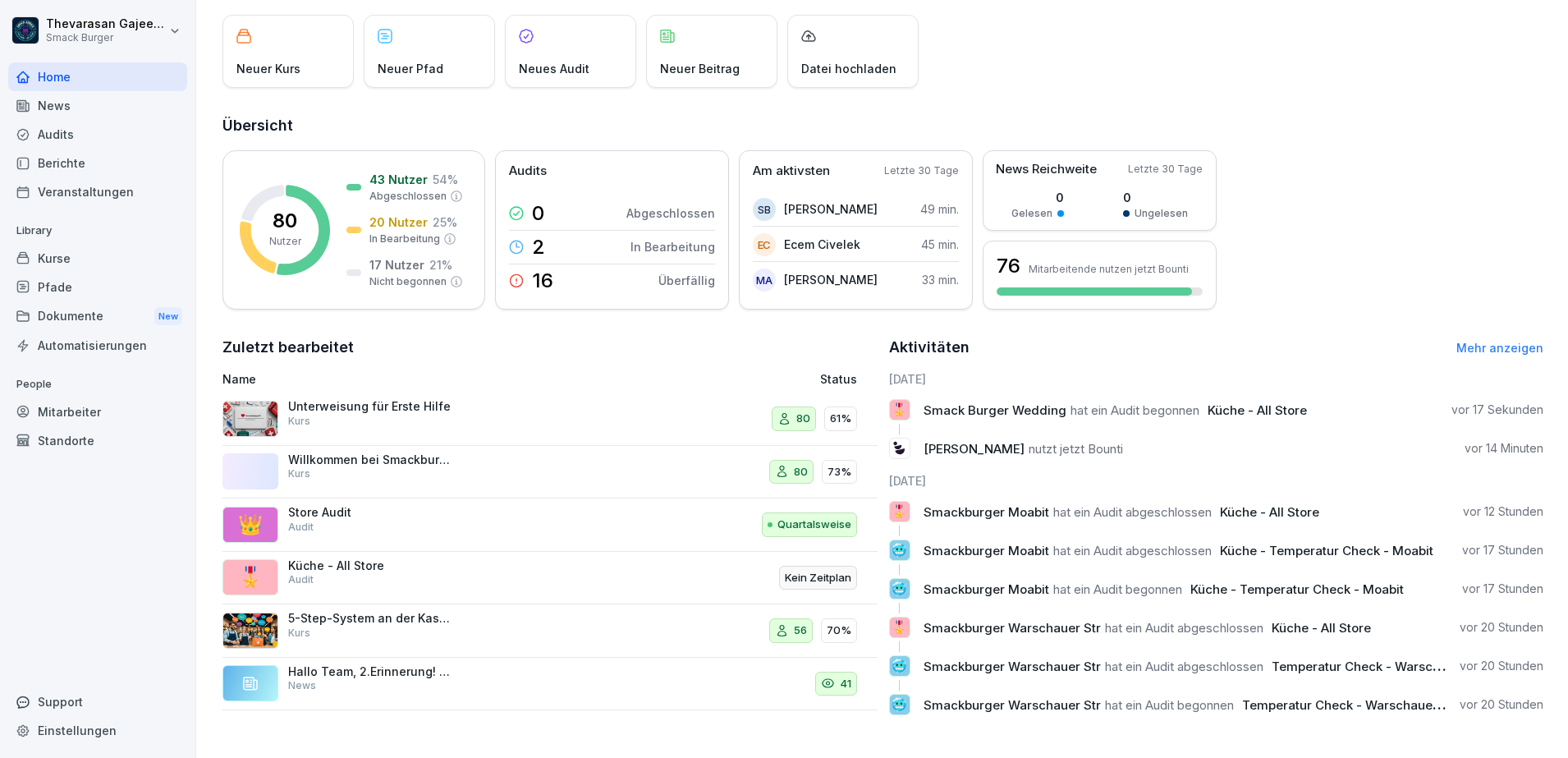
click at [811, 570] on p "Kein Zeitplan" at bounding box center [818, 577] width 67 height 17
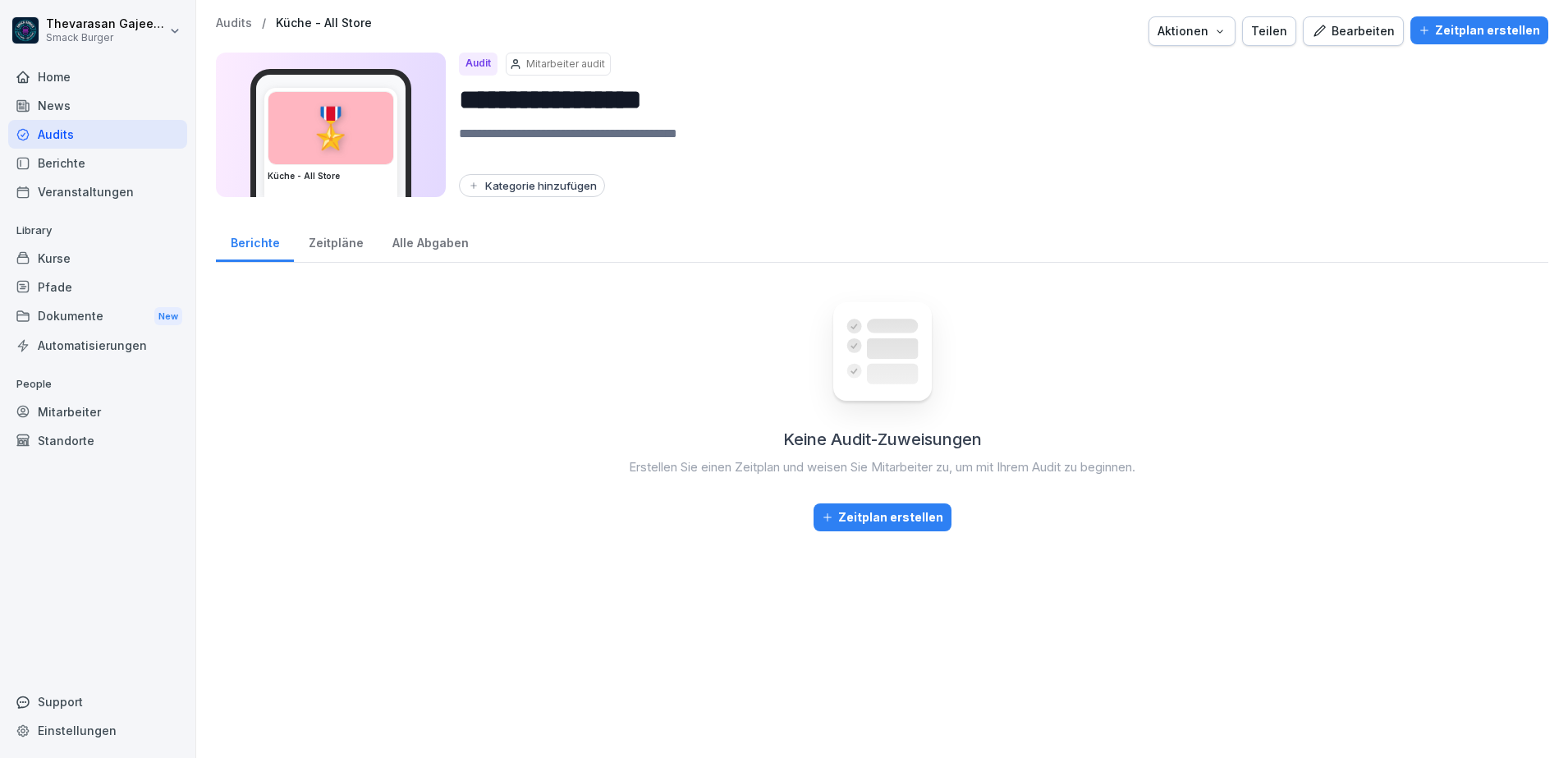
click at [329, 245] on div "Zeitpläne" at bounding box center [336, 241] width 84 height 42
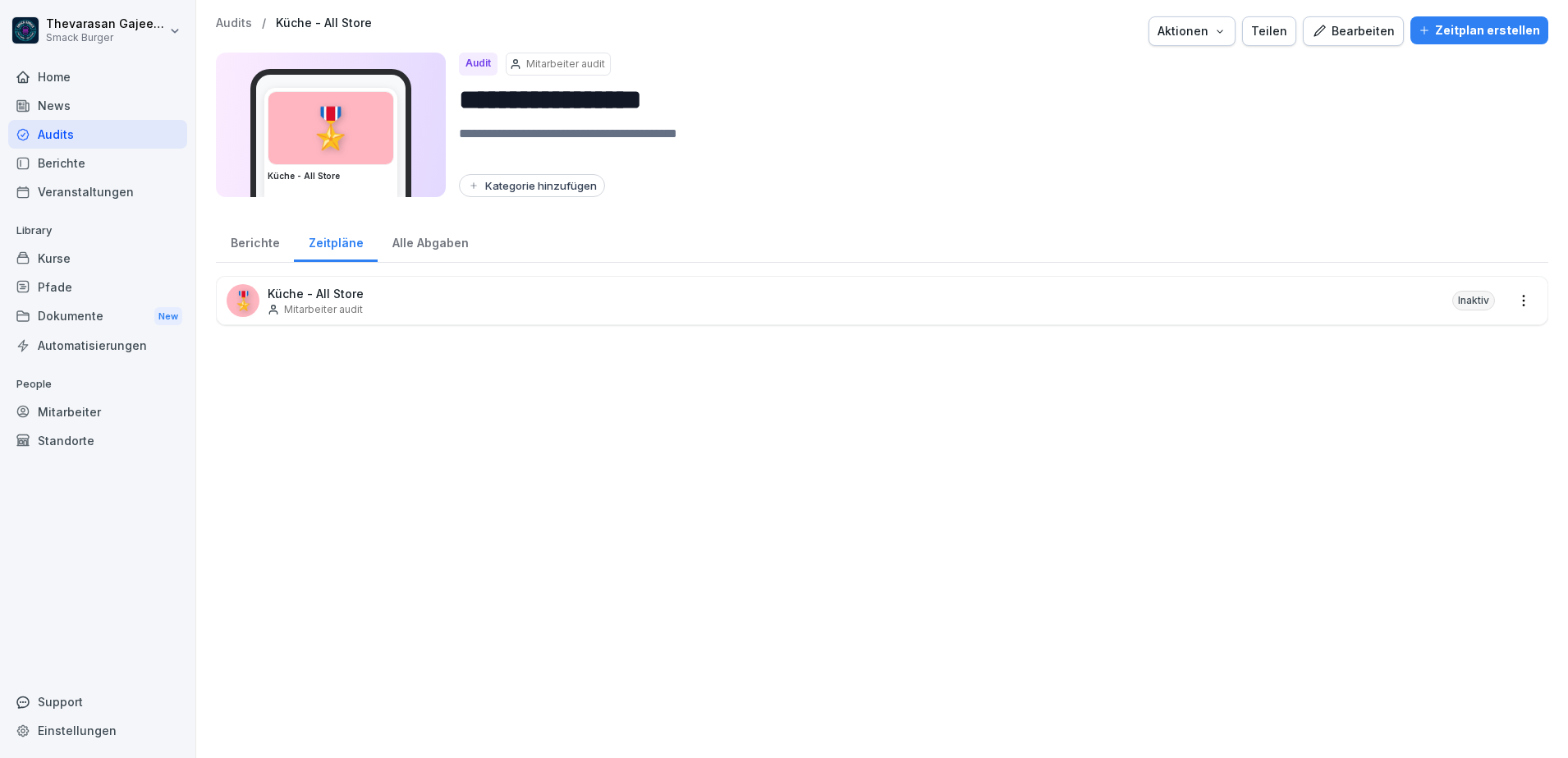
click at [823, 294] on div "🎖️ Küche - All Store Mitarbeiter audit Inaktiv" at bounding box center [882, 301] width 1330 height 47
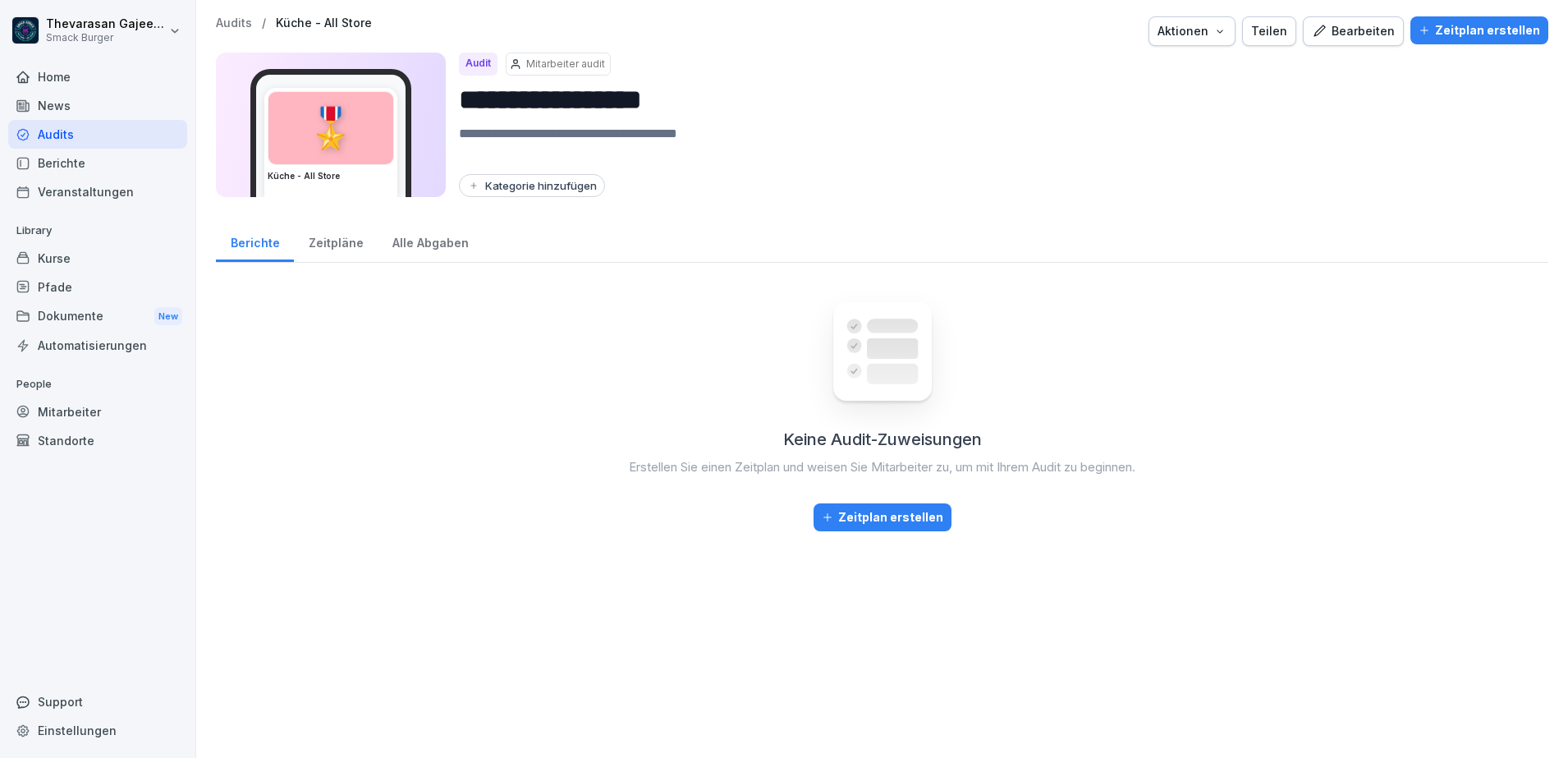
click at [431, 245] on div "Alle Abgaben" at bounding box center [430, 241] width 105 height 42
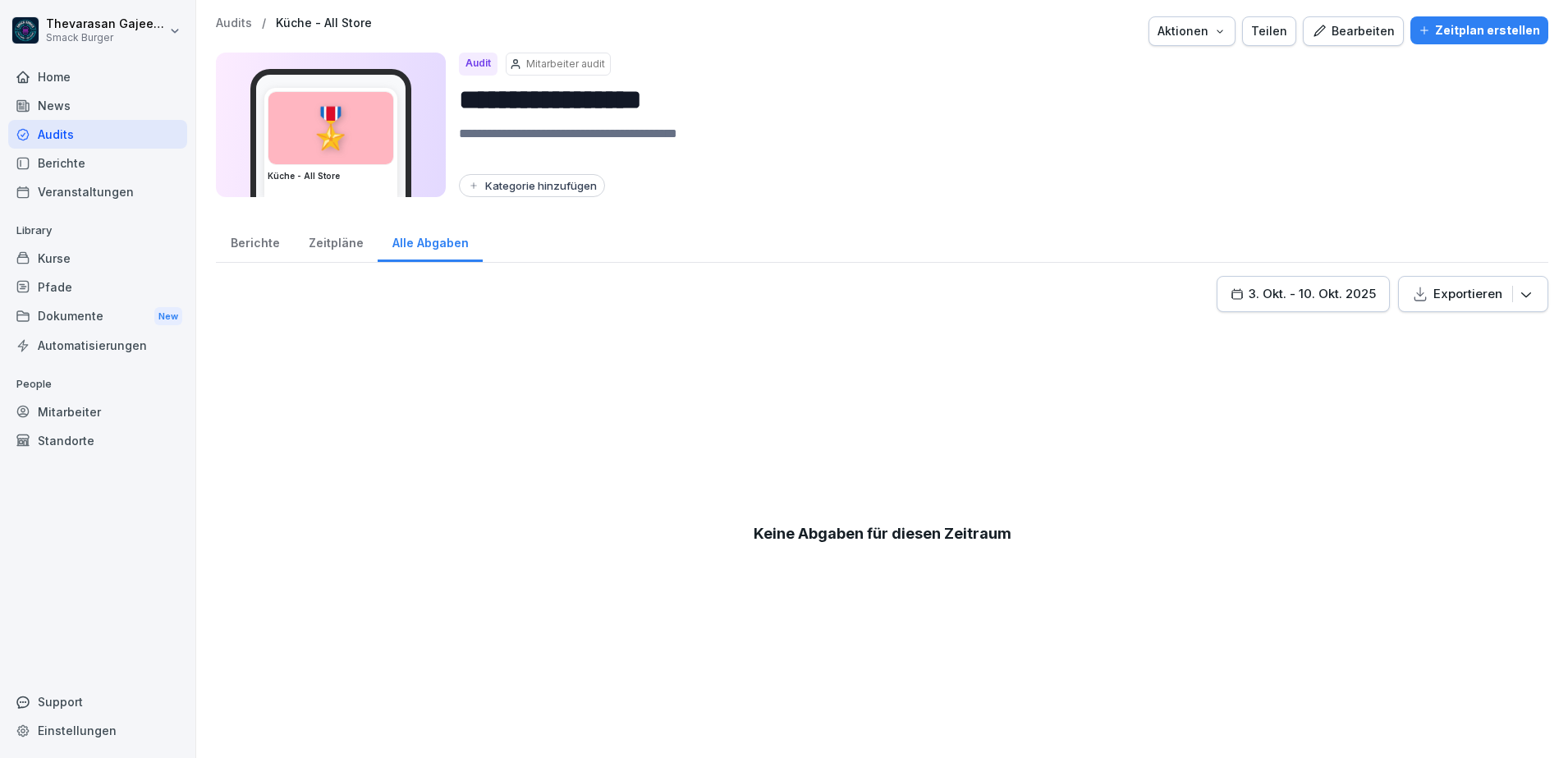
click at [305, 237] on div "Zeitpläne" at bounding box center [336, 241] width 84 height 42
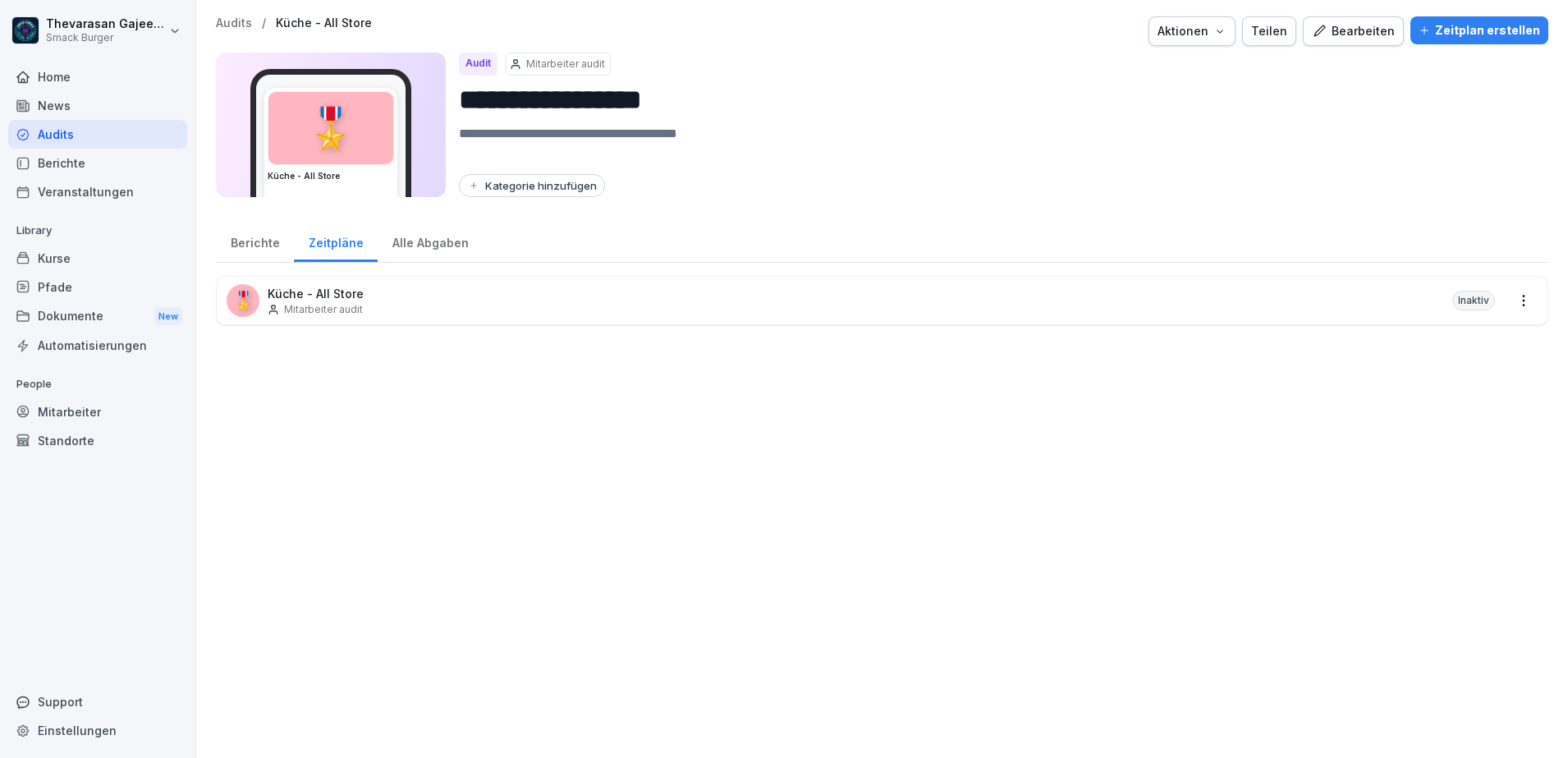
click at [239, 18] on p "Audits" at bounding box center [233, 24] width 36 height 14
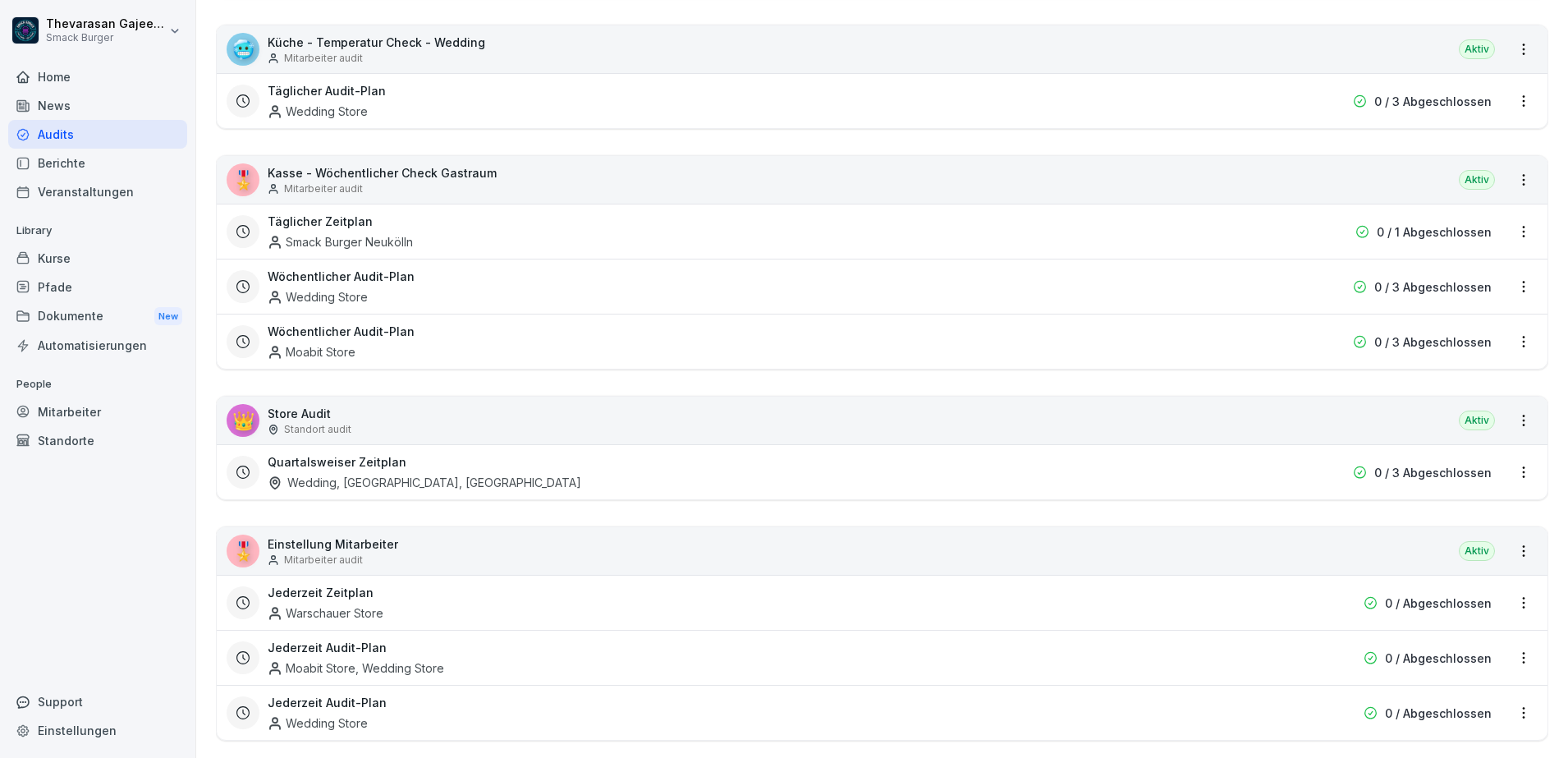
scroll to position [1334, 0]
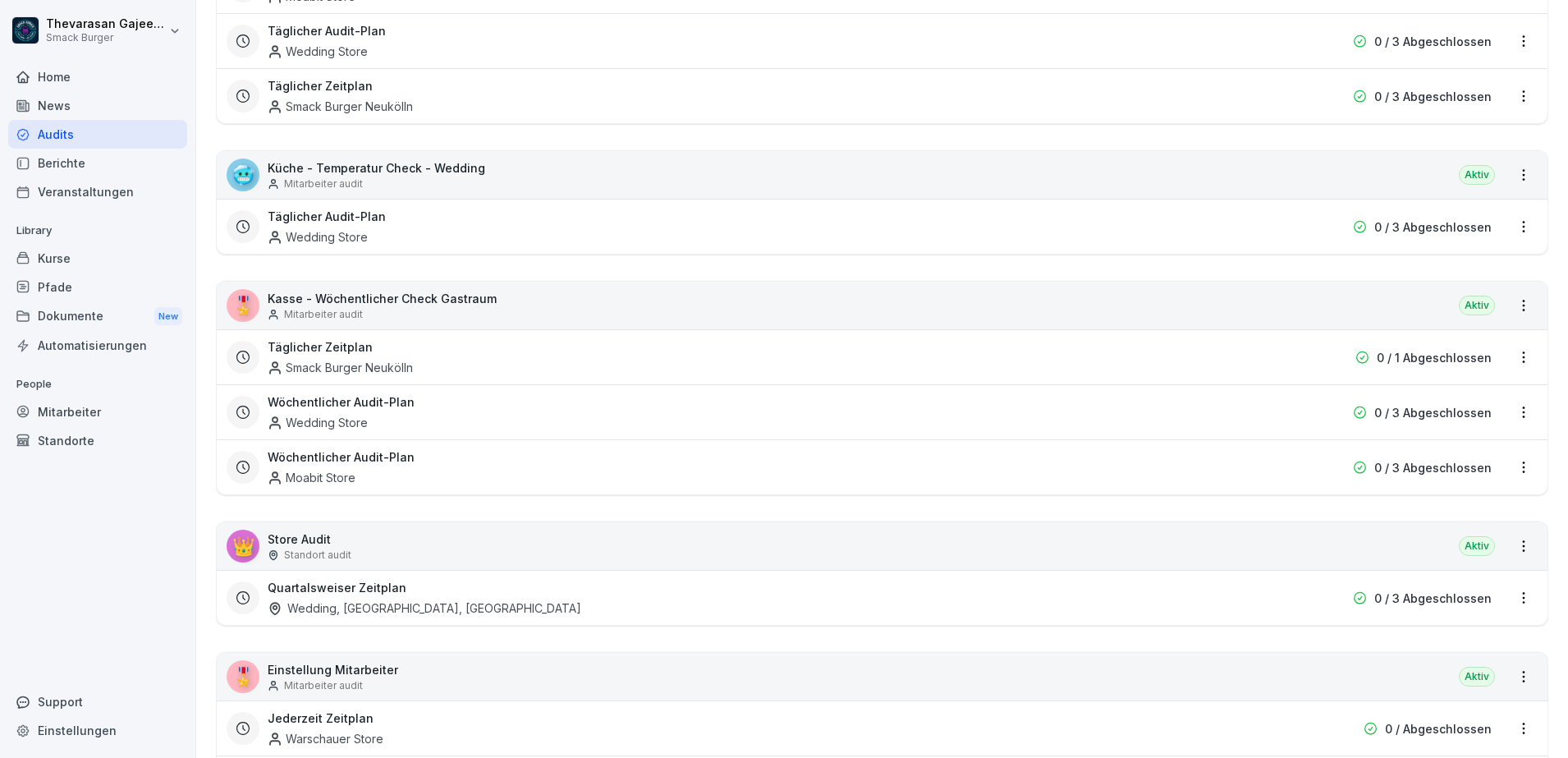
click at [1511, 358] on html "Thevarasan Gajeendran Smack Burger Home News Audits Berichte Veranstaltungen Li…" at bounding box center [784, 379] width 1568 height 758
click at [0, 0] on link "Zeitplan bearbeiten" at bounding box center [0, 0] width 0 height 0
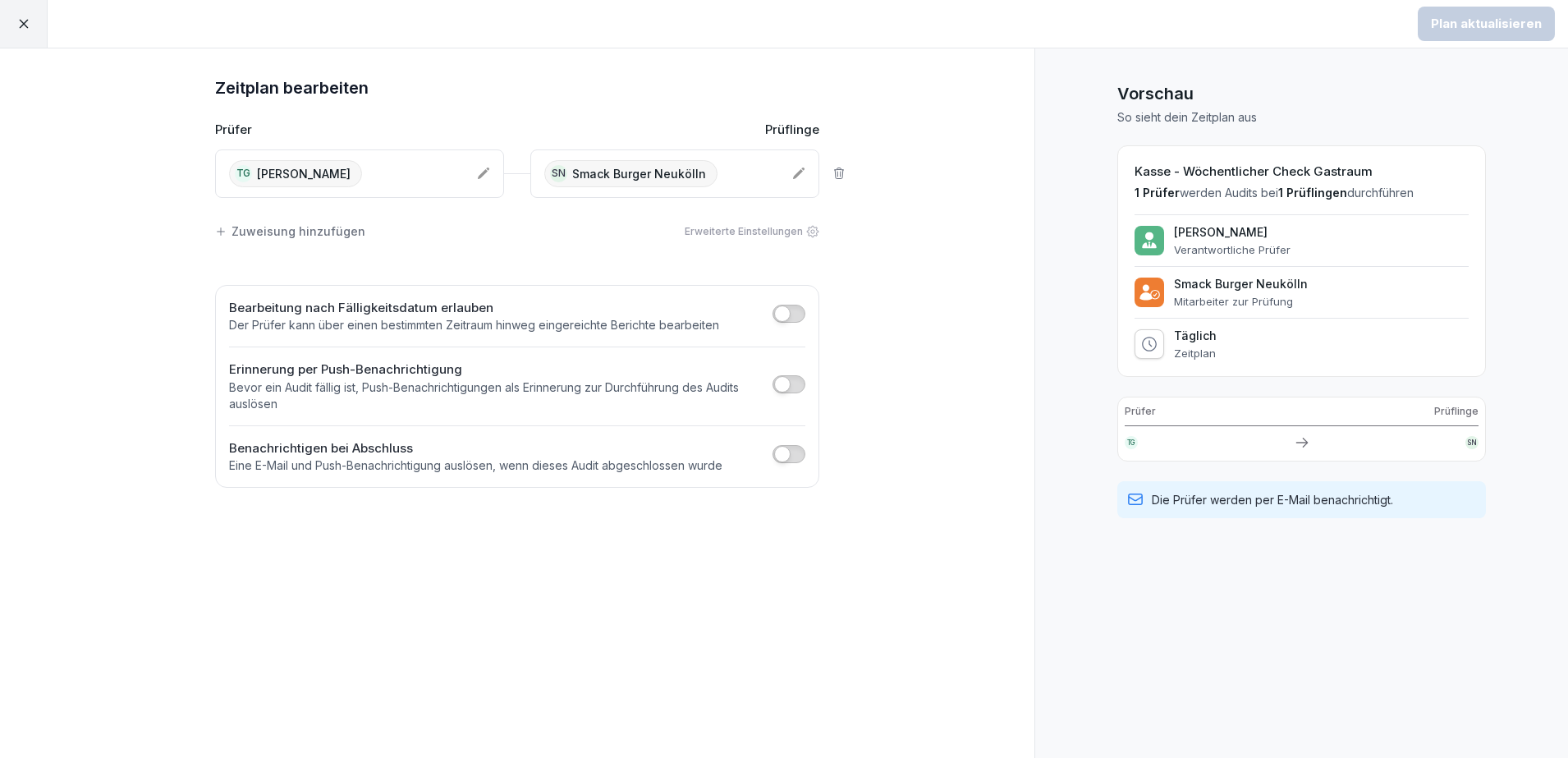
click at [453, 166] on div "TG [PERSON_NAME]" at bounding box center [346, 174] width 235 height 27
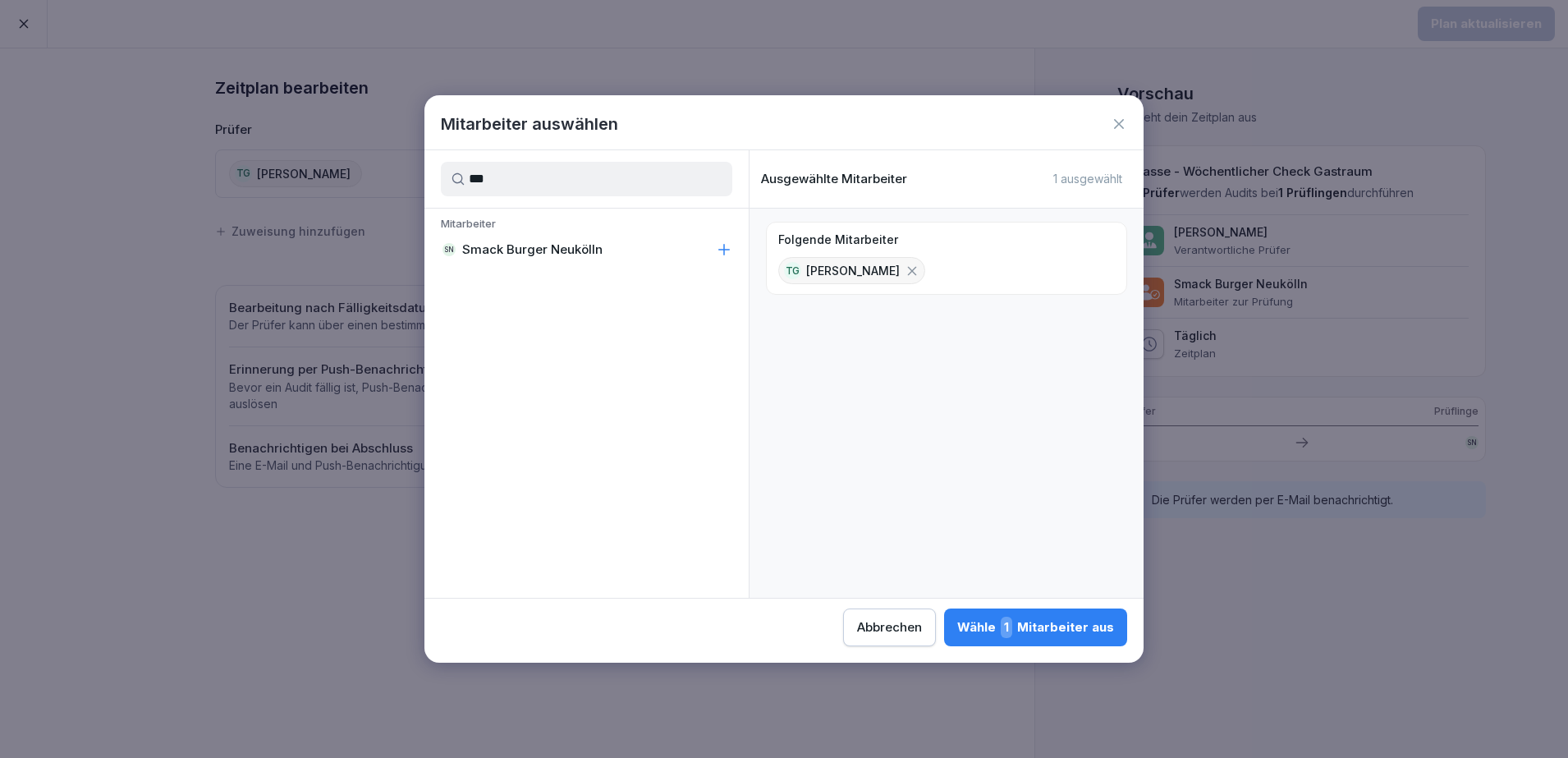
type input "***"
click at [720, 249] on icon at bounding box center [725, 250] width 11 height 11
click at [1049, 623] on div "Wähle 2 Mitarbeiter aus" at bounding box center [1034, 627] width 160 height 21
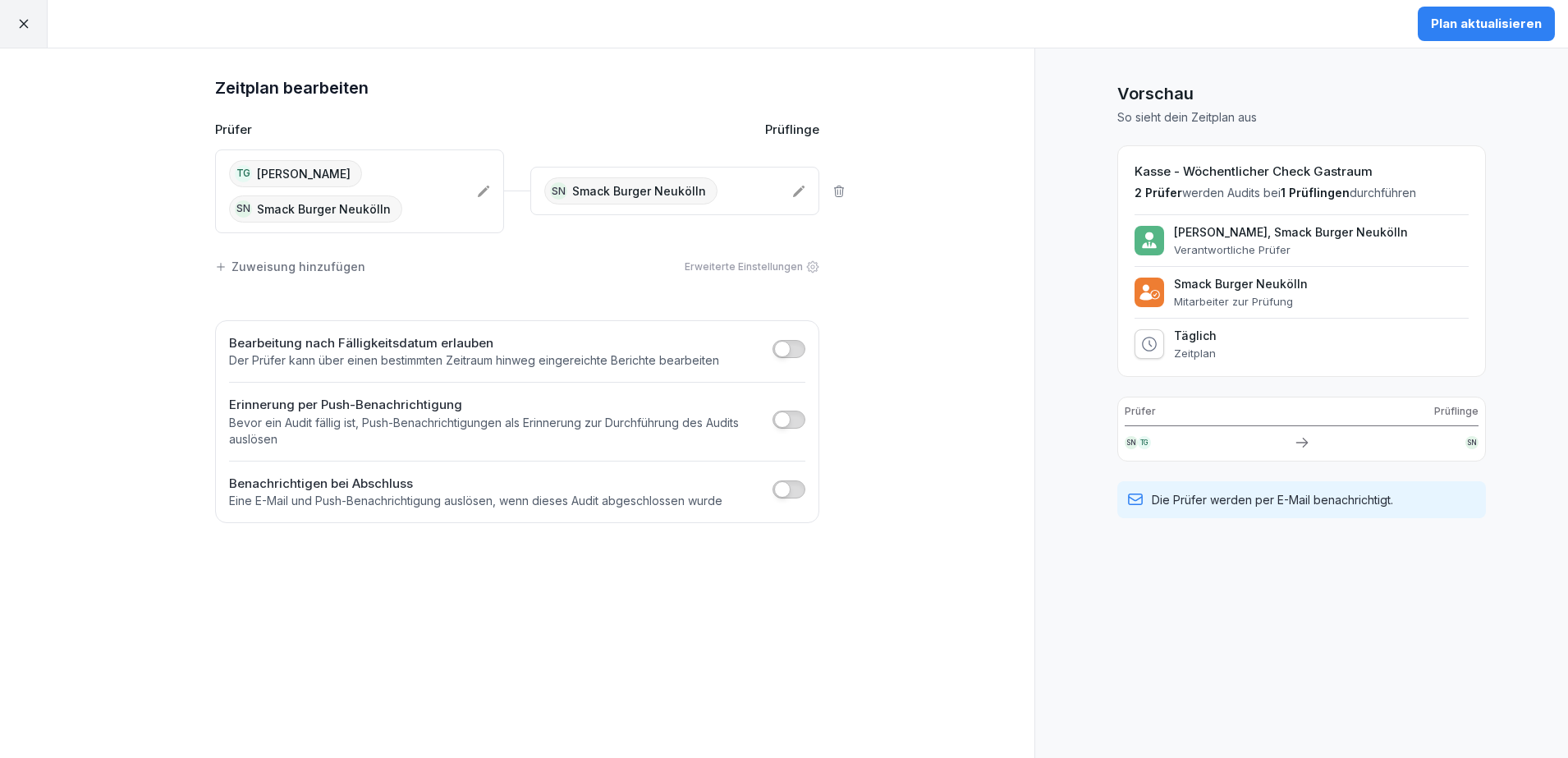
click at [1520, 27] on div "Plan aktualisieren" at bounding box center [1486, 24] width 110 height 18
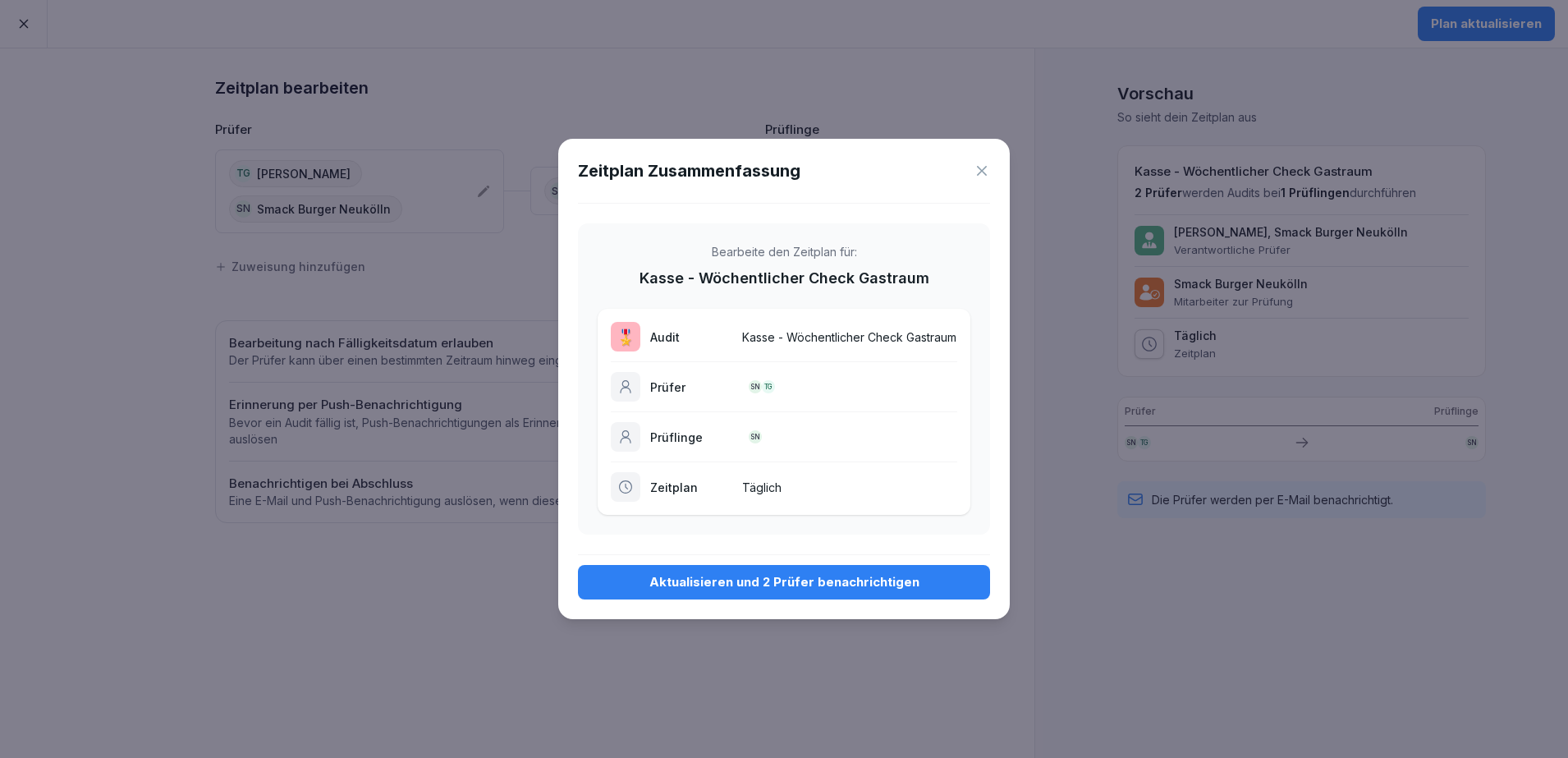
click at [812, 584] on div "Aktualisieren und 2 Prüfer benachrichtigen" at bounding box center [784, 582] width 386 height 18
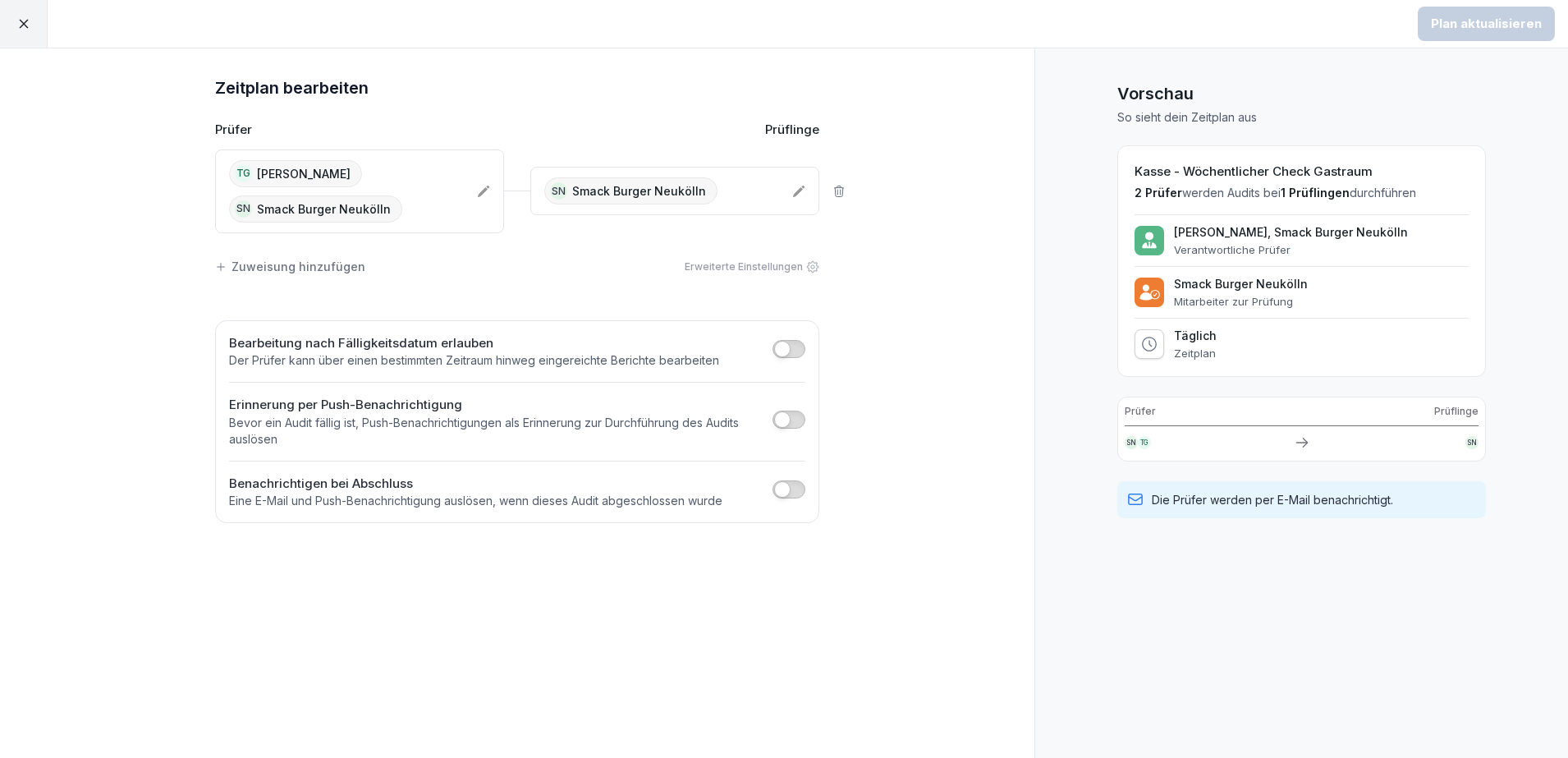
click at [862, 418] on div "Zeitplan bearbeiten Prüfer Prüflinge TG Thevarasan Gajeendran SN Smack Burger N…" at bounding box center [517, 402] width 1034 height 709
click at [729, 419] on p "Bevor ein Audit fällig ist, Push-Benachrichtigungen als Erinnerung zur Durchfüh…" at bounding box center [496, 430] width 536 height 32
click at [798, 351] on button "button" at bounding box center [788, 349] width 32 height 18
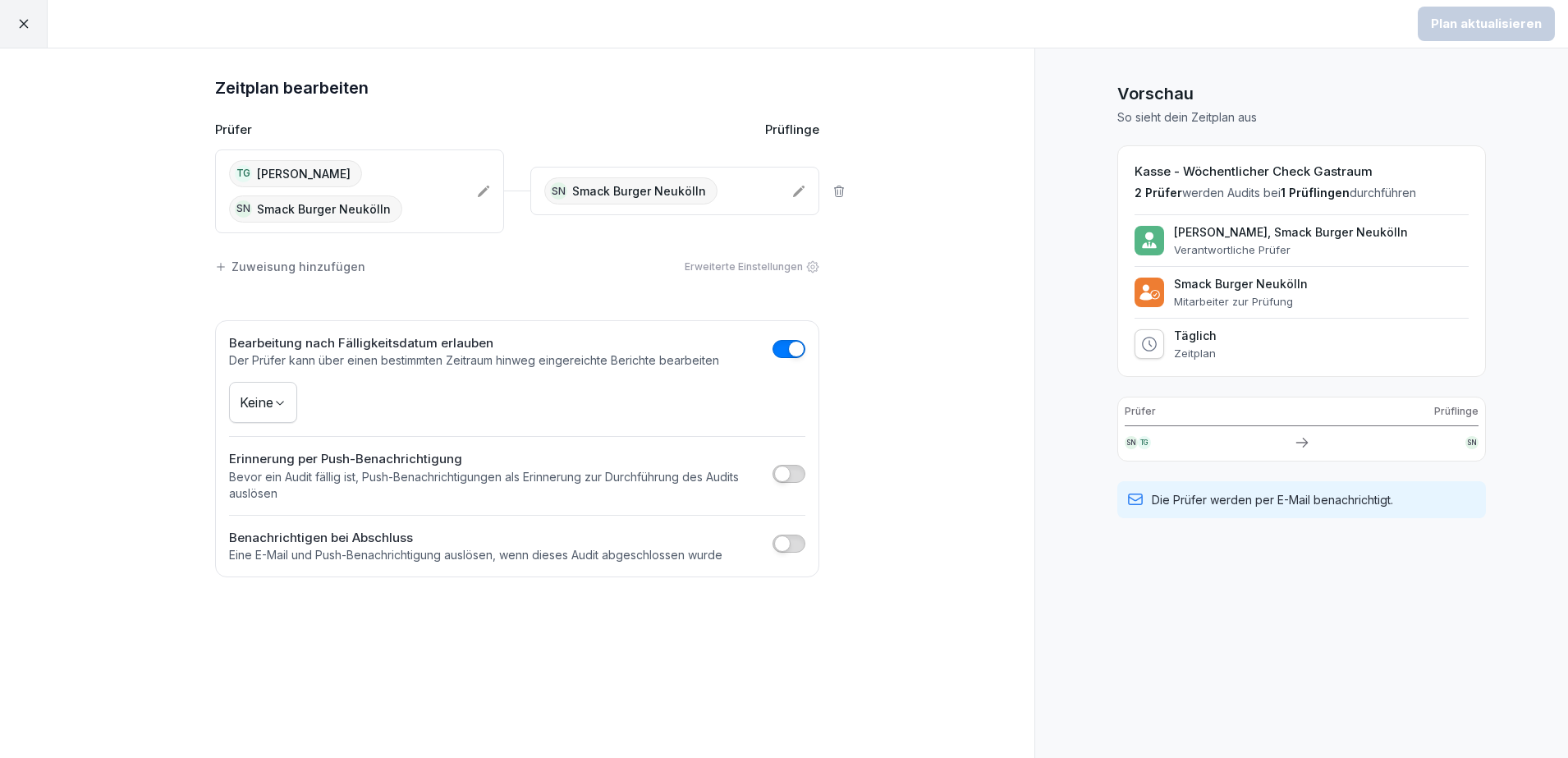
click at [221, 411] on div "Bearbeitung nach Fälligkeitsdatum erlauben Der Prüfer kann über einen bestimmte…" at bounding box center [516, 449] width 604 height 258
click at [284, 408] on body "Plan aktualisieren Zeitplan bearbeiten Prüfer Prüflinge TG Thevarasan Gajeendra…" at bounding box center [784, 379] width 1568 height 758
click at [499, 395] on html "Plan aktualisieren Zeitplan bearbeiten Prüfer Prüflinge TG Thevarasan Gajeendra…" at bounding box center [784, 379] width 1568 height 758
click at [778, 478] on span "button" at bounding box center [782, 473] width 17 height 17
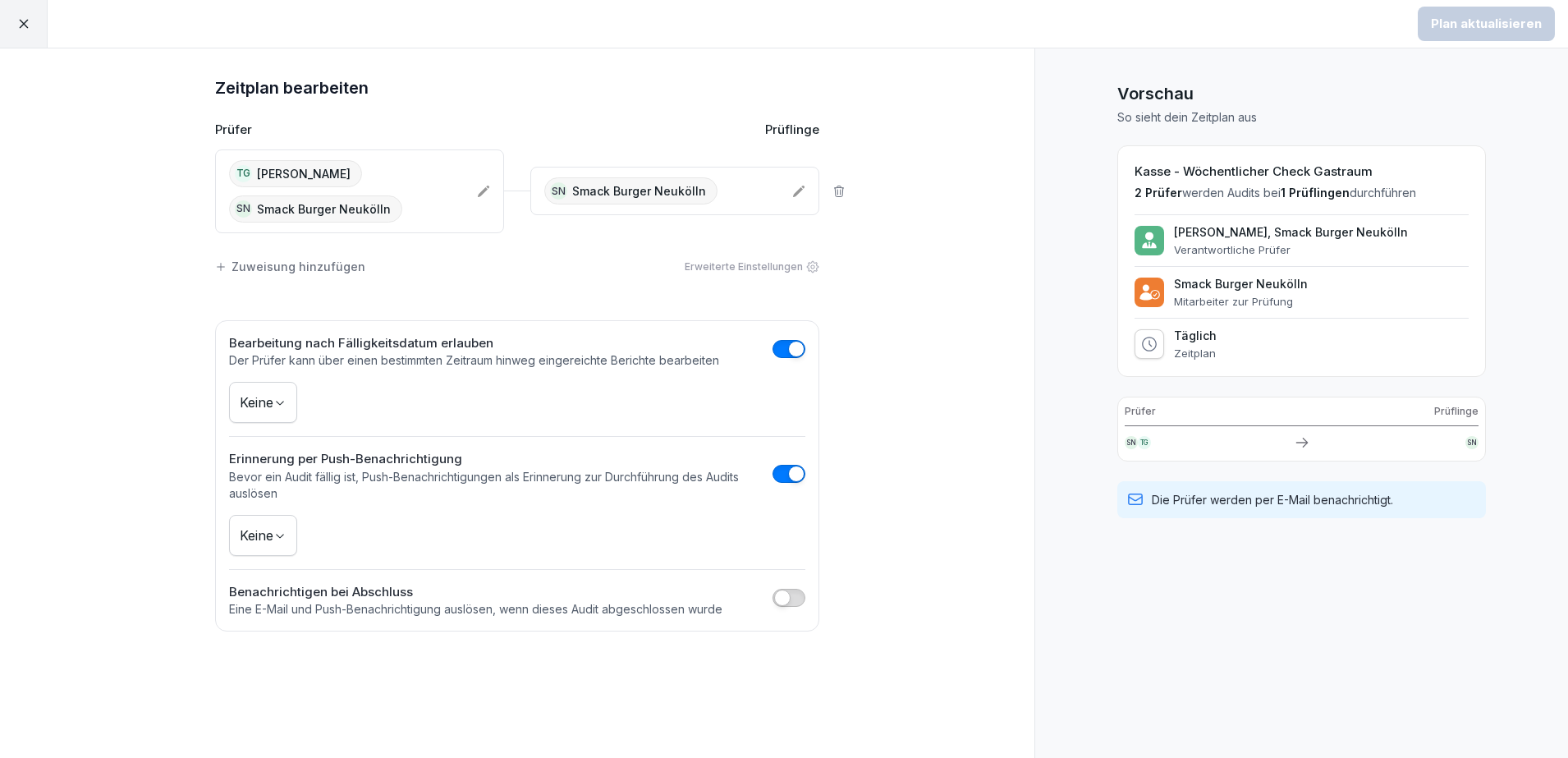
click at [787, 473] on button "button" at bounding box center [788, 473] width 32 height 18
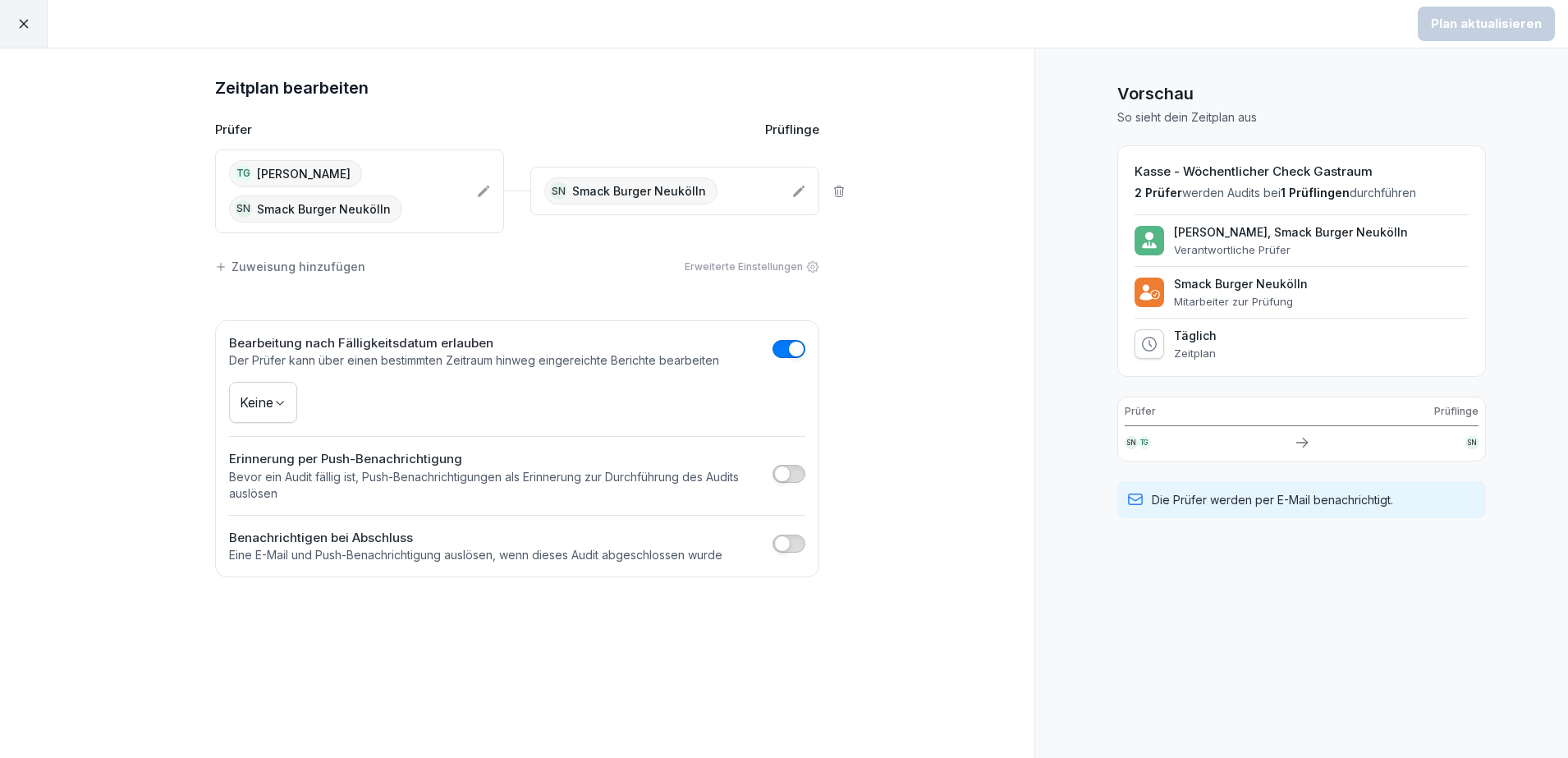
click at [781, 471] on span "button" at bounding box center [782, 473] width 17 height 17
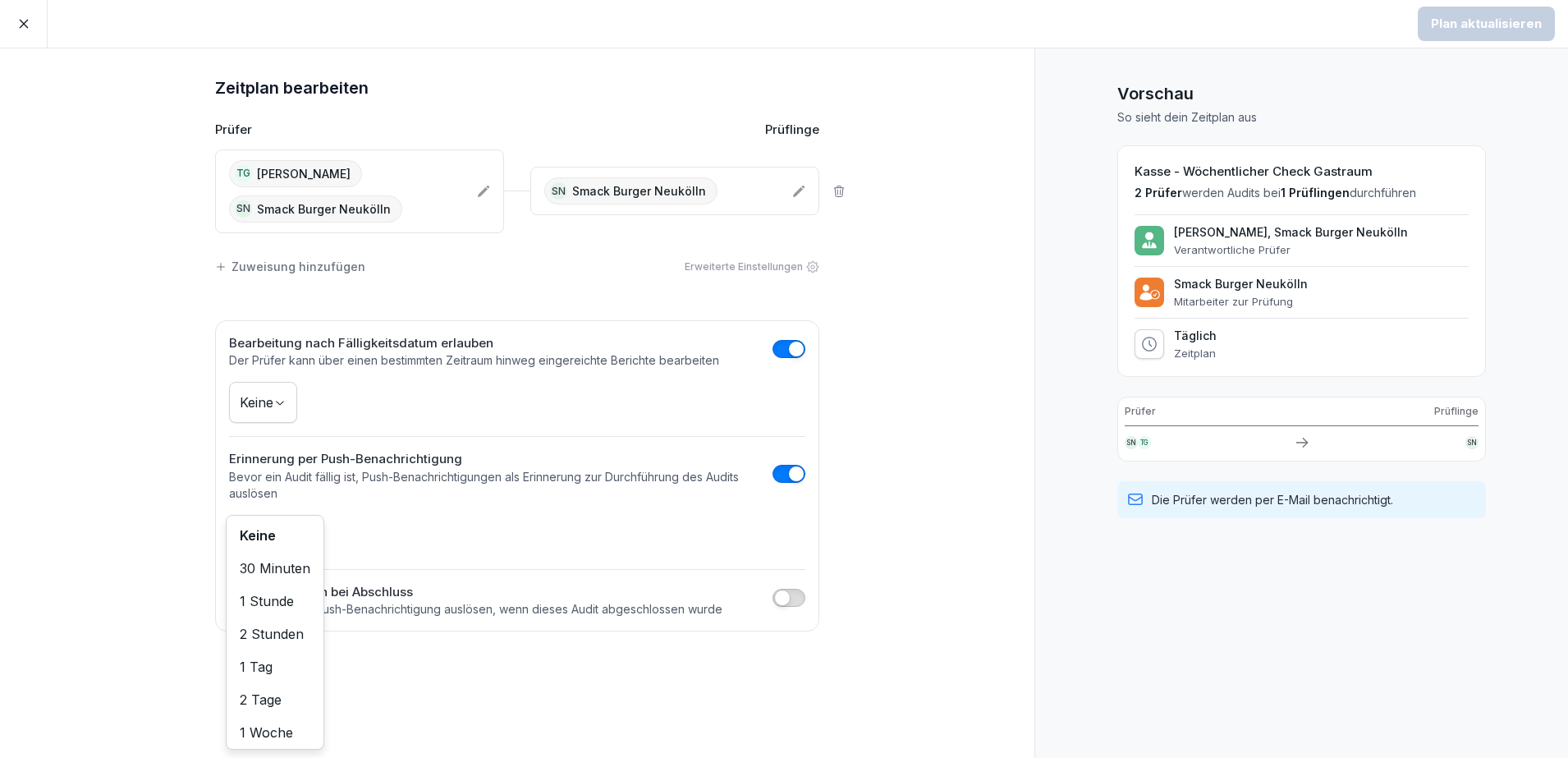
click at [266, 539] on body "Plan aktualisieren Zeitplan bearbeiten Prüfer Prüflinge TG Thevarasan Gajeendra…" at bounding box center [784, 379] width 1568 height 758
click at [610, 530] on html "Plan aktualisieren Zeitplan bearbeiten Prüfer Prüflinge TG Thevarasan Gajeendra…" at bounding box center [784, 379] width 1568 height 758
click at [274, 530] on body "Plan aktualisieren Zeitplan bearbeiten Prüfer Prüflinge TG Thevarasan Gajeendra…" at bounding box center [784, 379] width 1568 height 758
click at [900, 475] on html "Plan aktualisieren Zeitplan bearbeiten Prüfer Prüflinge TG Thevarasan Gajeendra…" at bounding box center [784, 379] width 1568 height 758
click at [784, 590] on button "button" at bounding box center [788, 598] width 32 height 18
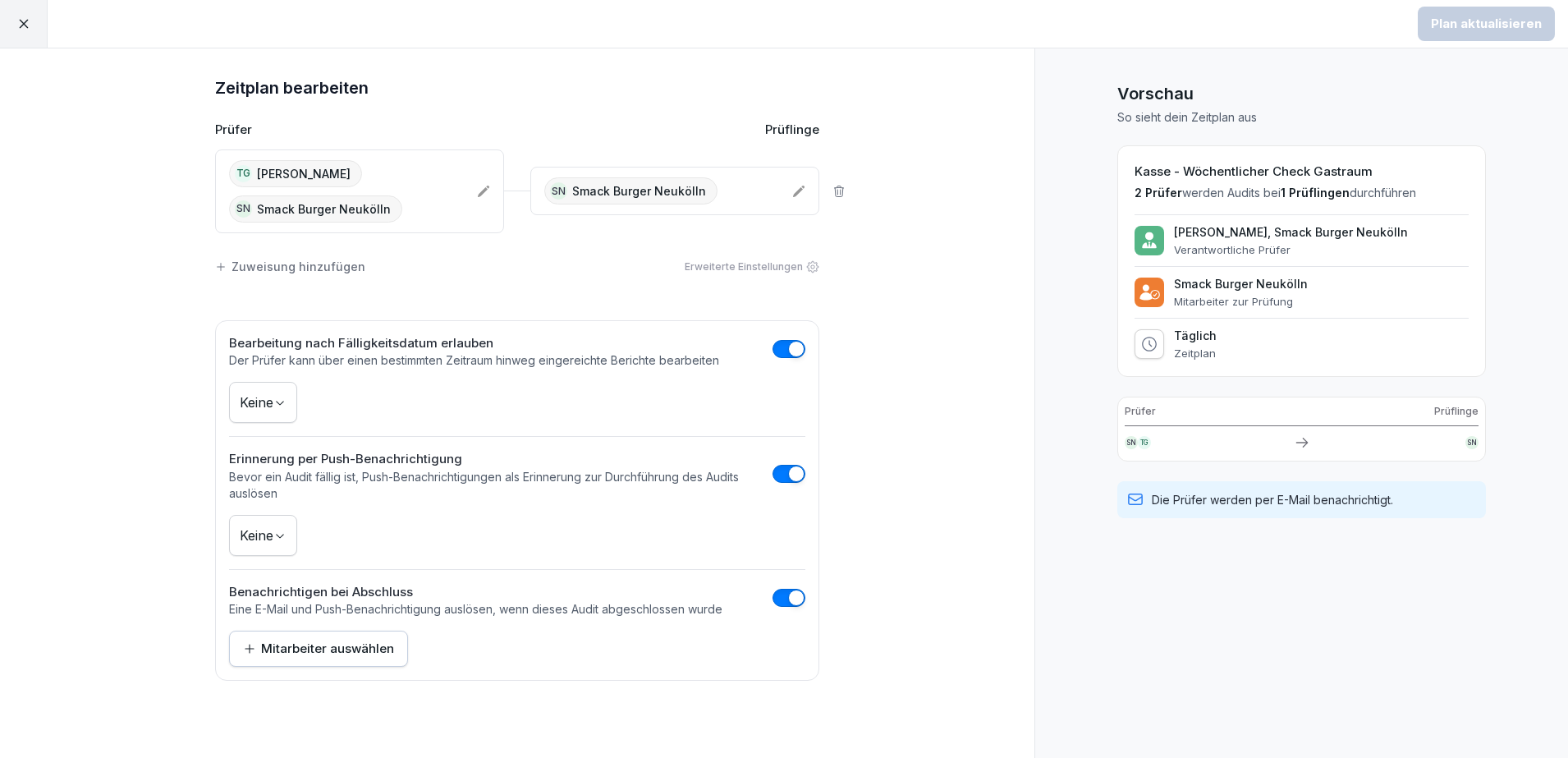
click at [784, 592] on button "button" at bounding box center [788, 598] width 32 height 18
click at [279, 397] on body "Plan aktualisieren Zeitplan bearbeiten Prüfer Prüflinge TG Thevarasan Gajeendra…" at bounding box center [784, 379] width 1568 height 758
click at [890, 422] on html "Plan aktualisieren Zeitplan bearbeiten Prüfer Prüflinge TG Thevarasan Gajeendra…" at bounding box center [784, 379] width 1568 height 758
click at [500, 48] on div "Zeitplan bearbeiten Prüfer Prüflinge TG Thevarasan Gajeendran SN Smack Burger N…" at bounding box center [517, 402] width 1034 height 709
click at [32, 21] on div at bounding box center [24, 24] width 47 height 47
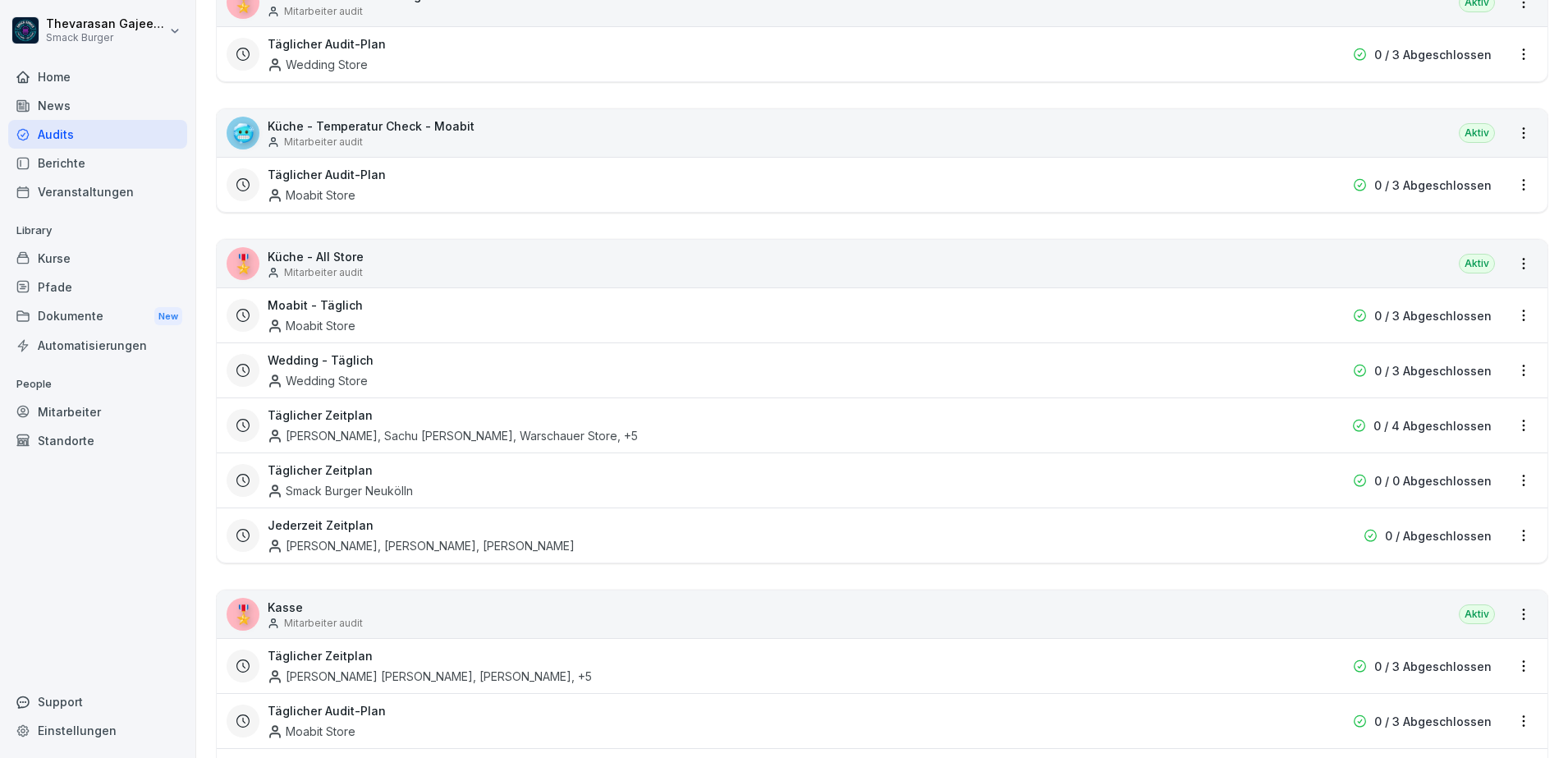
scroll to position [615, 0]
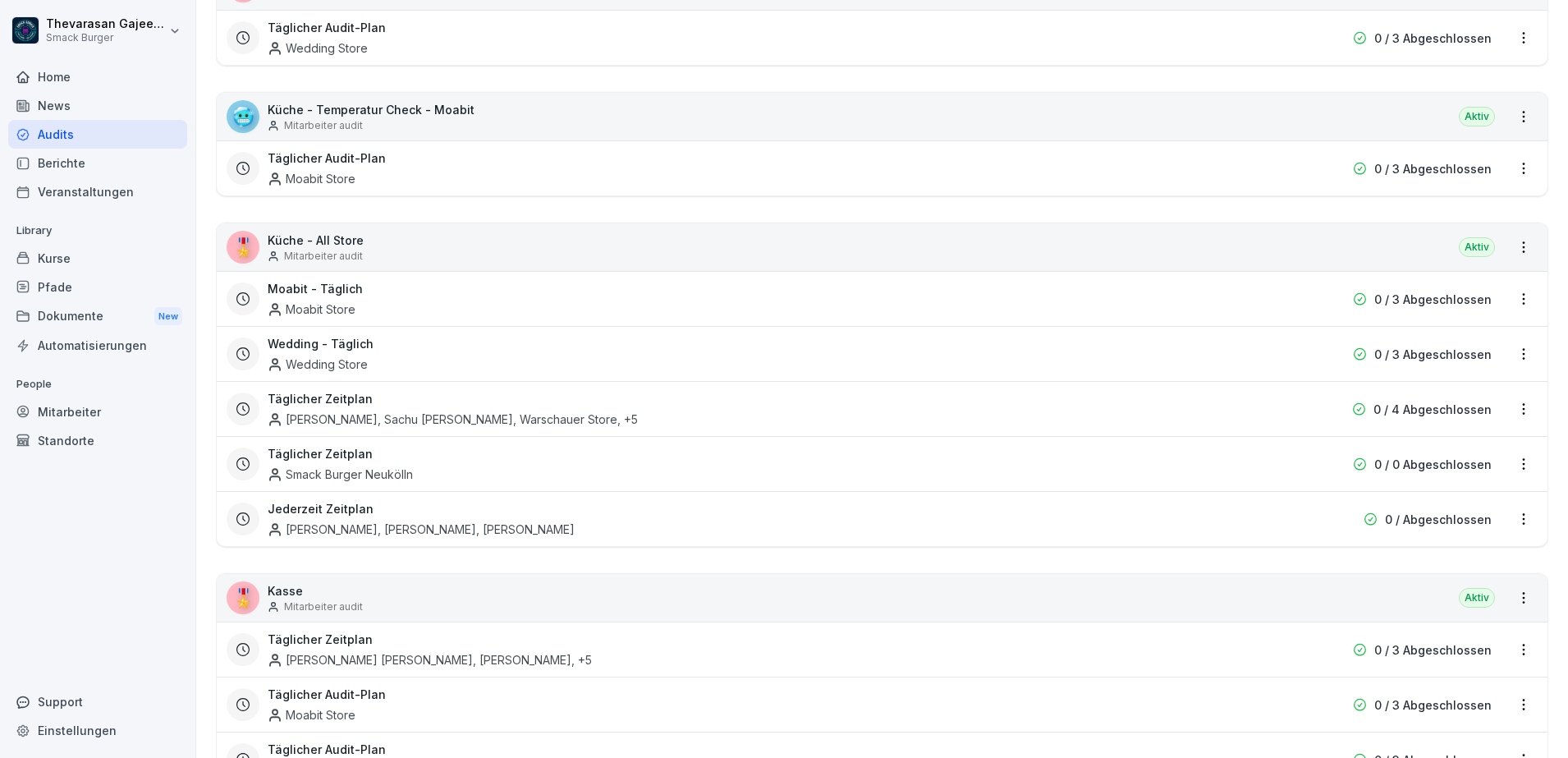
click at [1502, 521] on html "Thevarasan Gajeendran Smack Burger Home News Audits Berichte Veranstaltungen Li…" at bounding box center [784, 379] width 1568 height 758
click at [1441, 632] on div "Zeitplan löschen" at bounding box center [1442, 630] width 156 height 27
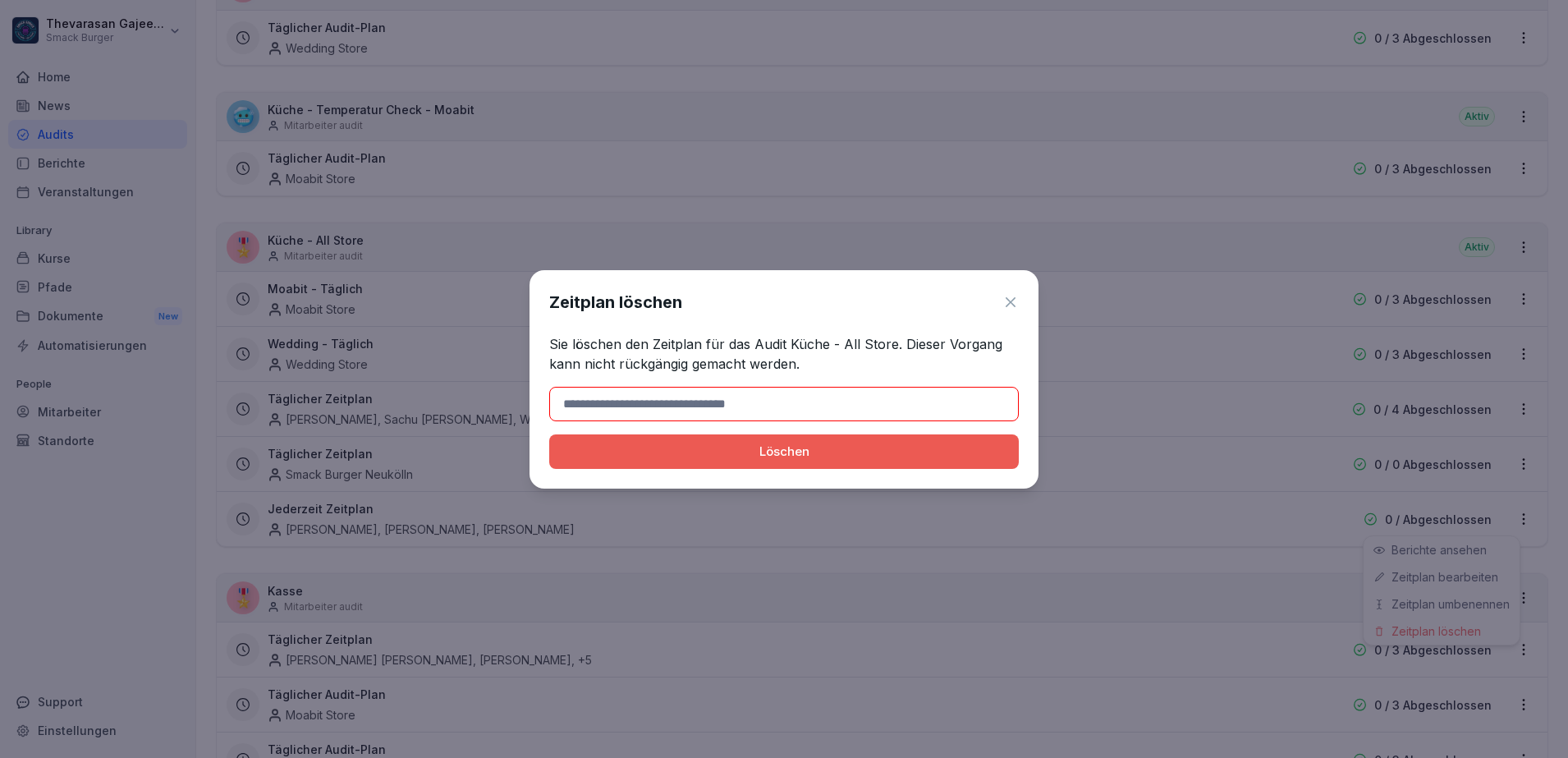
click at [862, 443] on div "Löschen" at bounding box center [784, 451] width 443 height 18
click at [937, 444] on div "Löschen" at bounding box center [784, 451] width 443 height 18
click at [931, 449] on div "Löschen" at bounding box center [784, 451] width 443 height 18
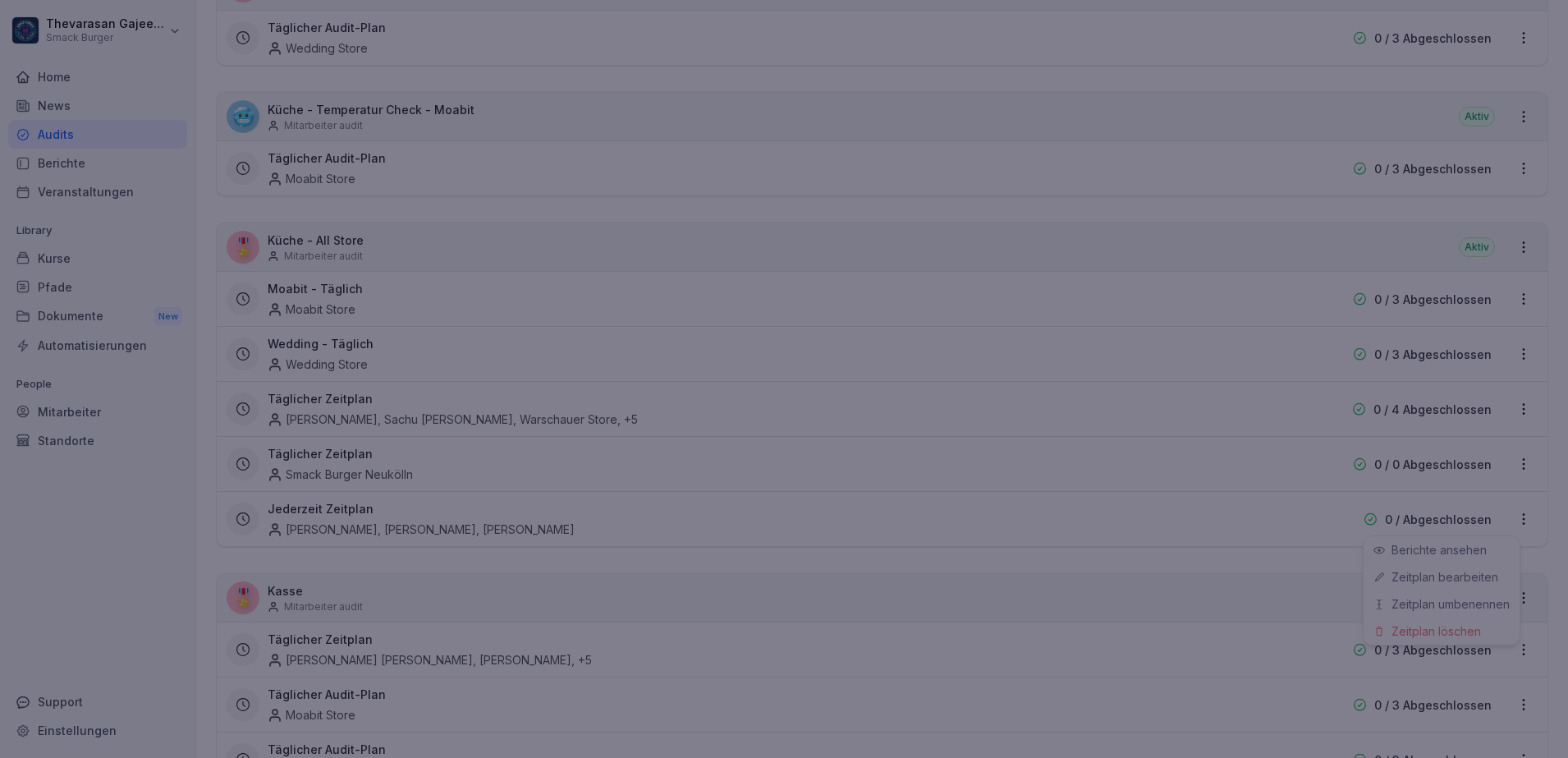
click at [907, 599] on div at bounding box center [784, 379] width 1568 height 758
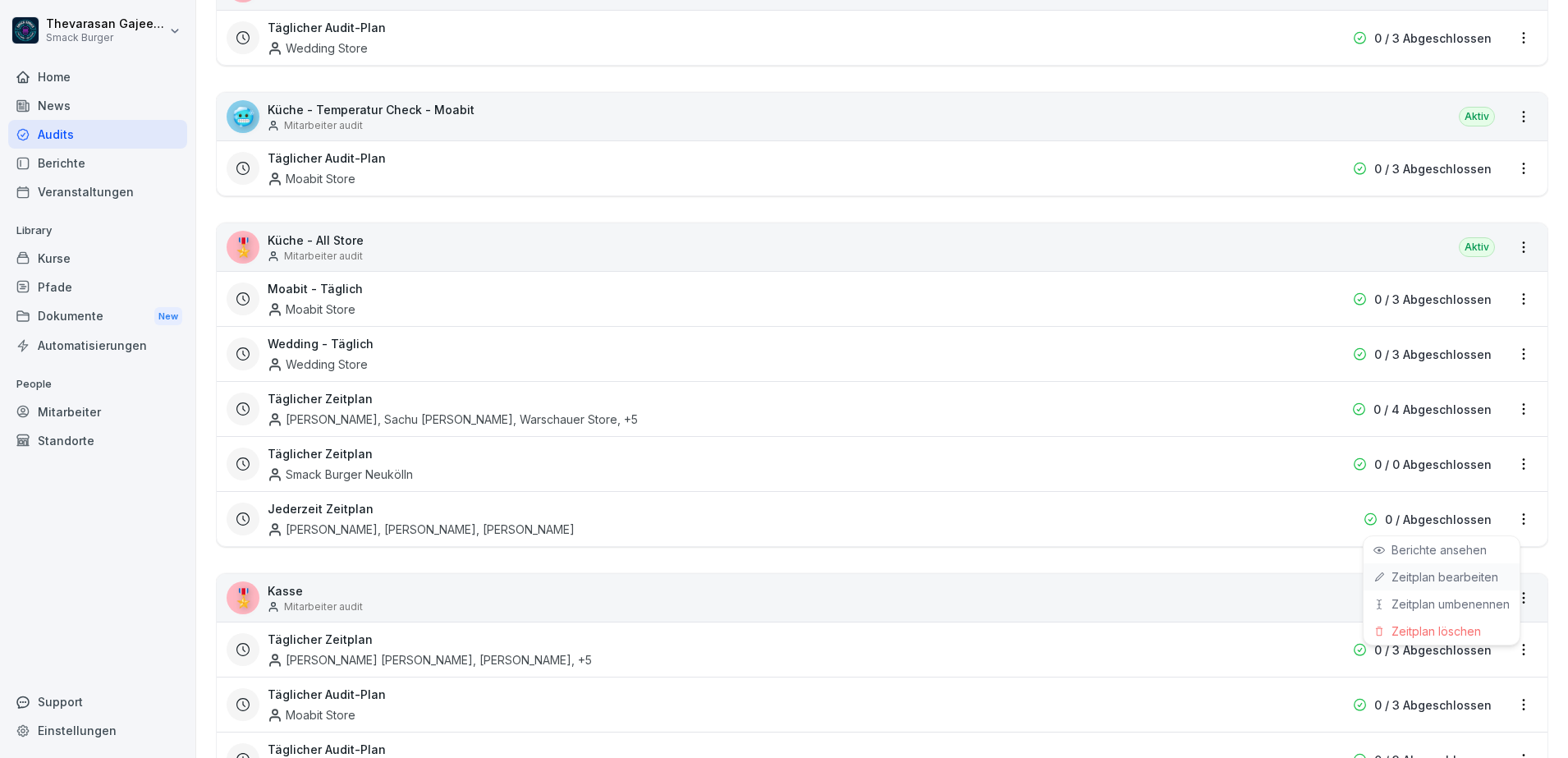
click at [0, 0] on link "Zeitplan bearbeiten" at bounding box center [0, 0] width 0 height 0
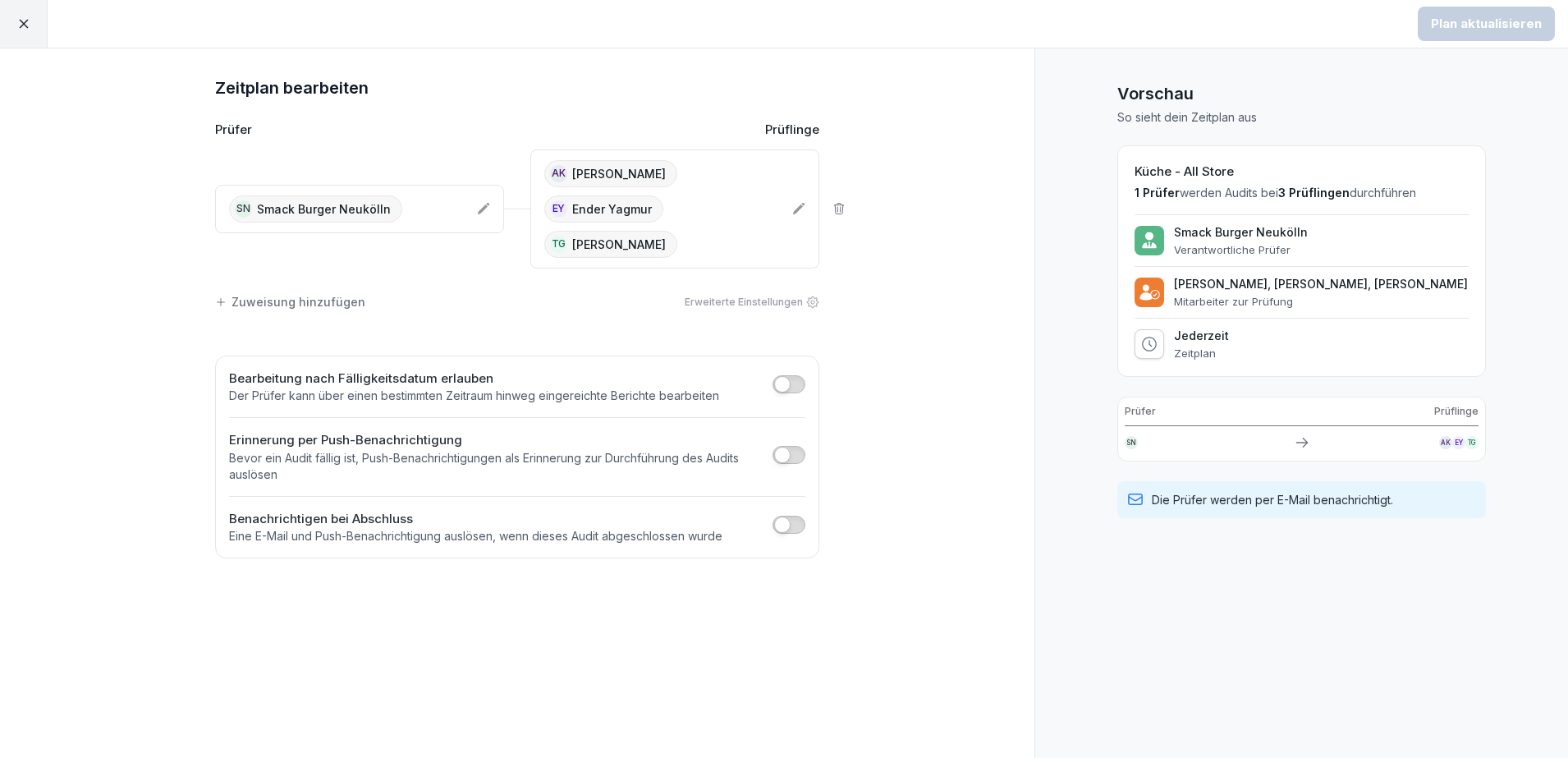
click at [457, 203] on div "SN Smack Burger Neukölln" at bounding box center [359, 209] width 289 height 48
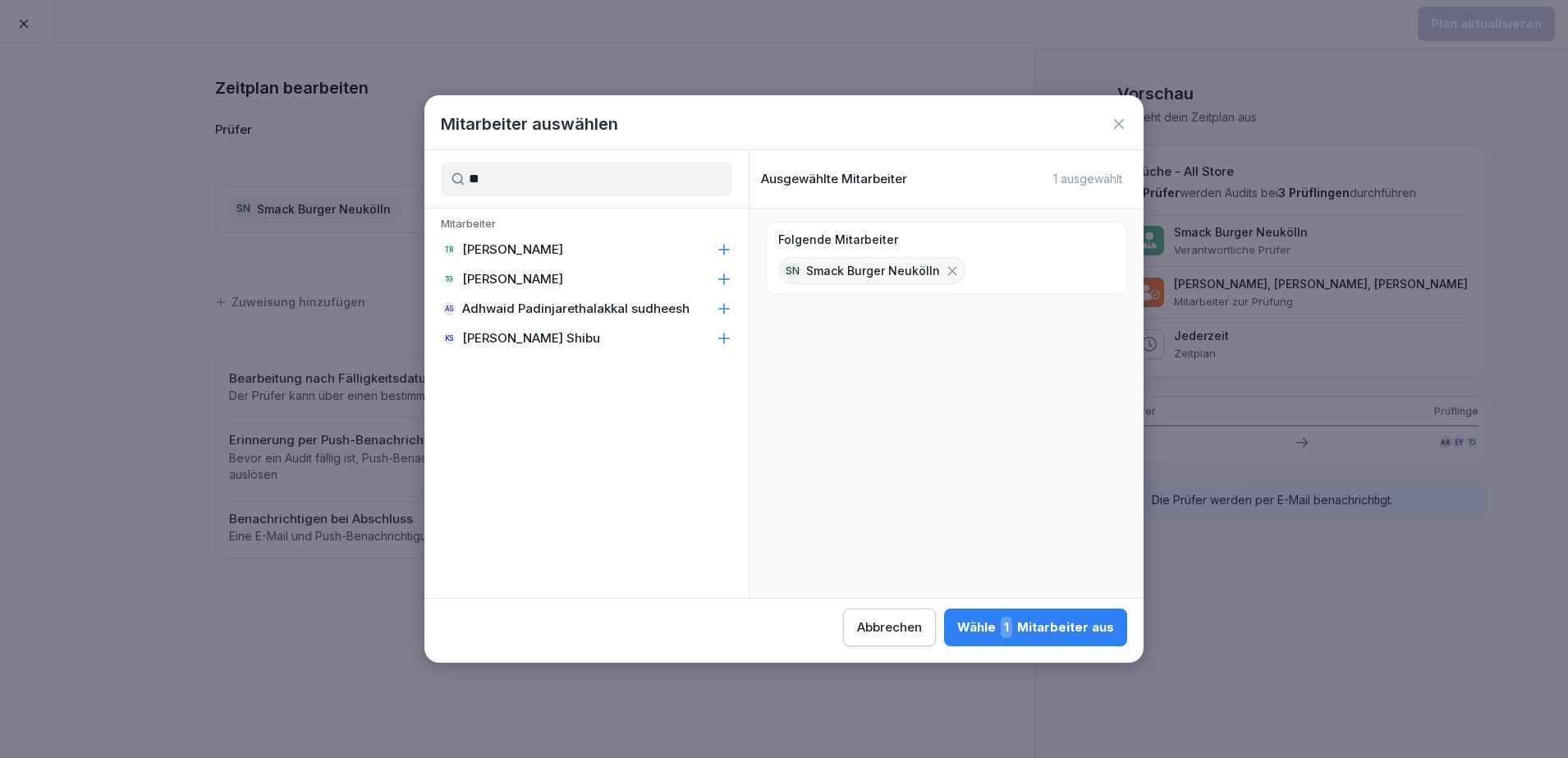
click at [723, 279] on icon at bounding box center [725, 280] width 11 height 11
click at [513, 188] on input "**" at bounding box center [586, 179] width 292 height 34
click at [512, 188] on input "**" at bounding box center [586, 179] width 292 height 34
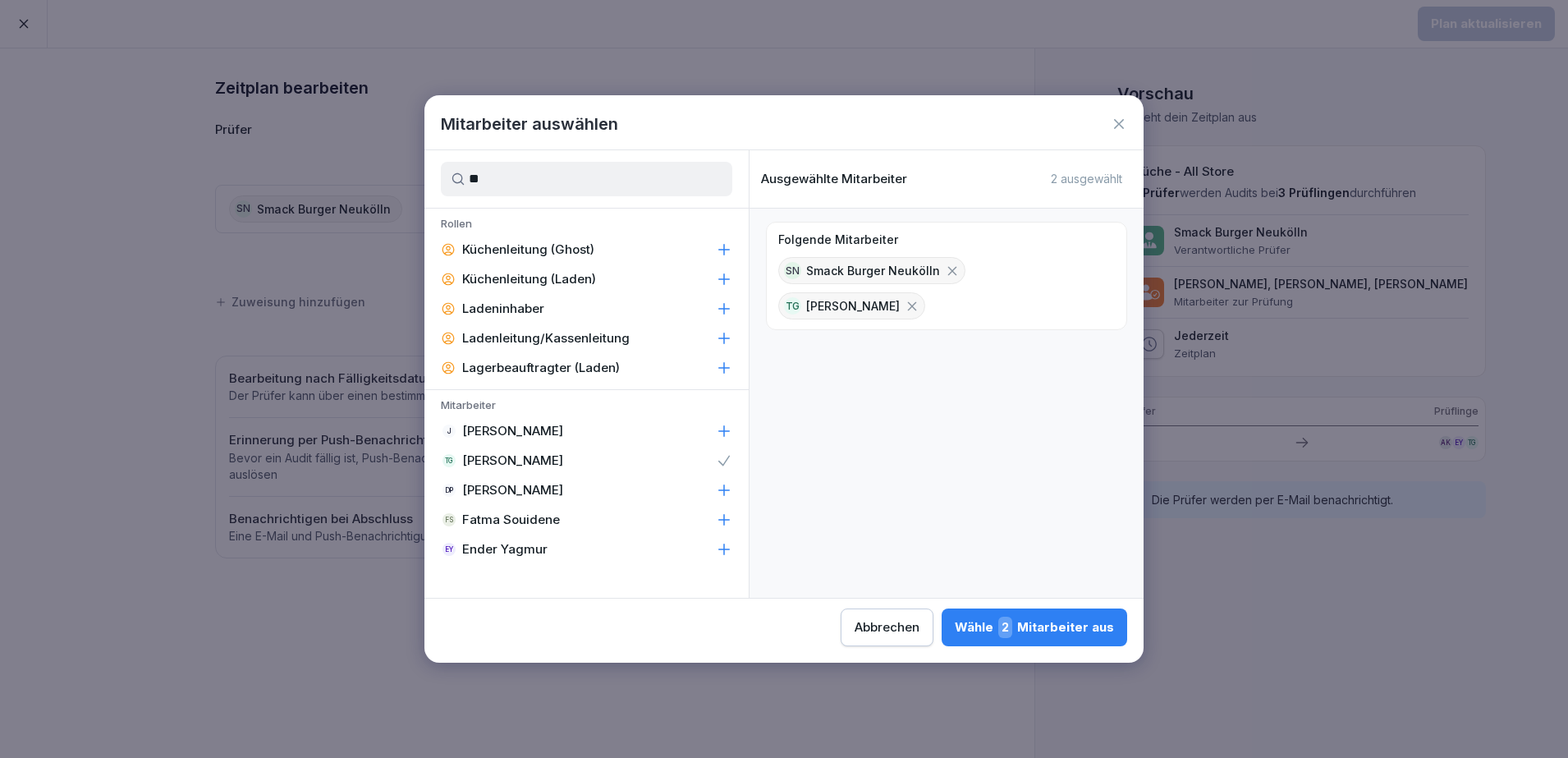
click at [724, 552] on icon at bounding box center [725, 549] width 11 height 11
click at [529, 190] on input "**" at bounding box center [586, 179] width 292 height 34
click at [529, 189] on input "**" at bounding box center [586, 179] width 292 height 34
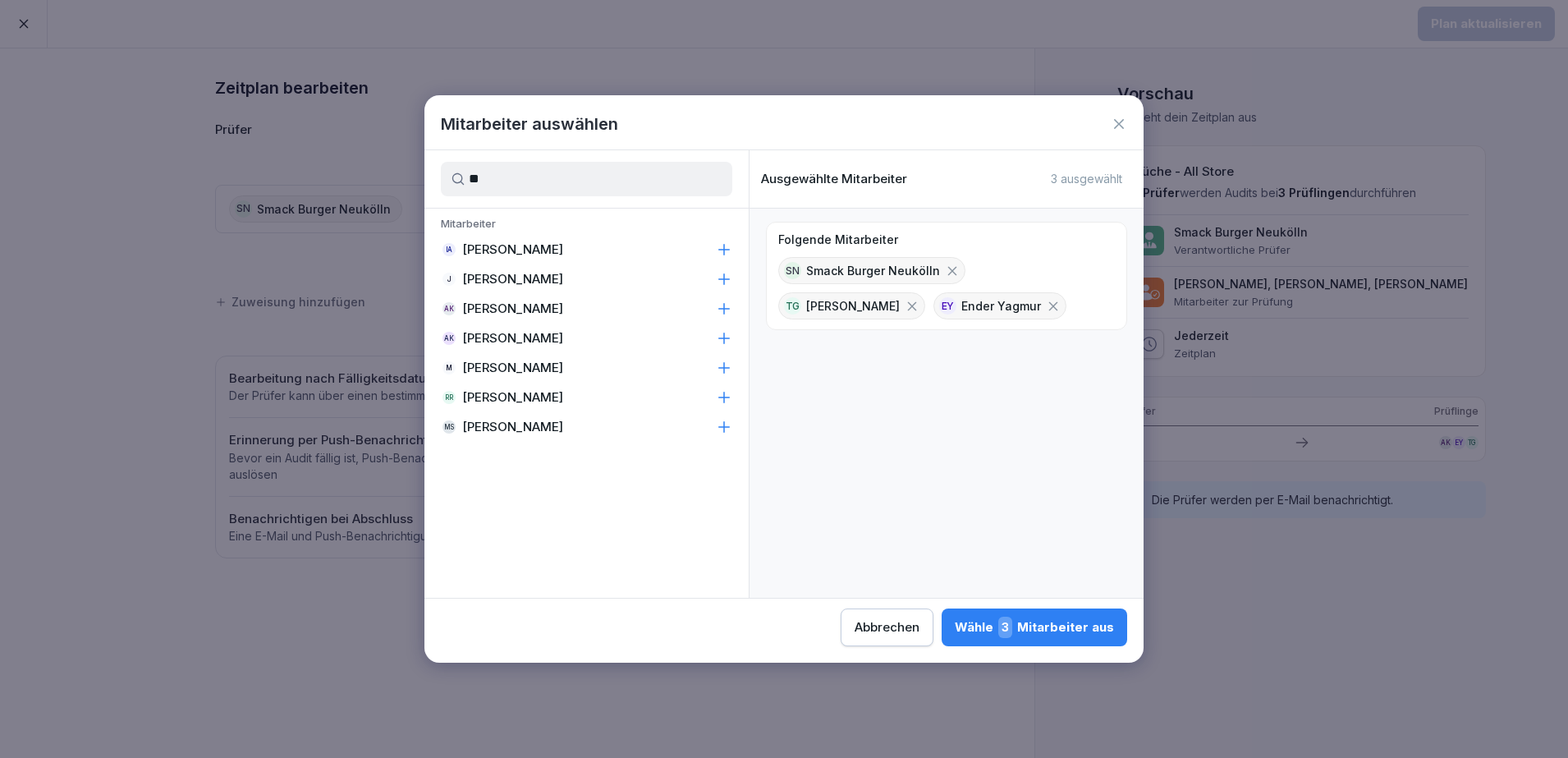
type input "**"
click at [727, 314] on icon at bounding box center [724, 308] width 17 height 17
click at [1047, 626] on div "Wähle 4 Mitarbeiter aus" at bounding box center [1033, 627] width 160 height 21
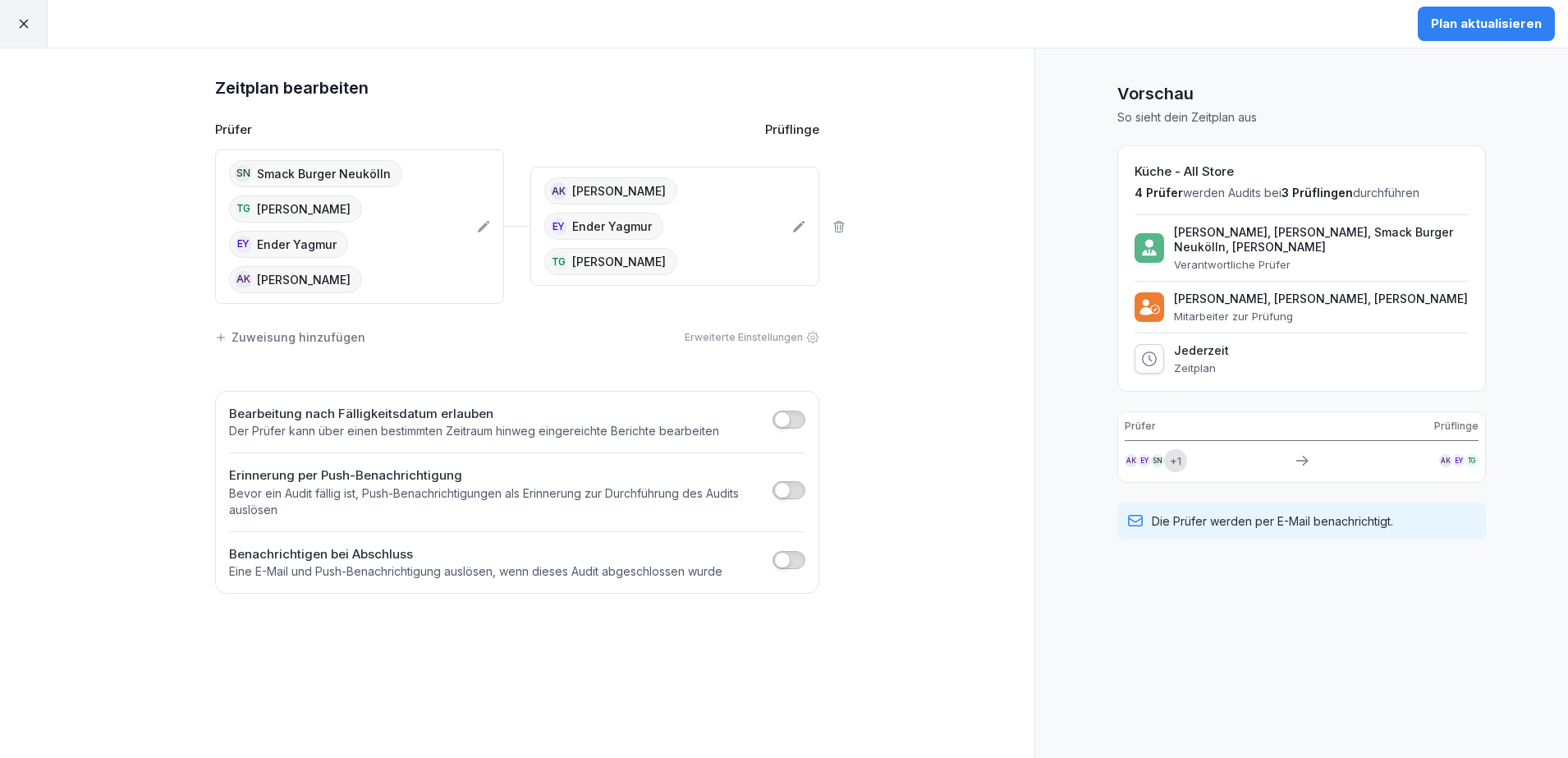
click at [756, 221] on div "AK Ahmet Kaya EY Ender Yagmur TG Thevarasan Gajeendran" at bounding box center [662, 225] width 235 height 97
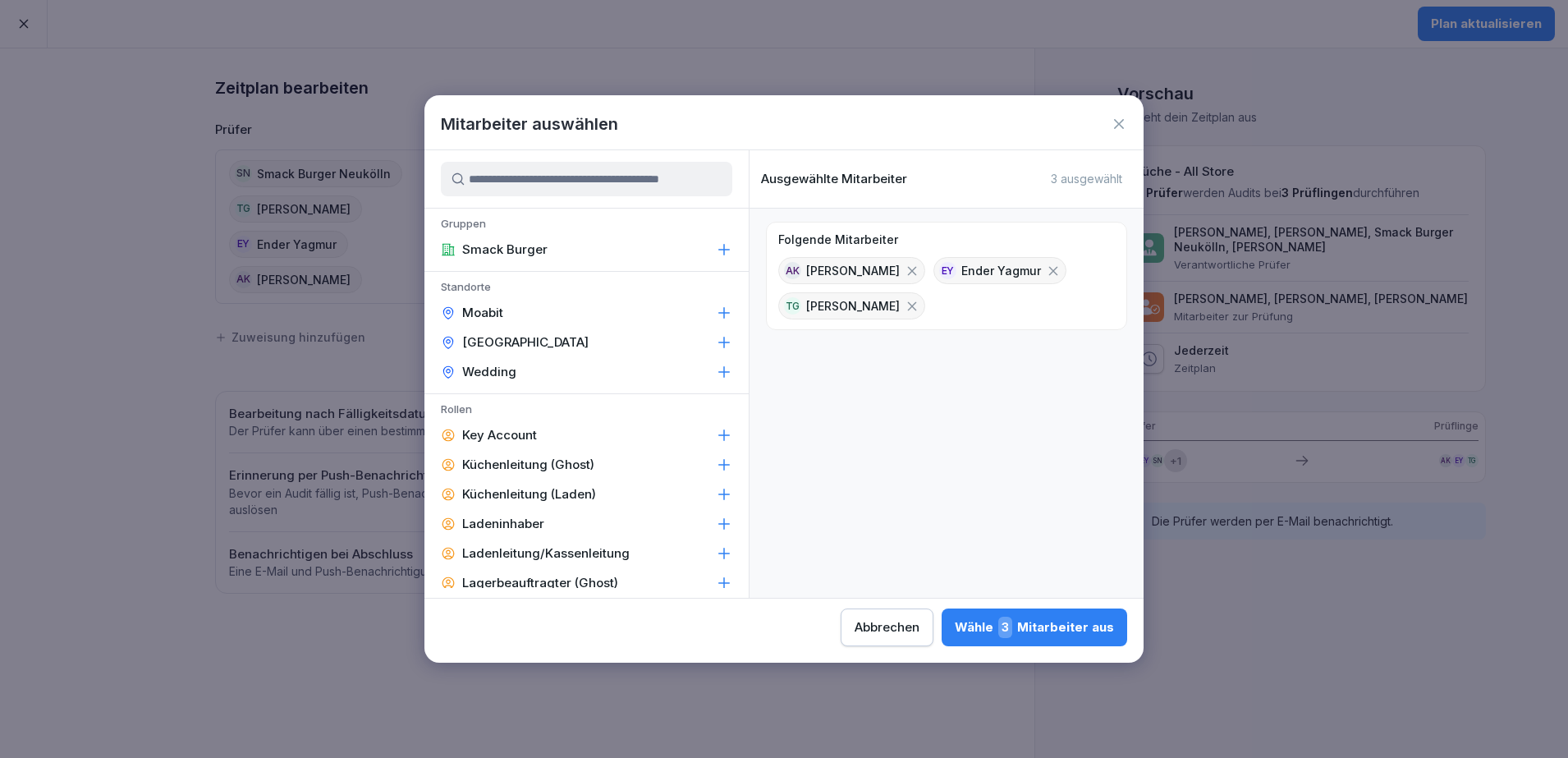
click at [905, 268] on icon at bounding box center [912, 271] width 15 height 15
click at [892, 268] on icon at bounding box center [898, 271] width 15 height 15
click at [919, 270] on icon at bounding box center [912, 271] width 15 height 15
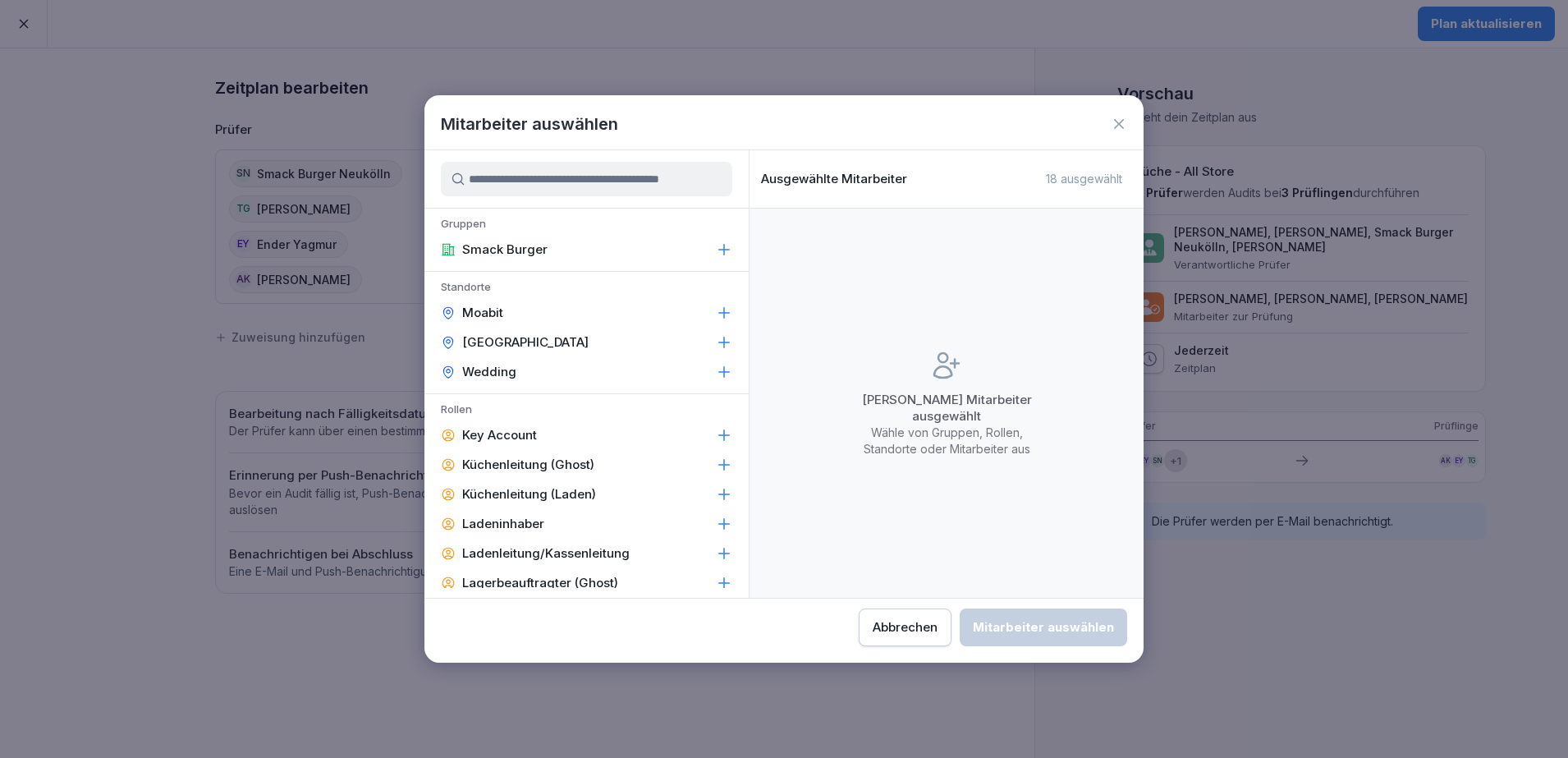
click at [600, 180] on input at bounding box center [586, 179] width 292 height 34
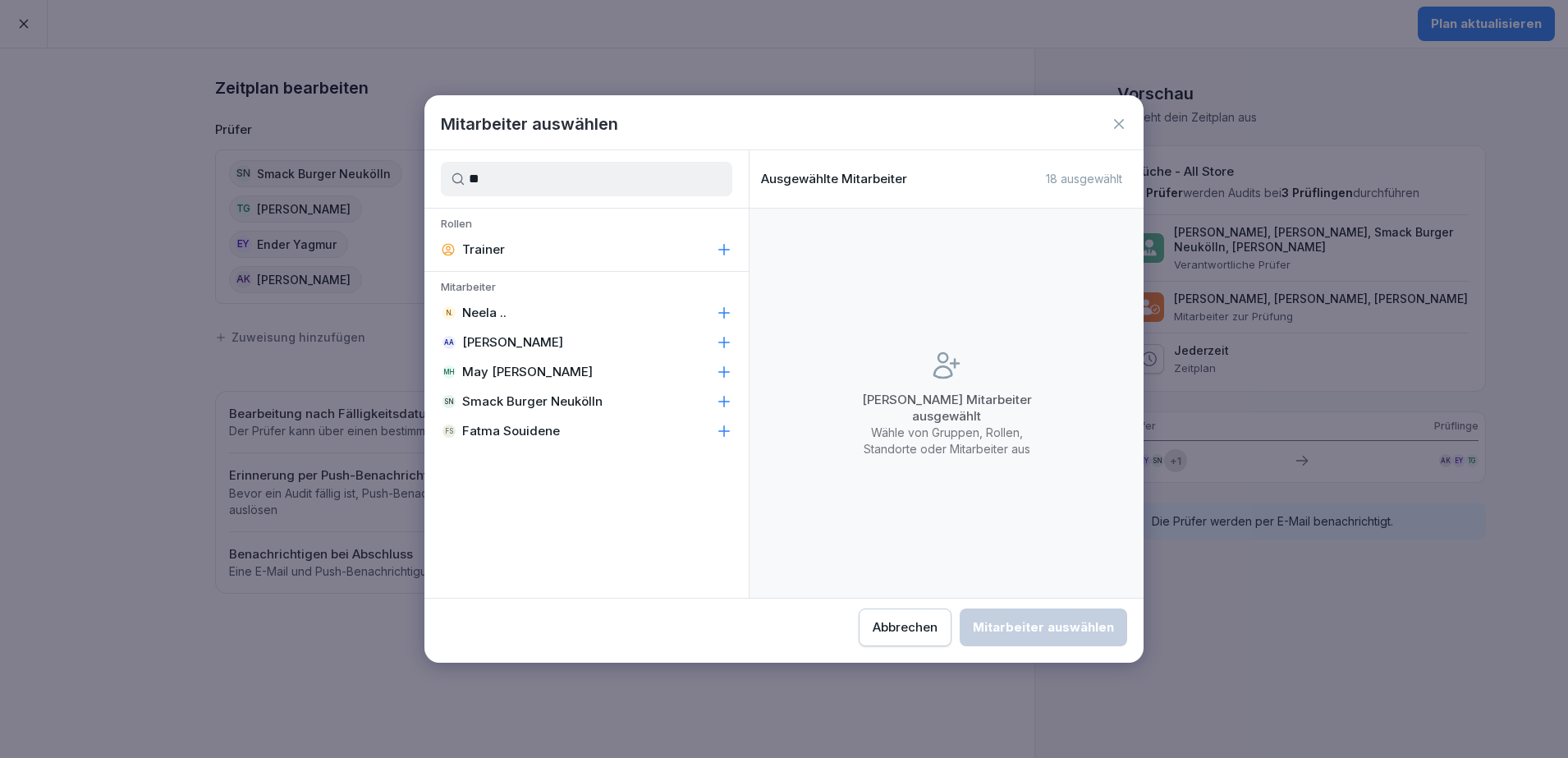
type input "**"
click at [725, 402] on icon at bounding box center [724, 401] width 17 height 17
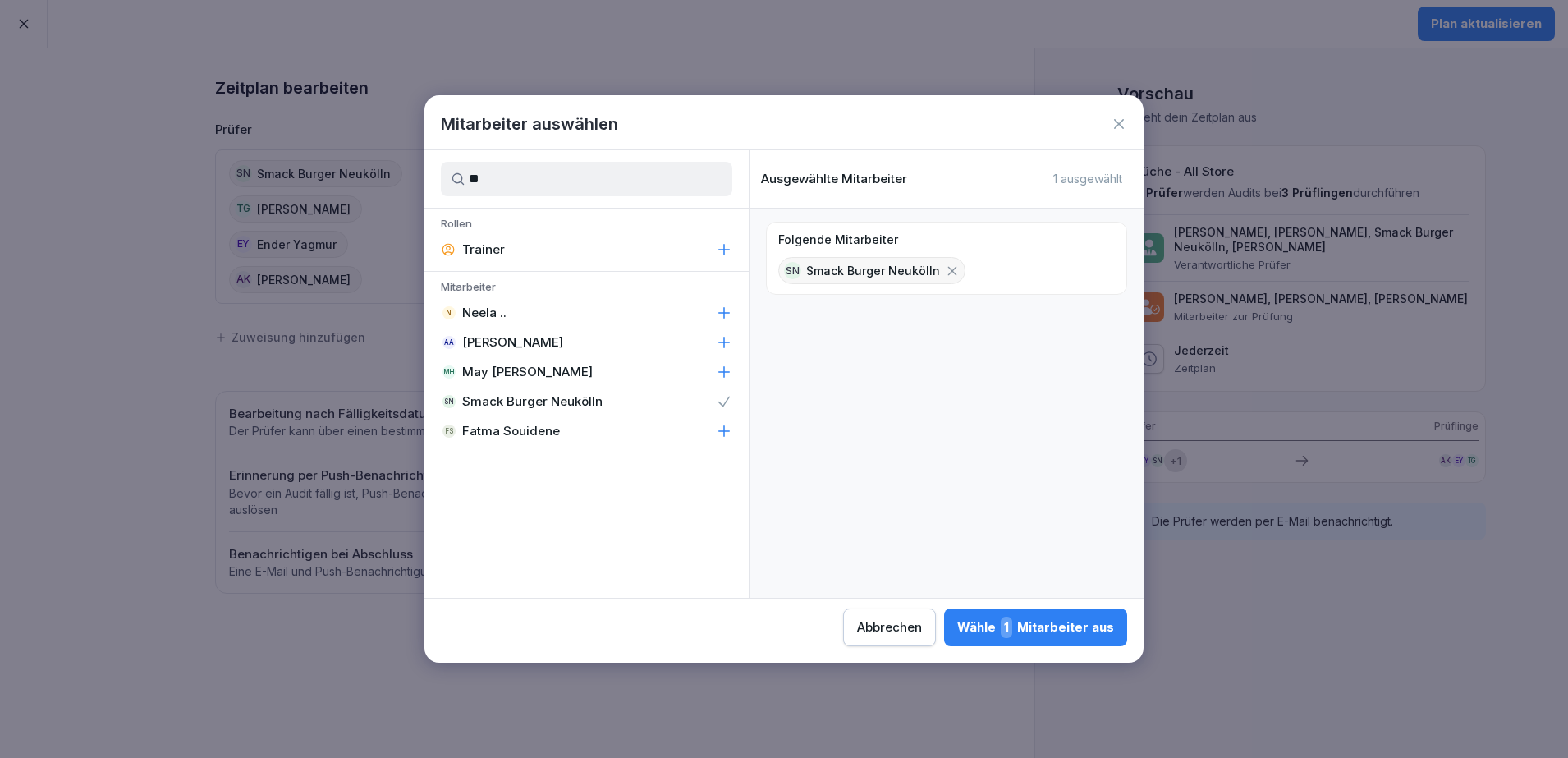
click at [1086, 628] on div "Wähle 1 Mitarbeiter aus" at bounding box center [1035, 627] width 157 height 21
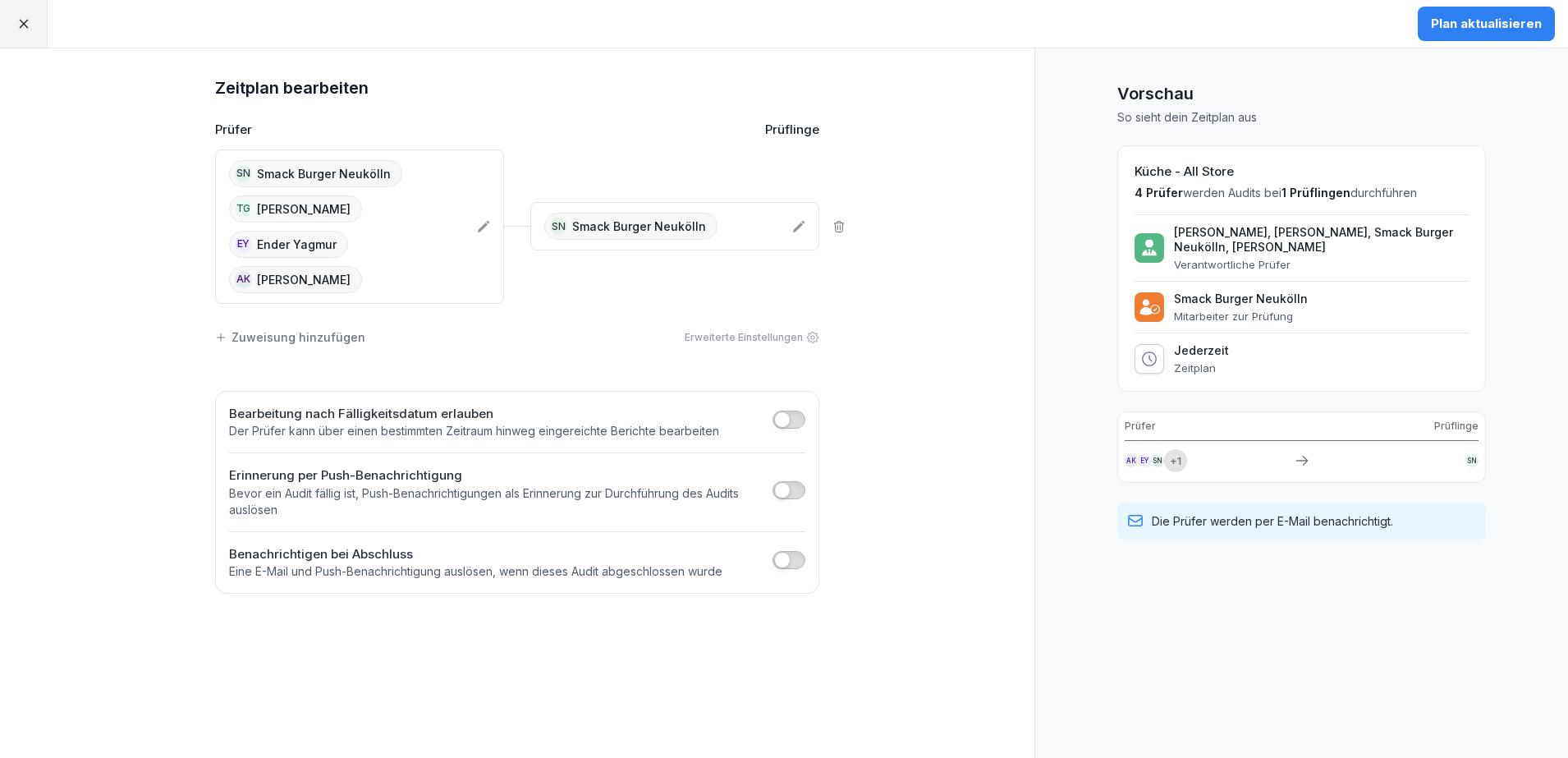
click at [1510, 29] on div "Plan aktualisieren" at bounding box center [1486, 24] width 110 height 18
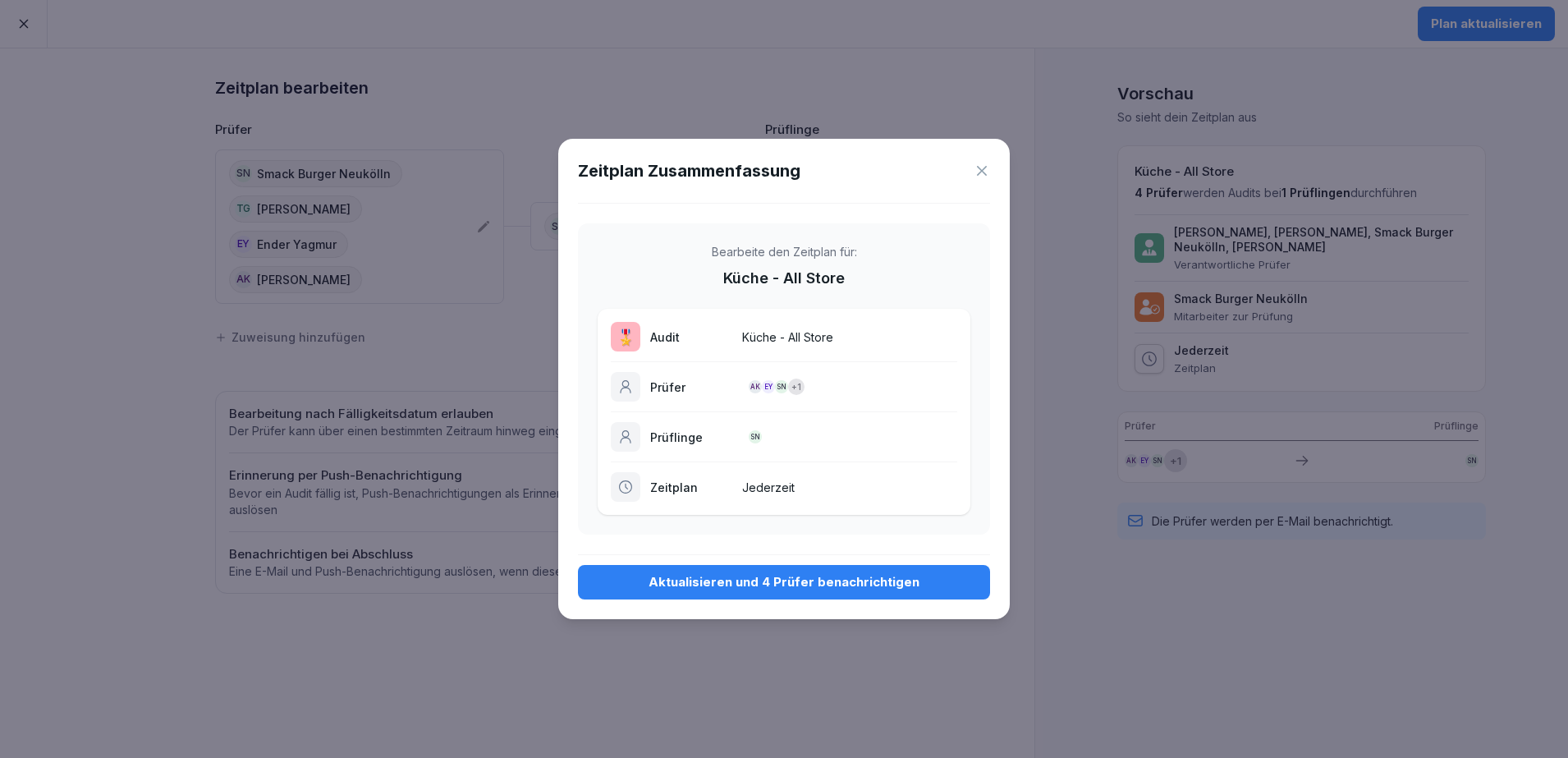
click at [845, 577] on div "Aktualisieren und 4 Prüfer benachrichtigen" at bounding box center [784, 582] width 386 height 18
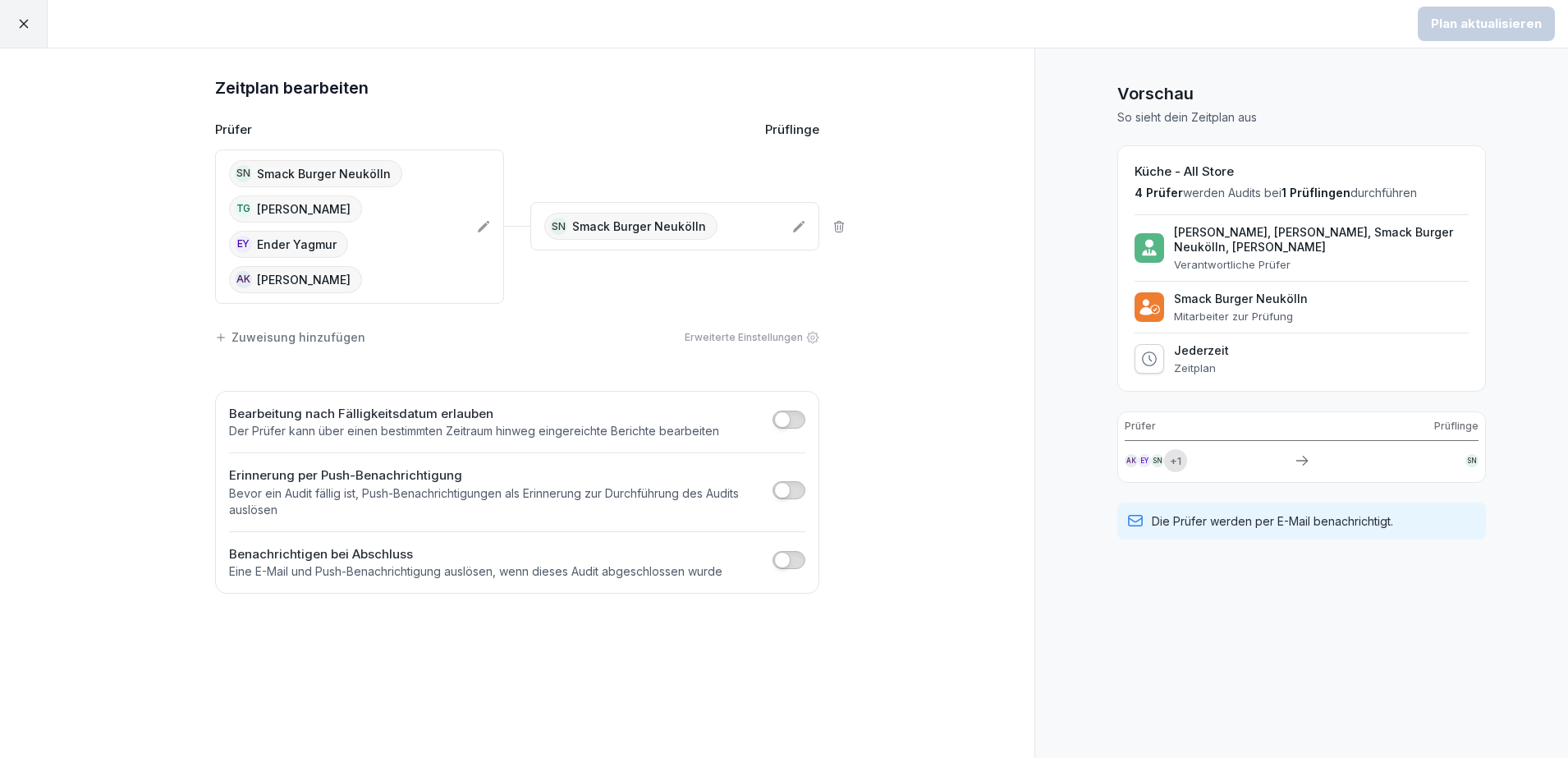
click at [12, 17] on div at bounding box center [24, 24] width 47 height 47
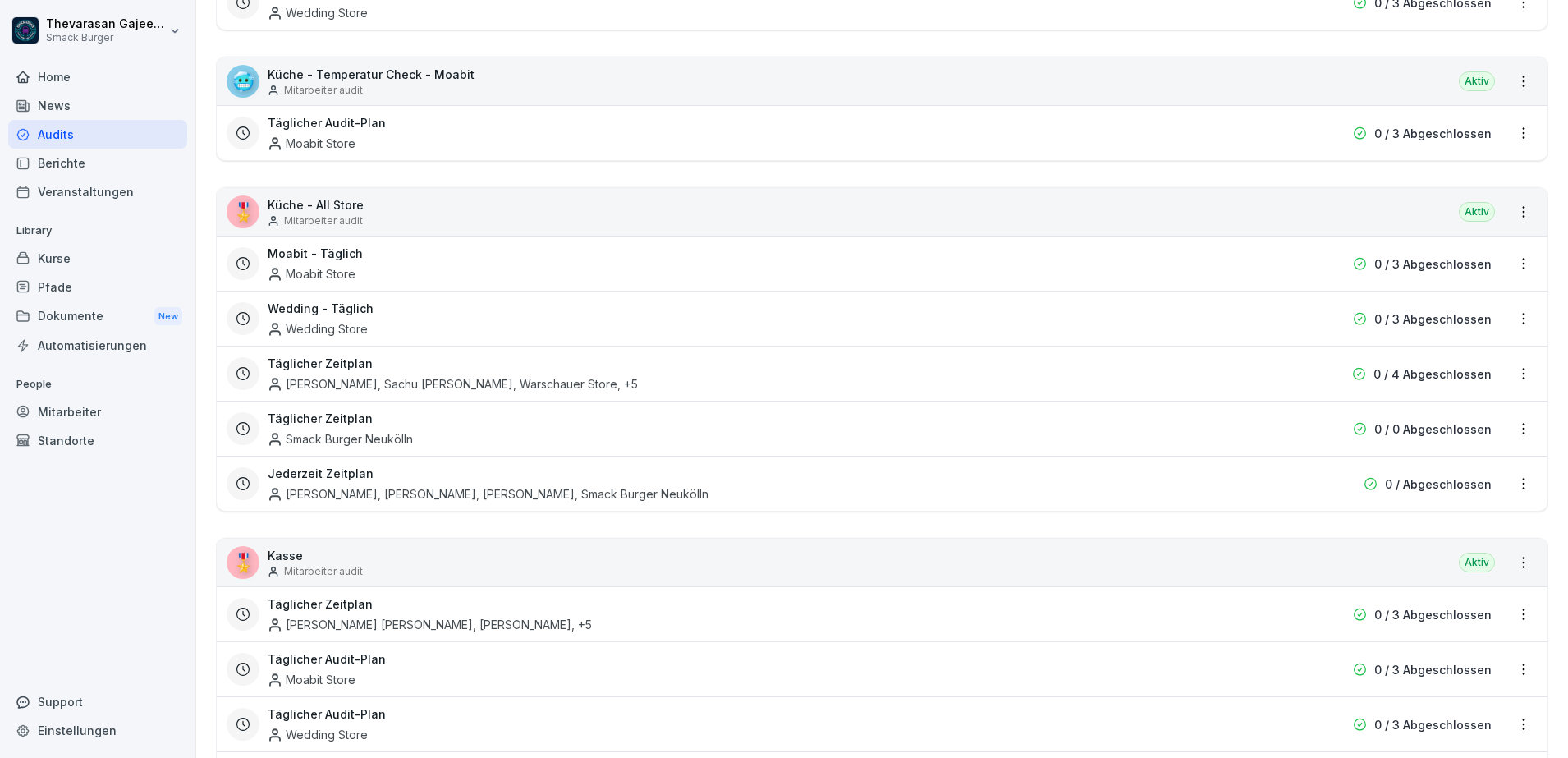
scroll to position [615, 0]
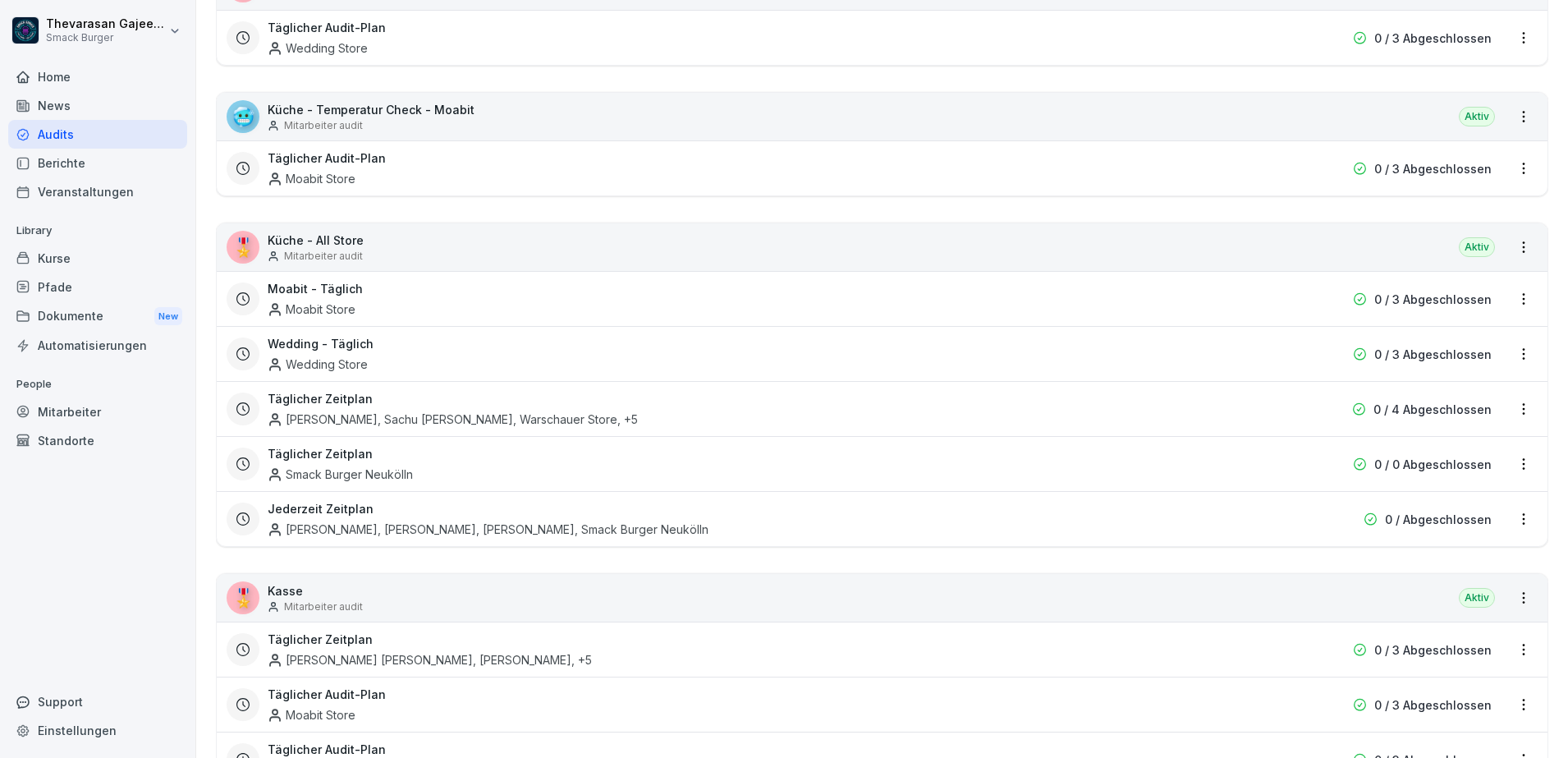
click at [940, 344] on div "Wedding - Täglich Wedding Store" at bounding box center [777, 353] width 1018 height 38
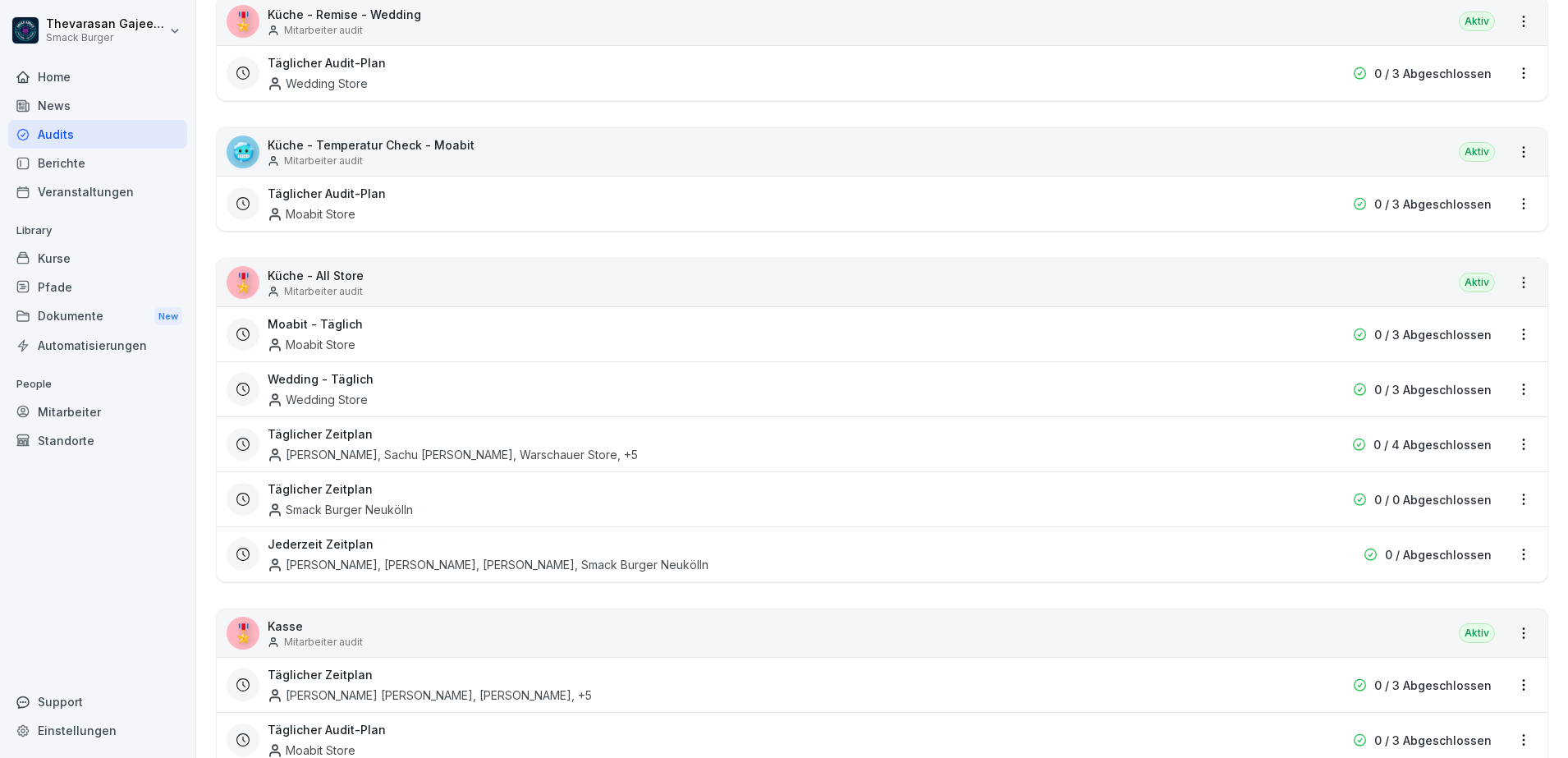
scroll to position [615, 0]
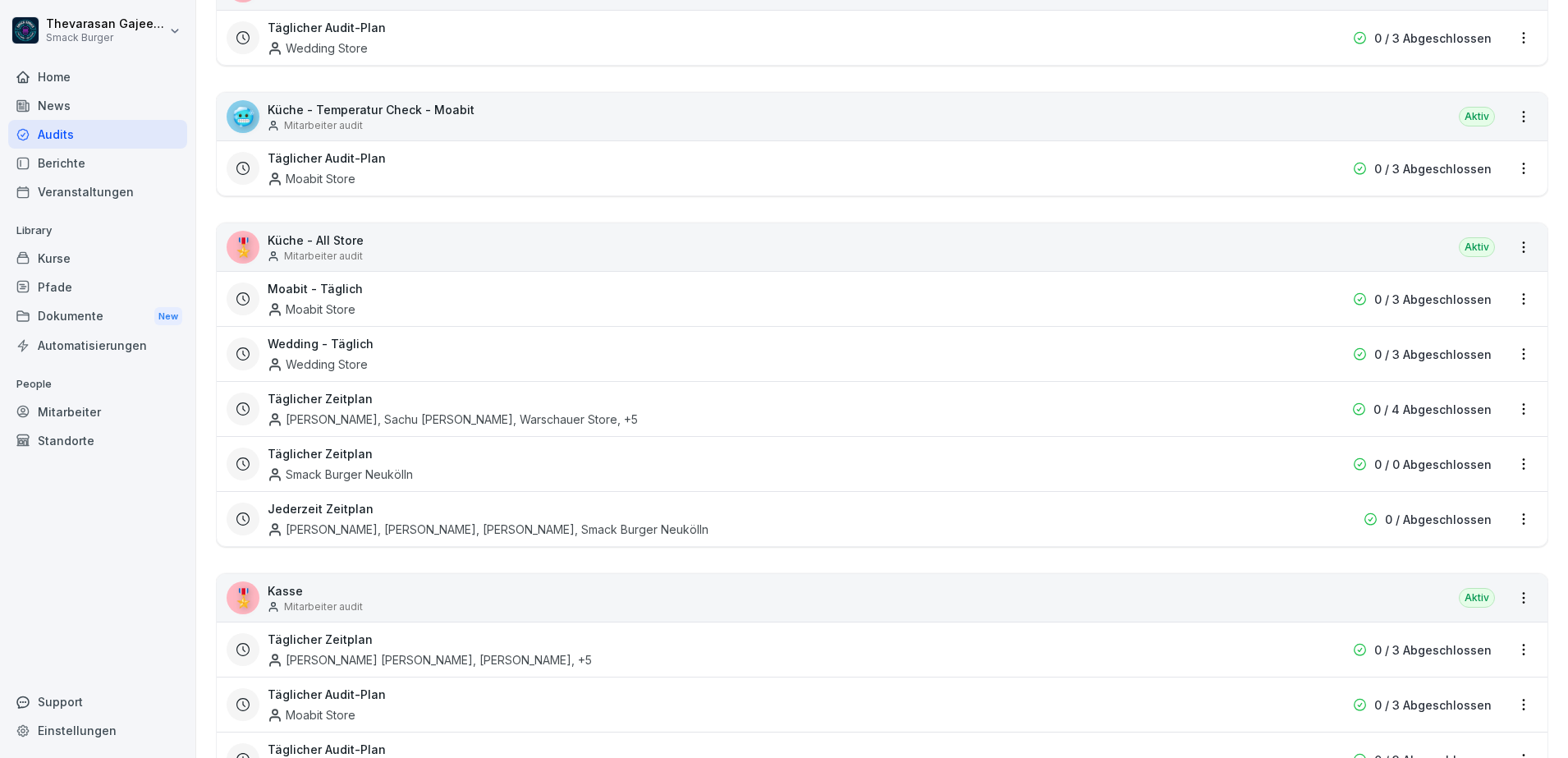
click at [1509, 519] on html "Thevarasan Gajeendran Smack Burger Home News Audits Berichte Veranstaltungen Li…" at bounding box center [784, 379] width 1568 height 758
click at [0, 0] on link "Zeitplan bearbeiten" at bounding box center [0, 0] width 0 height 0
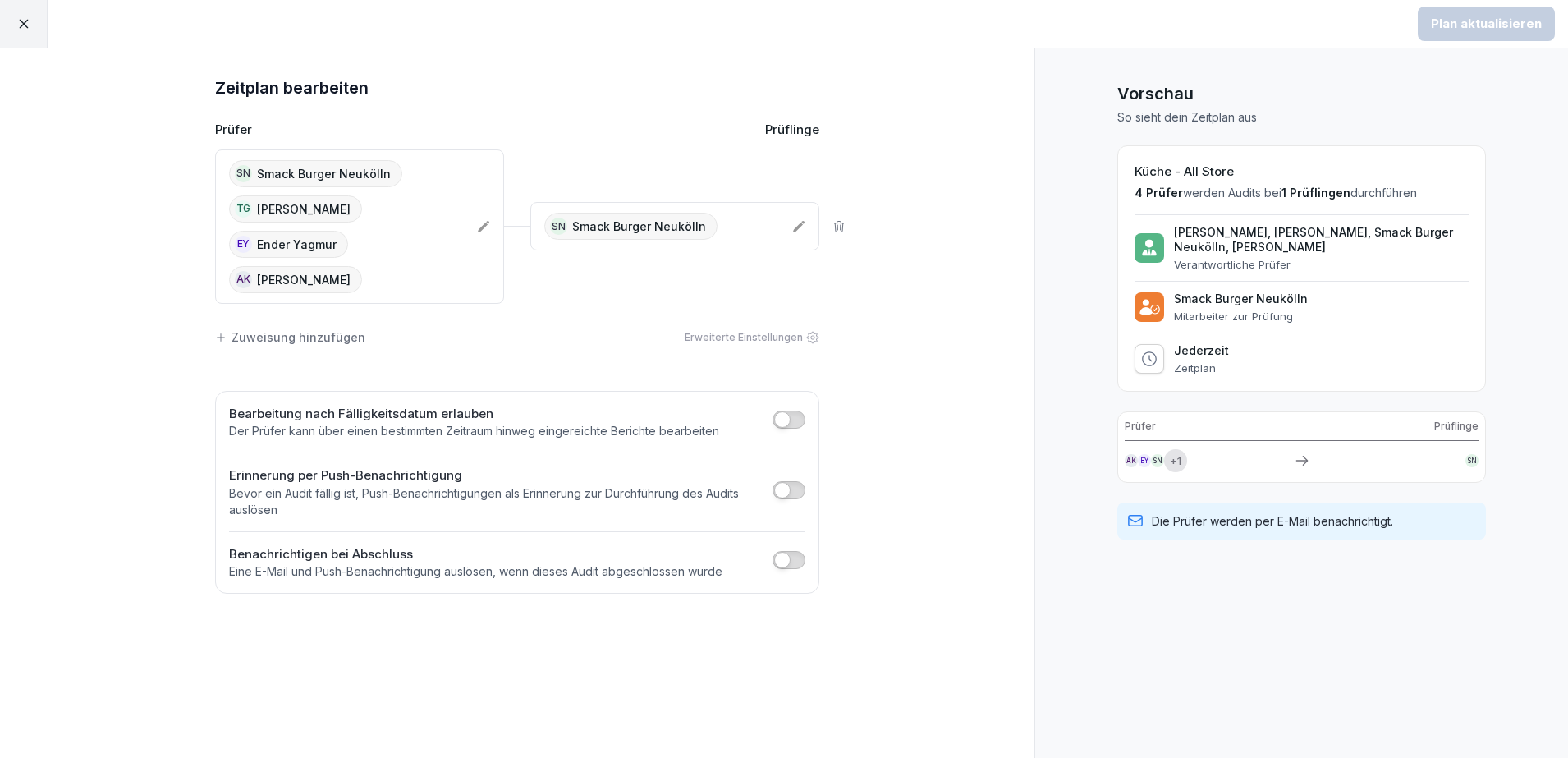
click at [33, 15] on div at bounding box center [24, 24] width 47 height 47
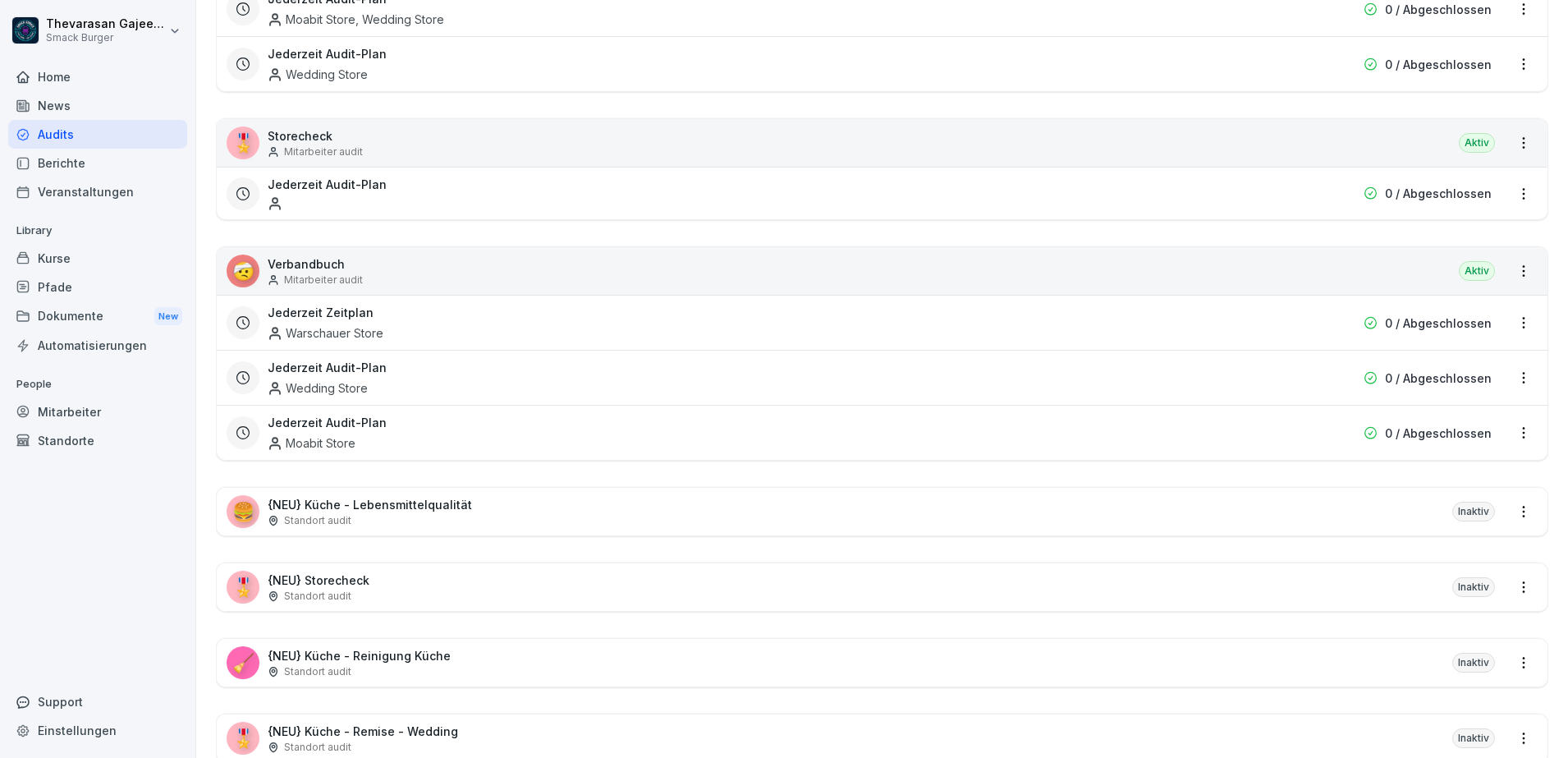
scroll to position [2155, 0]
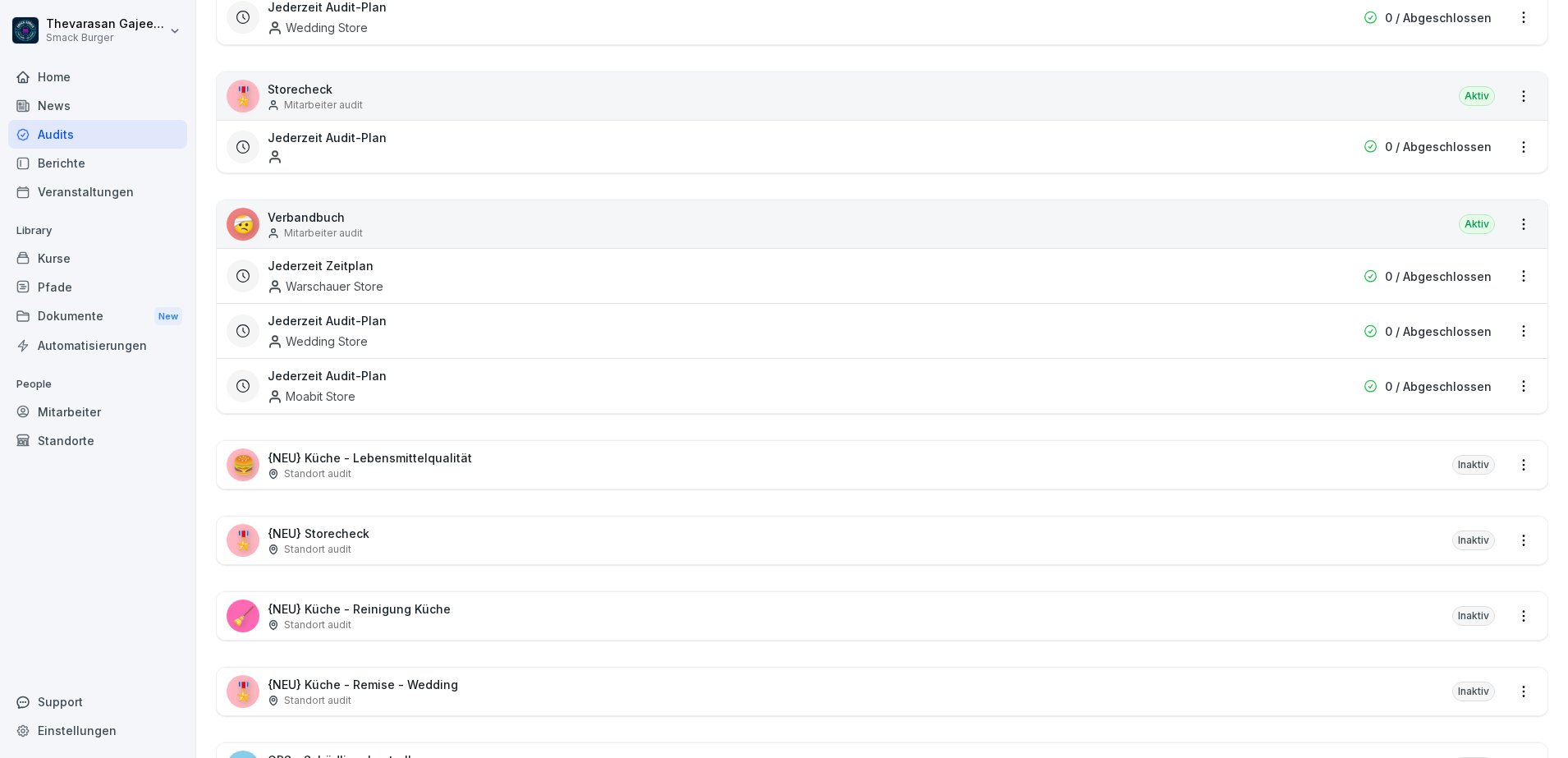
click at [153, 563] on div "Home News Audits Berichte Veranstaltungen Library Kurse Pfade Dokumente New Aut…" at bounding box center [97, 400] width 179 height 697
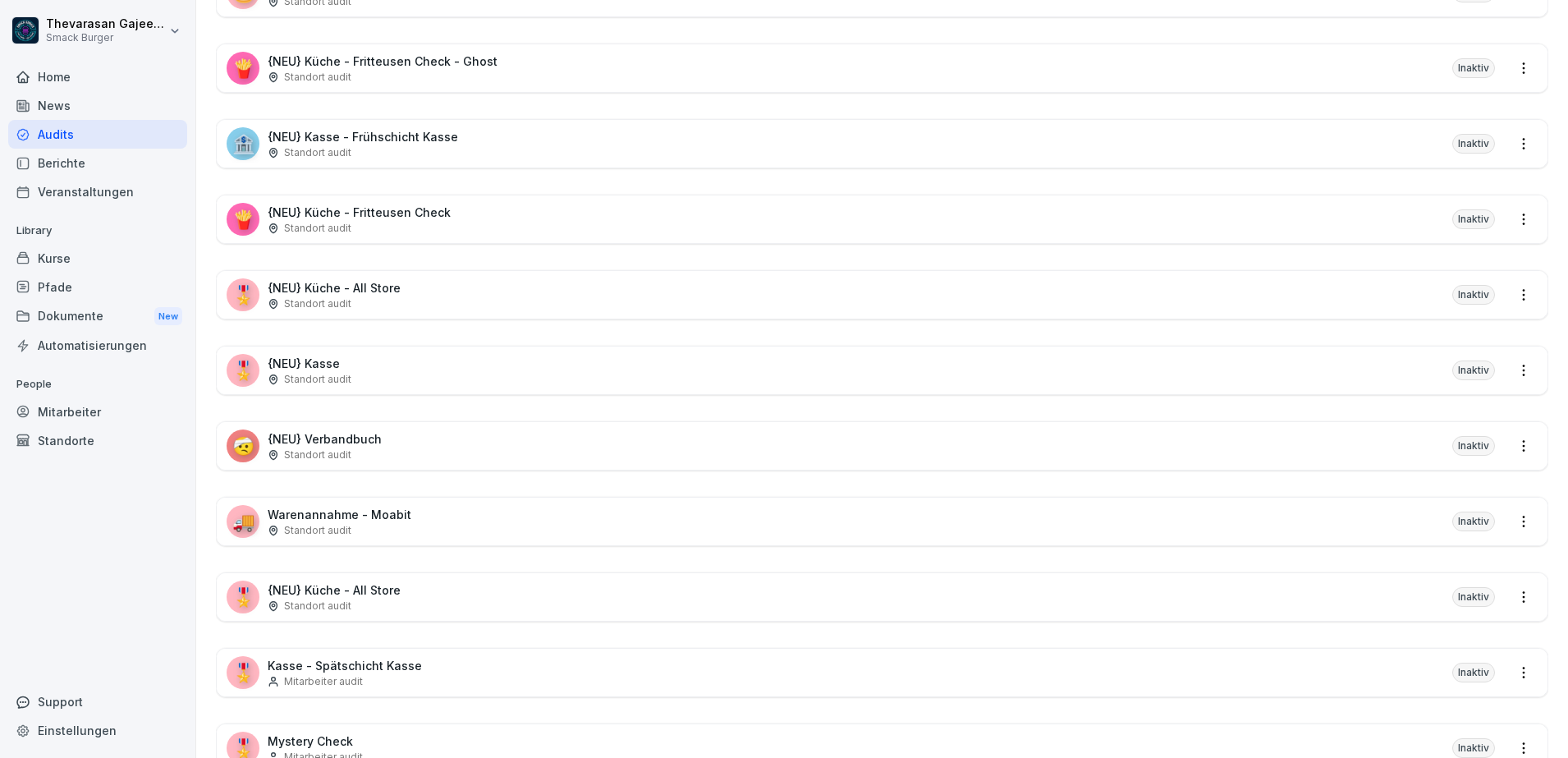
scroll to position [4736, 0]
